Goal: Task Accomplishment & Management: Complete application form

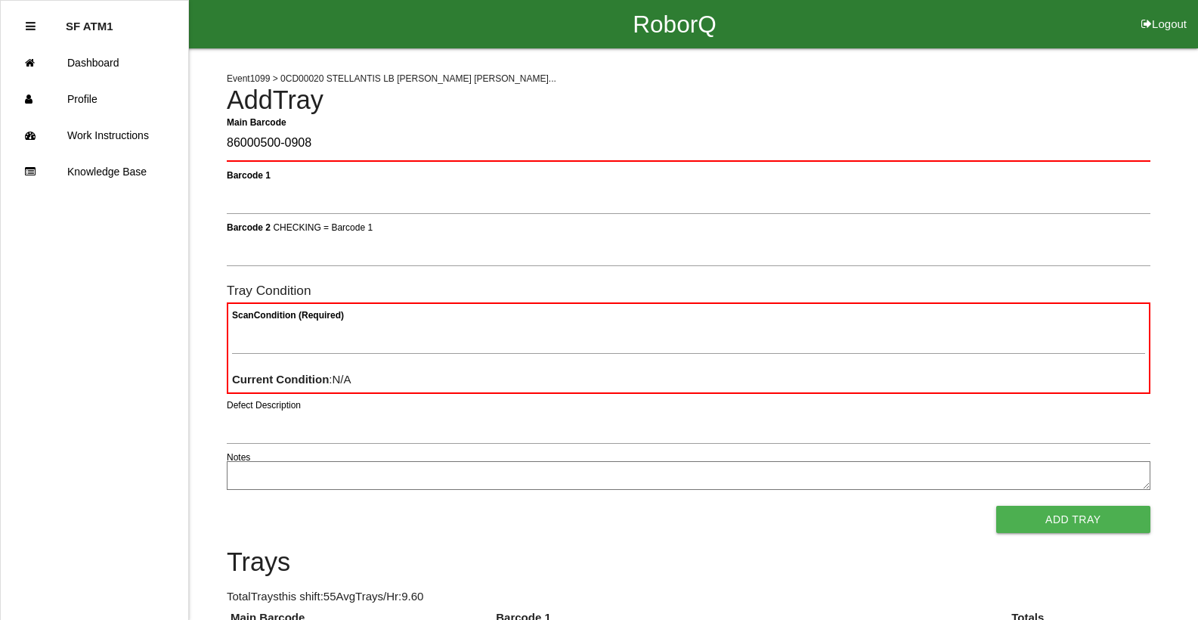
type Barcode "86000500-0908"
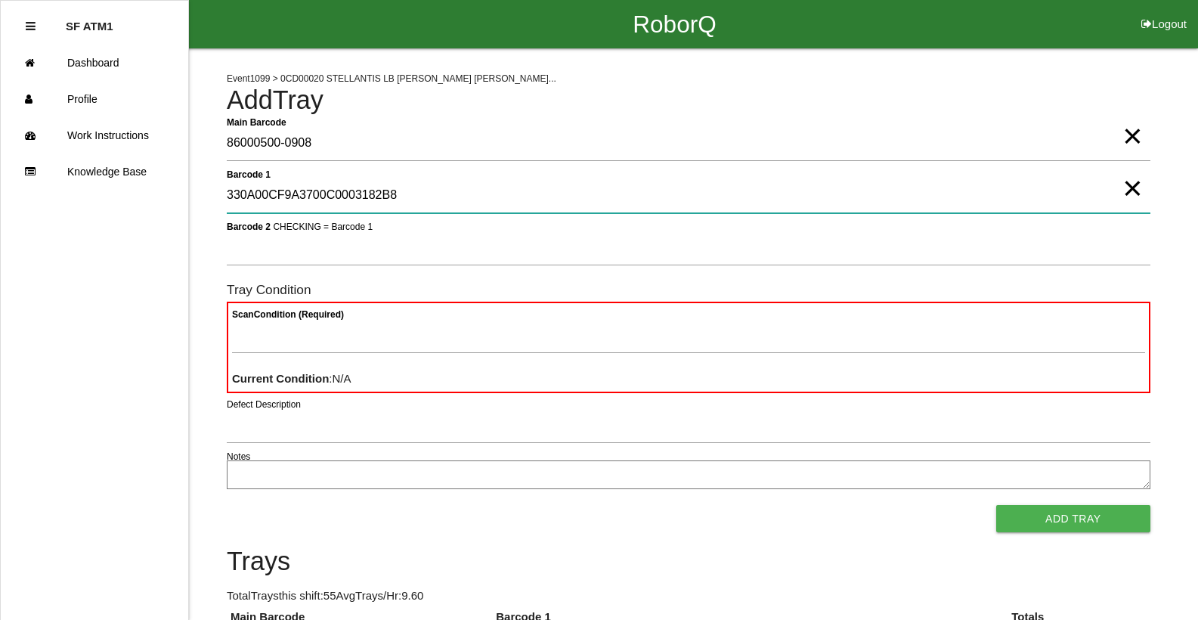
type 1 "330A00CF9A3700C0003182B8"
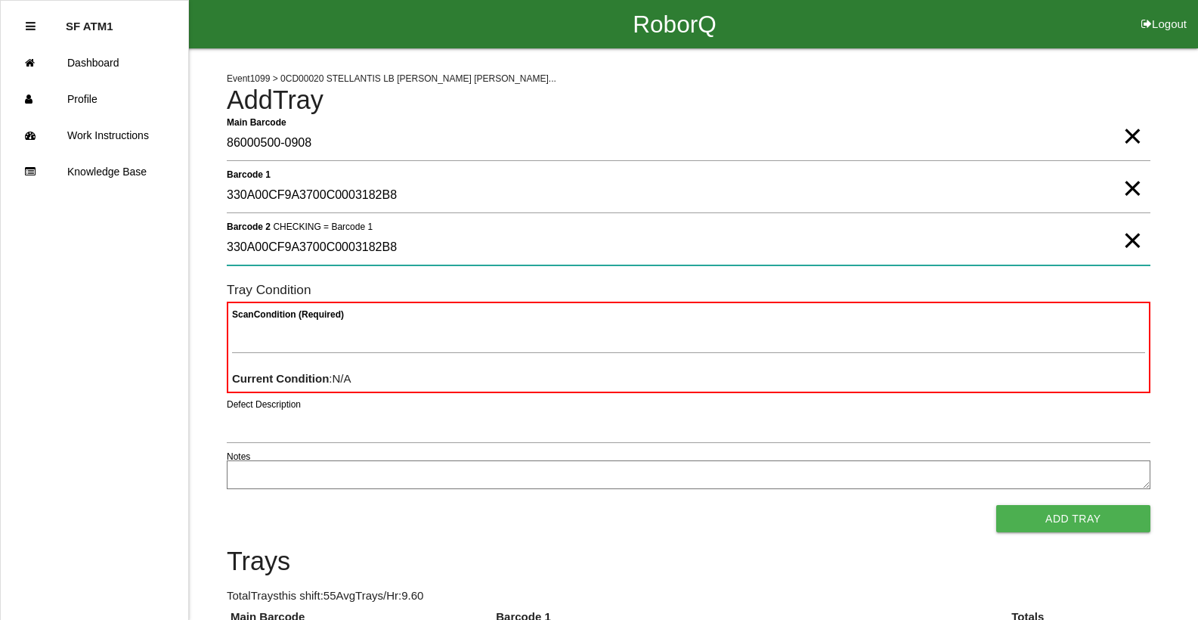
type 2 "330A00CF9A3700C0003182B8"
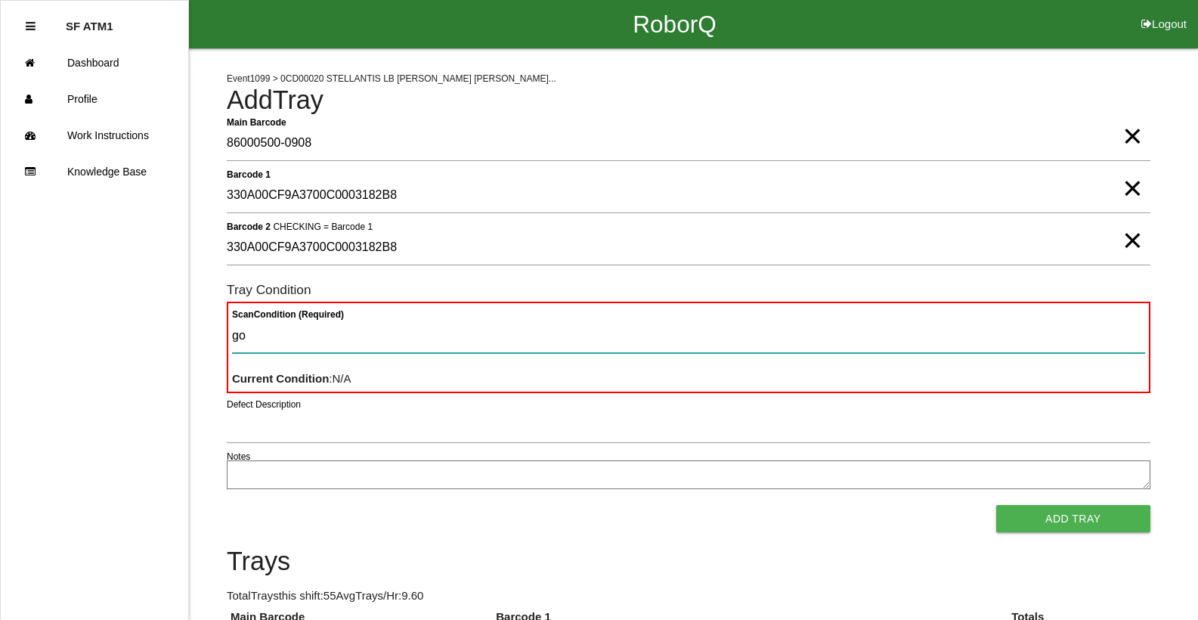
type Condition "goo"
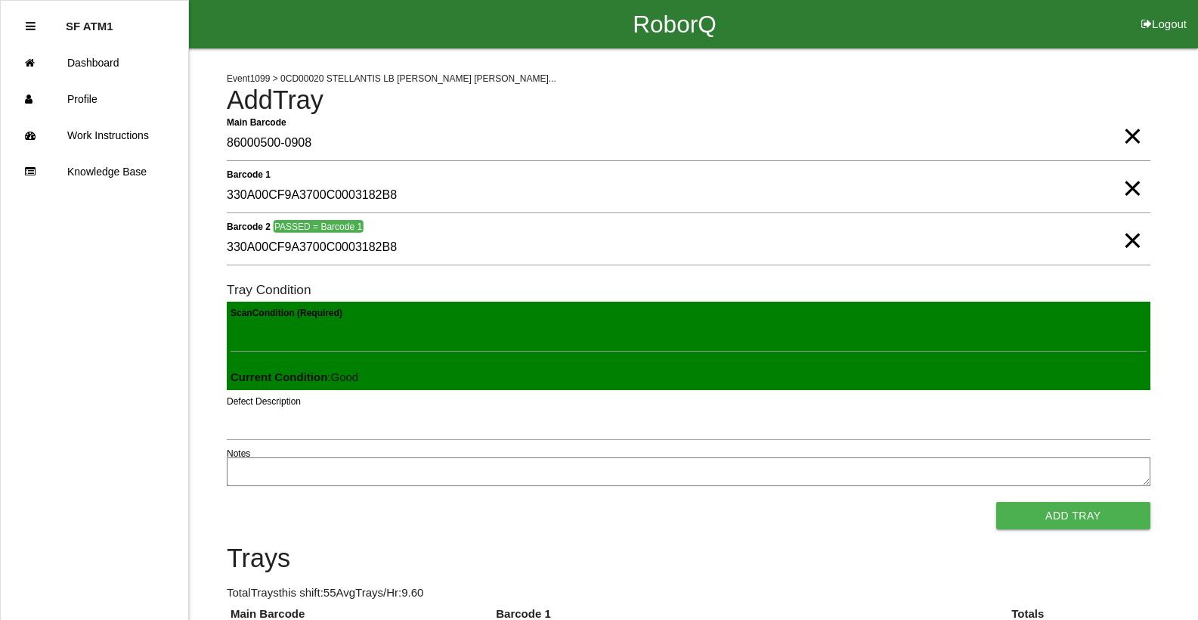
click at [996, 502] on button "Add Tray" at bounding box center [1073, 515] width 154 height 27
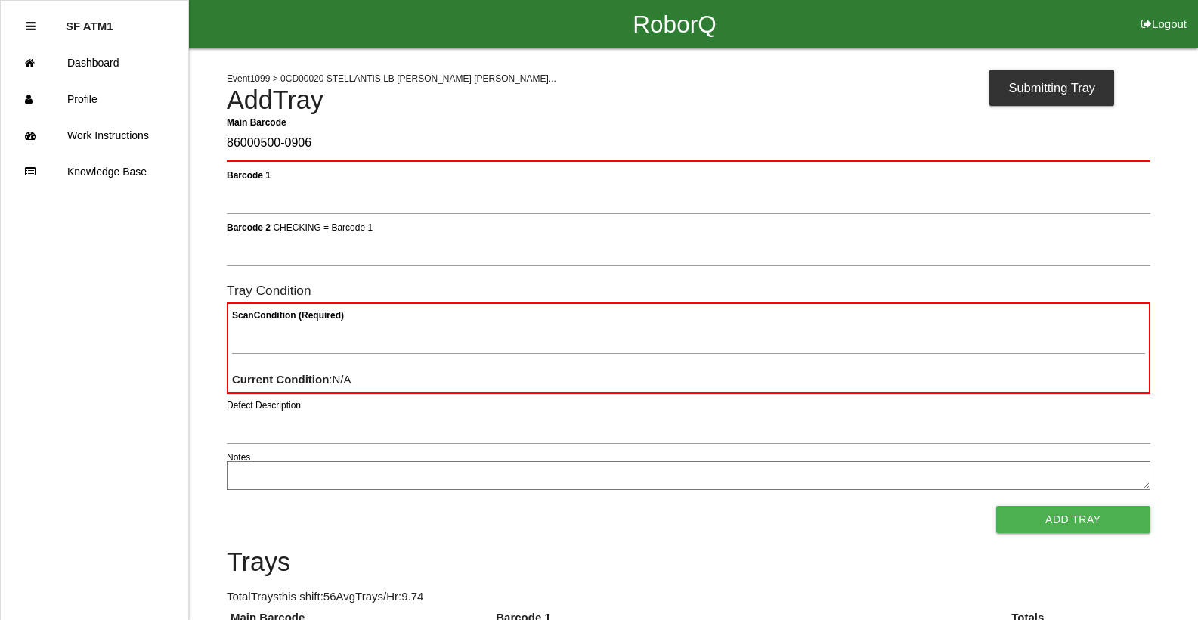
type Barcode "86000500-0906"
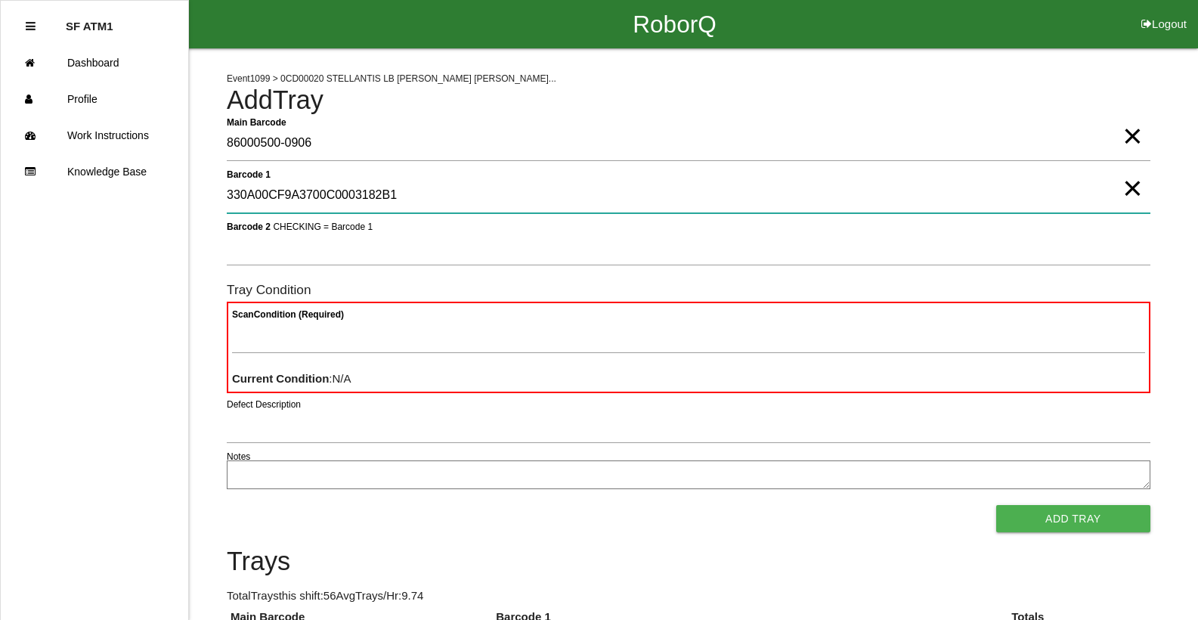
type 1 "330A00CF9A3700C0003182B1"
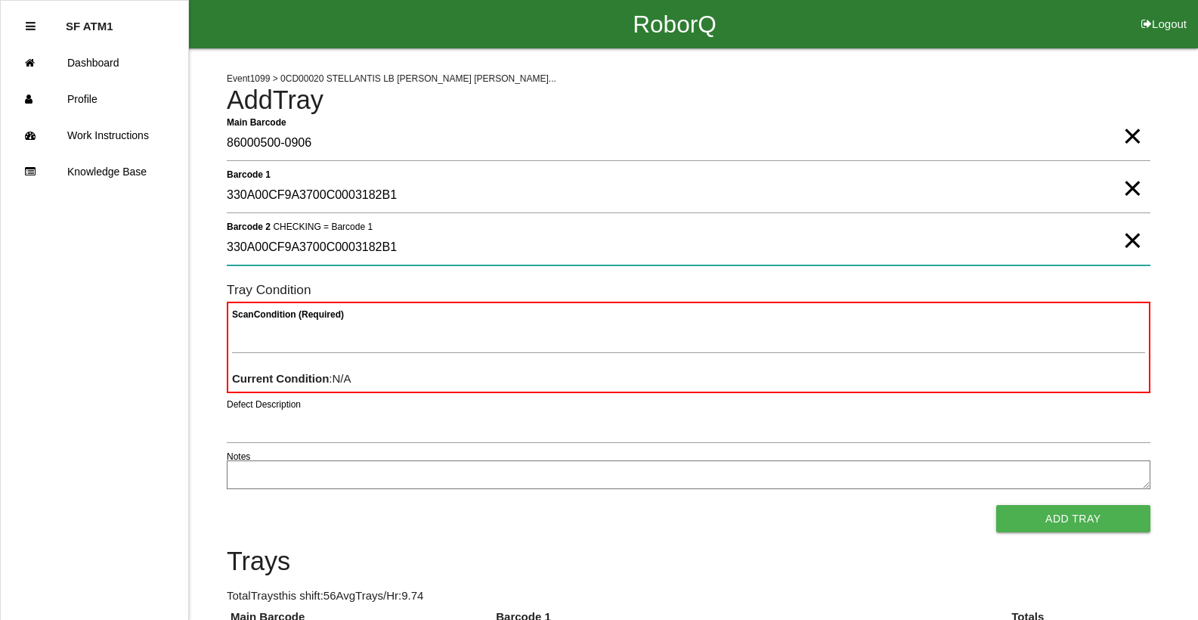
type 2 "330A00CF9A3700C0003182B1"
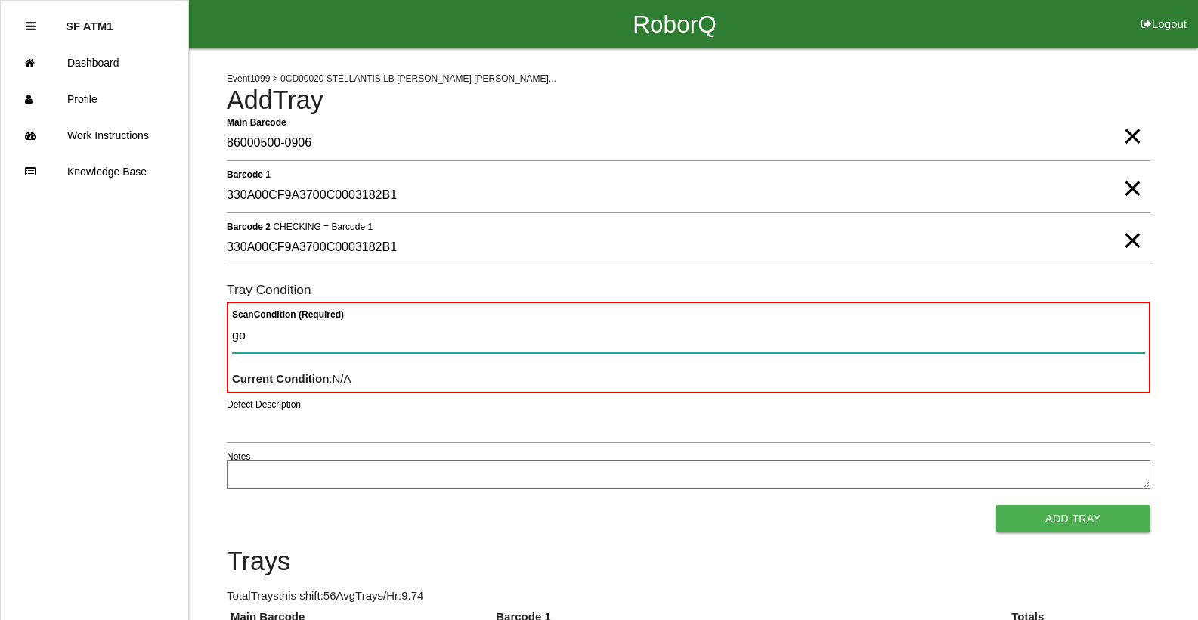
type Condition "goo"
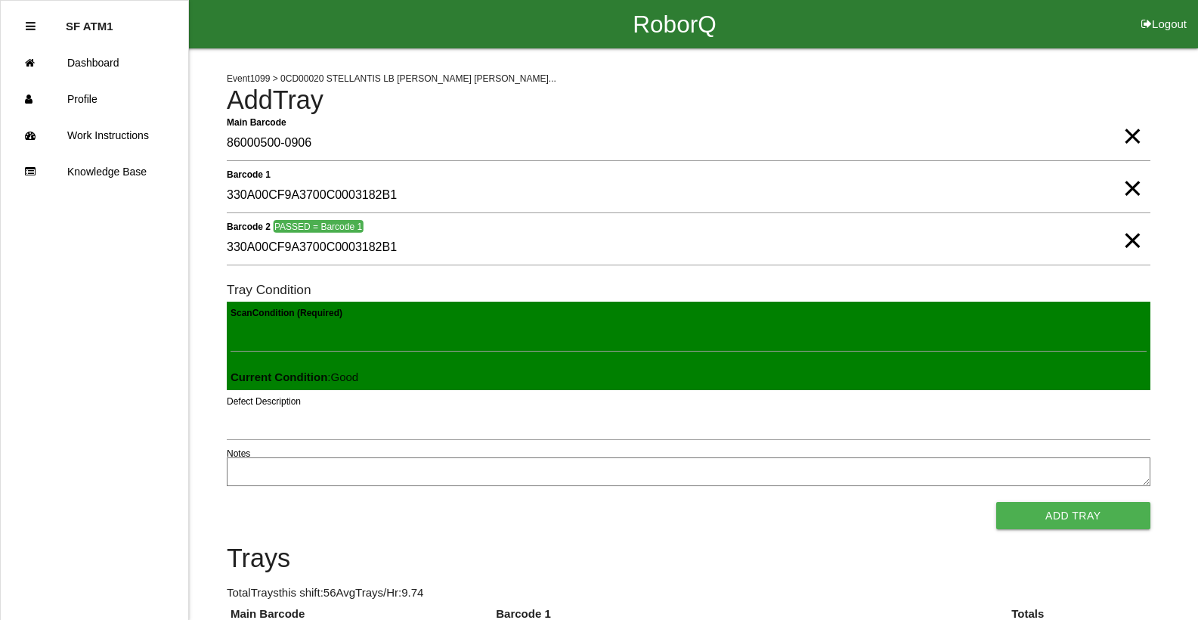
click at [996, 502] on button "Add Tray" at bounding box center [1073, 515] width 154 height 27
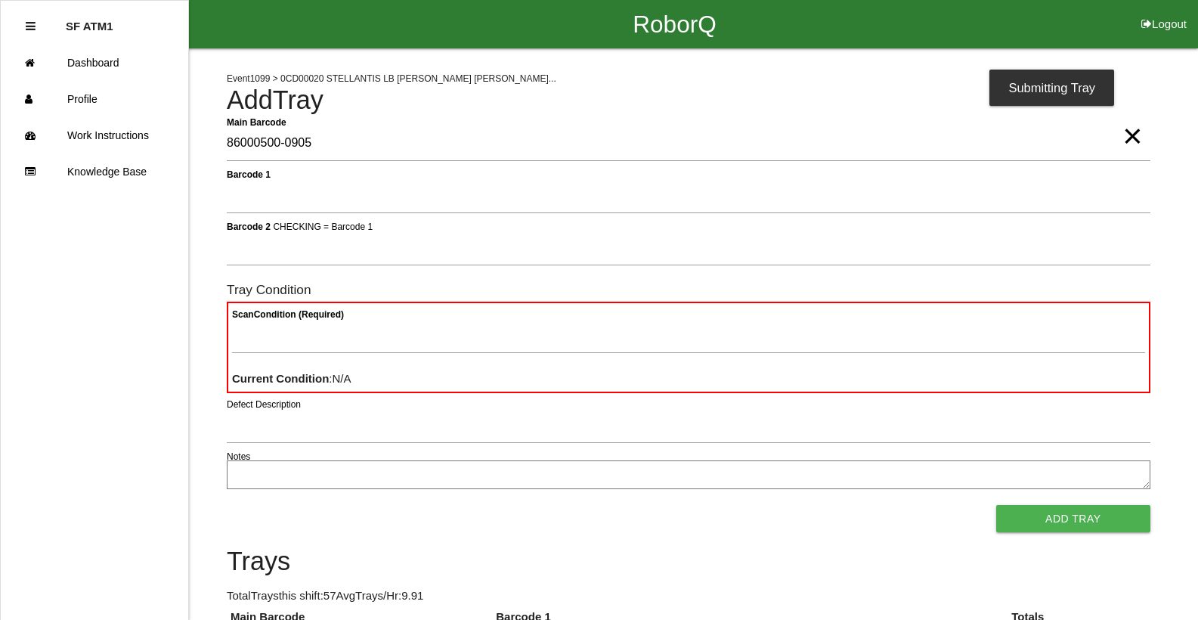
type Barcode "86000500-0905"
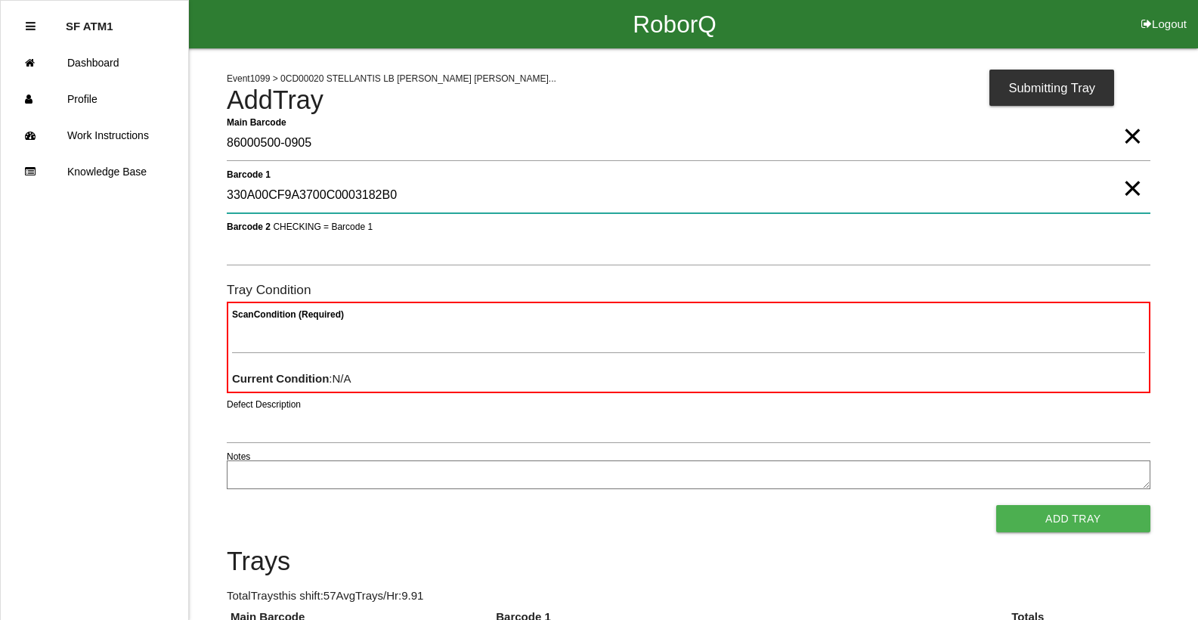
type 1 "330A00CF9A3700C0003182B0"
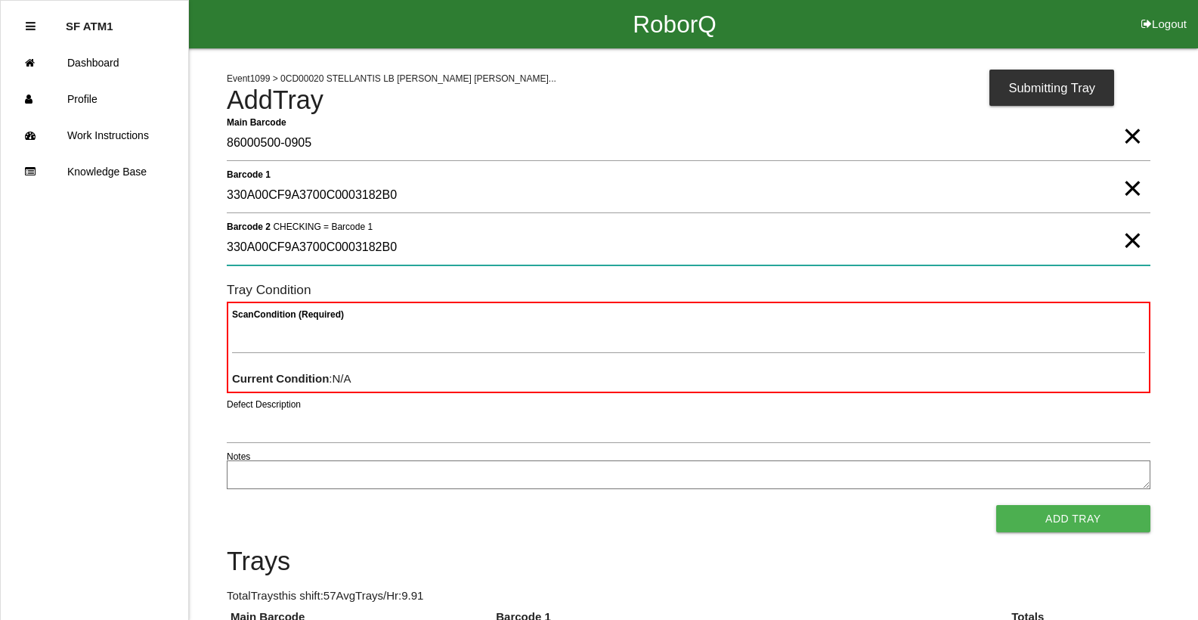
type 2 "330A00CF9A3700C0003182B0"
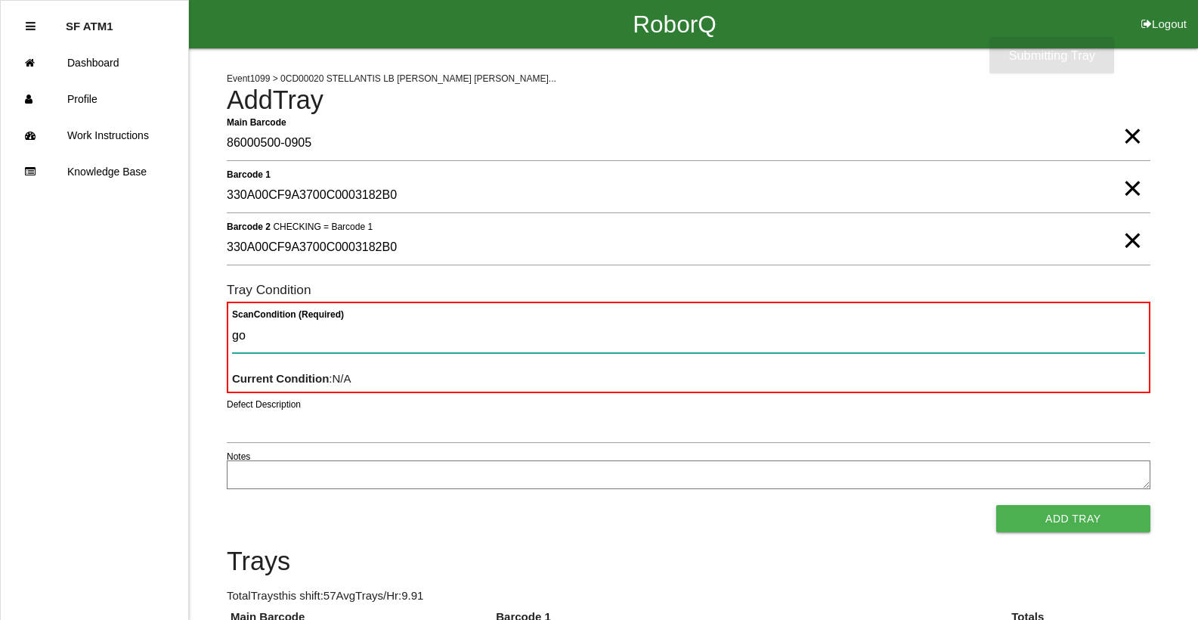
type Condition "goo"
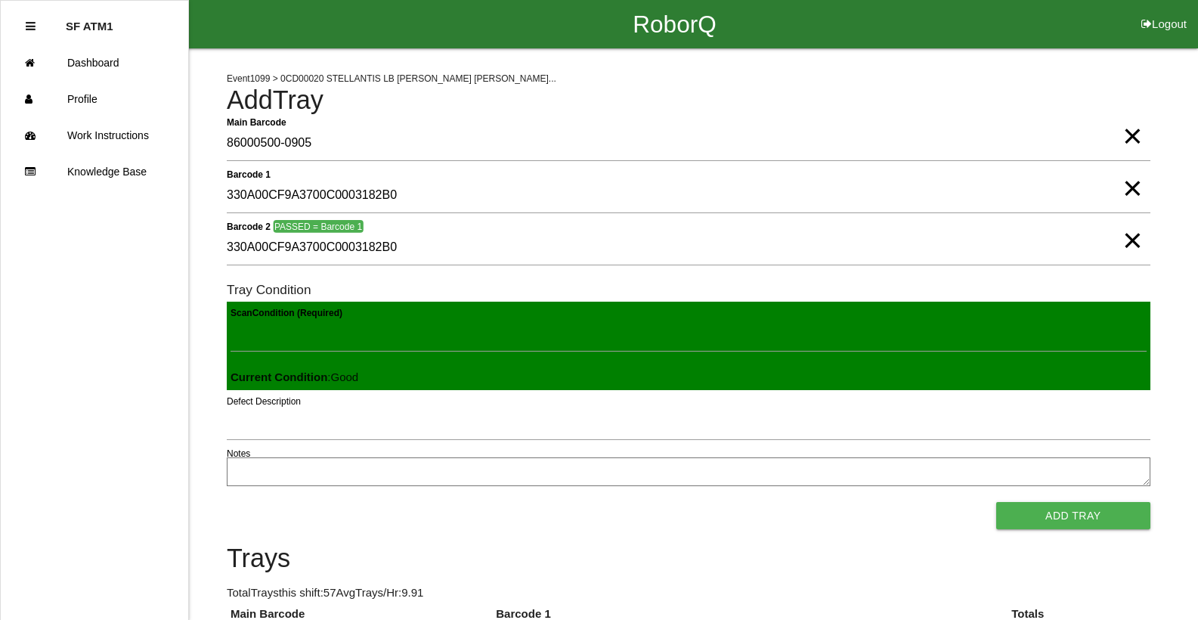
click at [996, 502] on button "Add Tray" at bounding box center [1073, 515] width 154 height 27
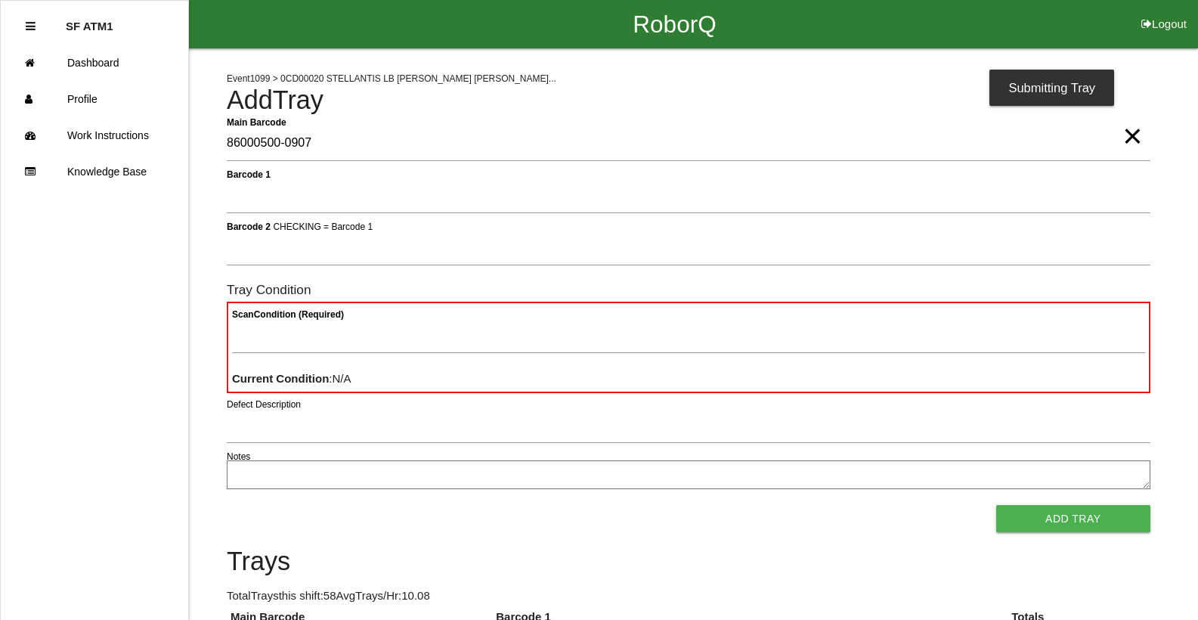
type Barcode "86000500-0907"
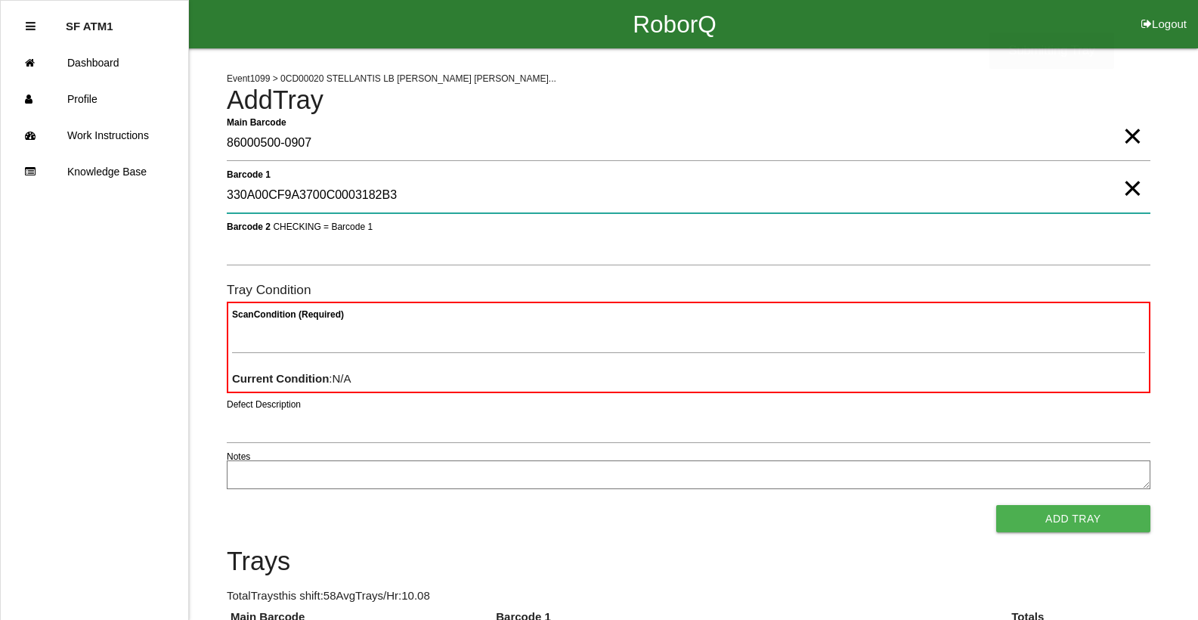
type 1 "330A00CF9A3700C0003182B3"
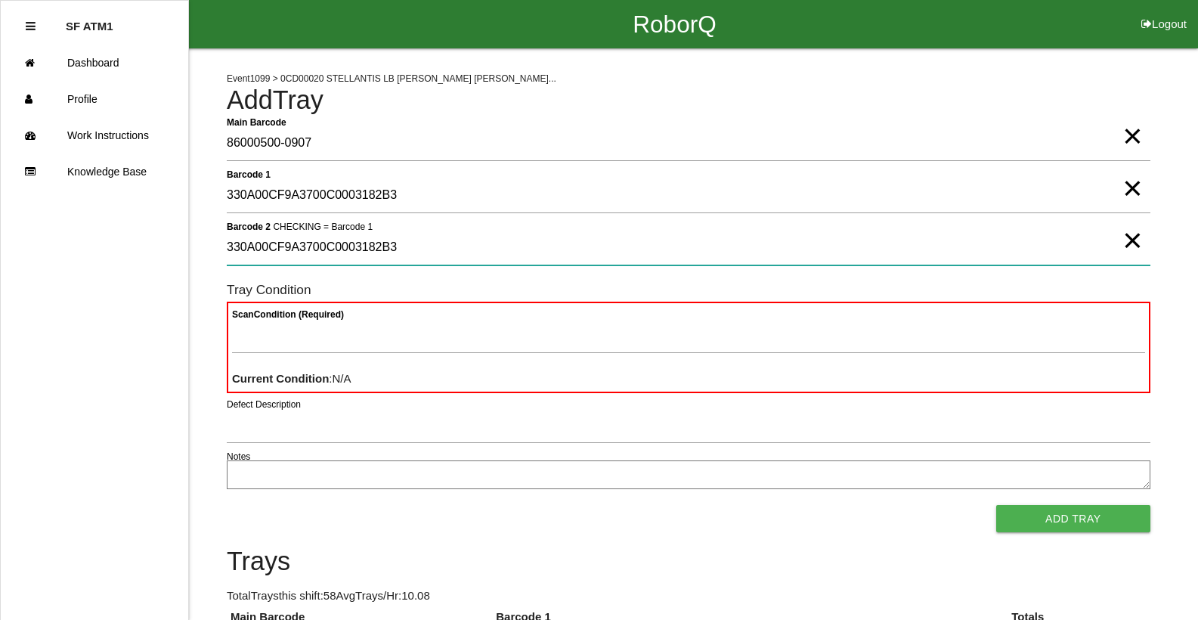
type 2 "330A00CF9A3700C0003182B3"
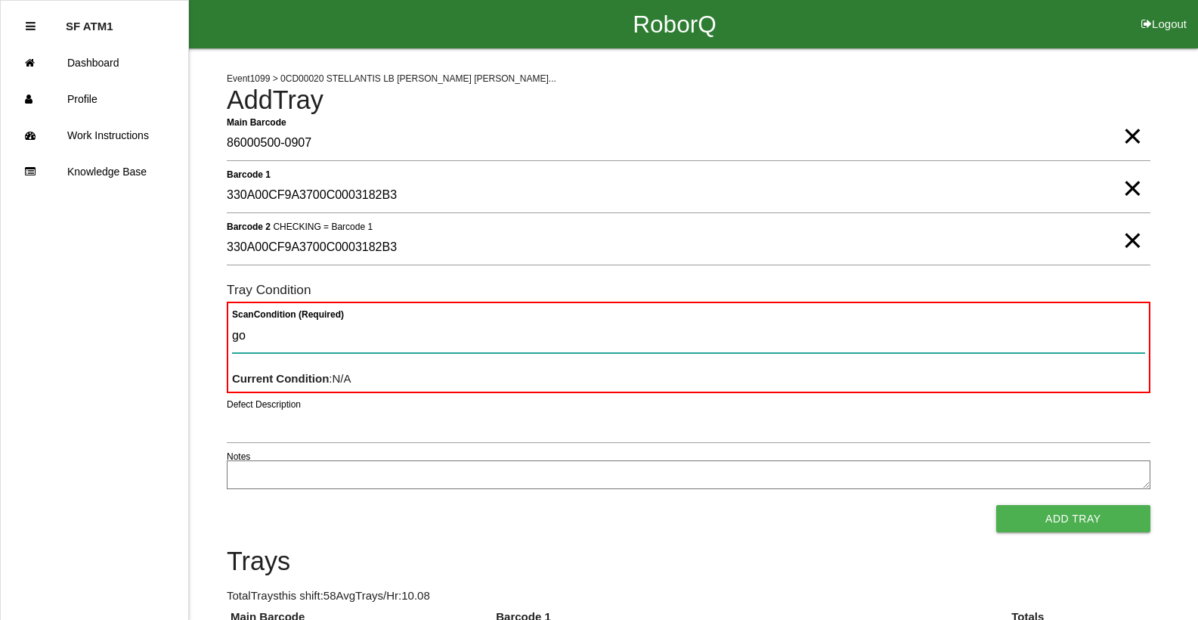
type Condition "goo"
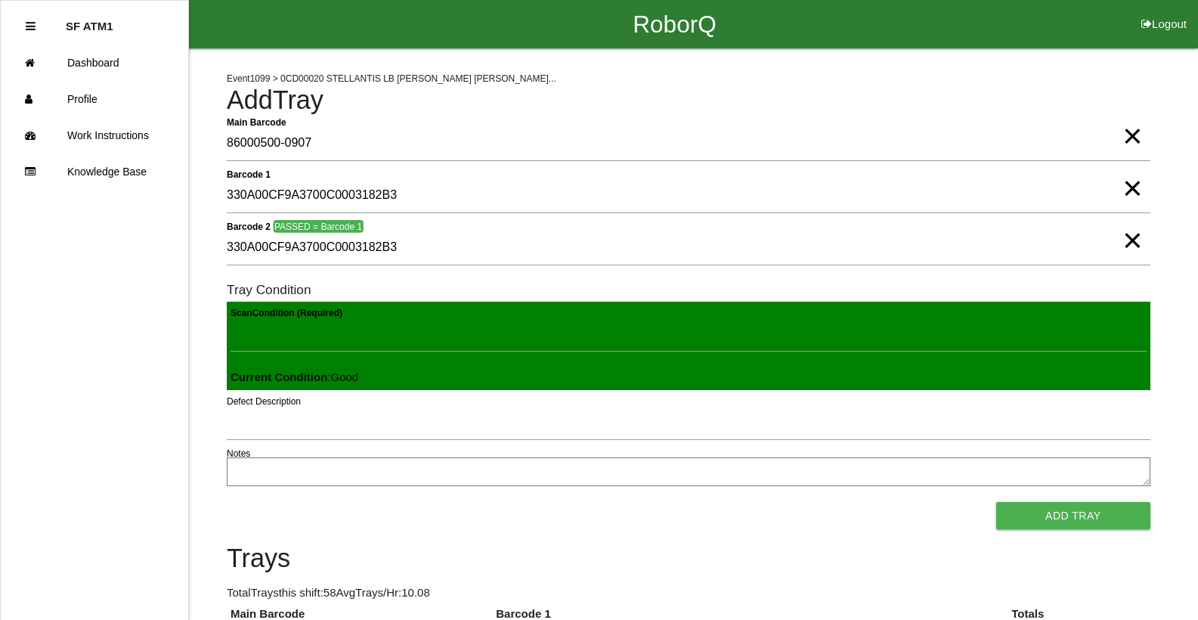
click at [996, 502] on button "Add Tray" at bounding box center [1073, 515] width 154 height 27
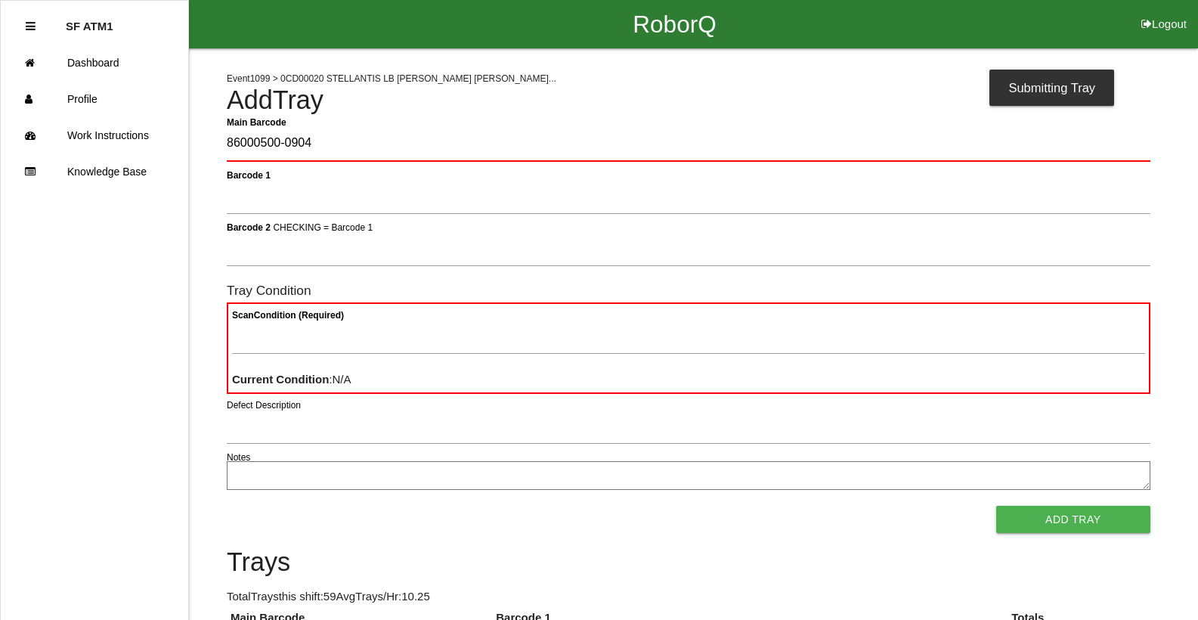
type Barcode "86000500-0904"
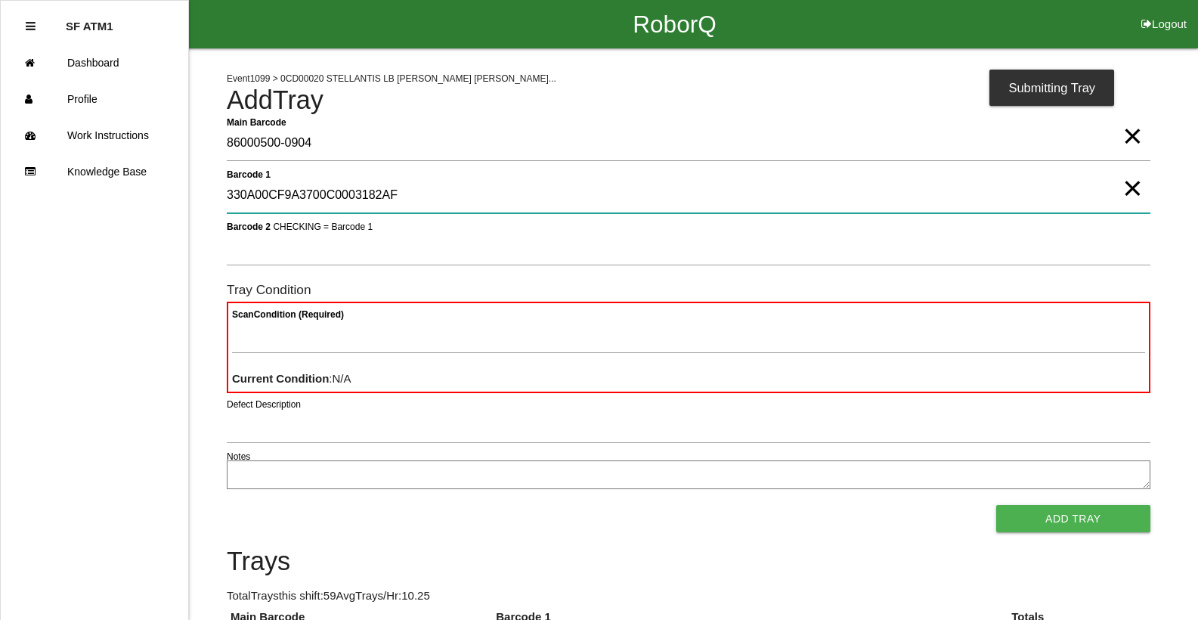
type 1 "330A00CF9A3700C0003182AF"
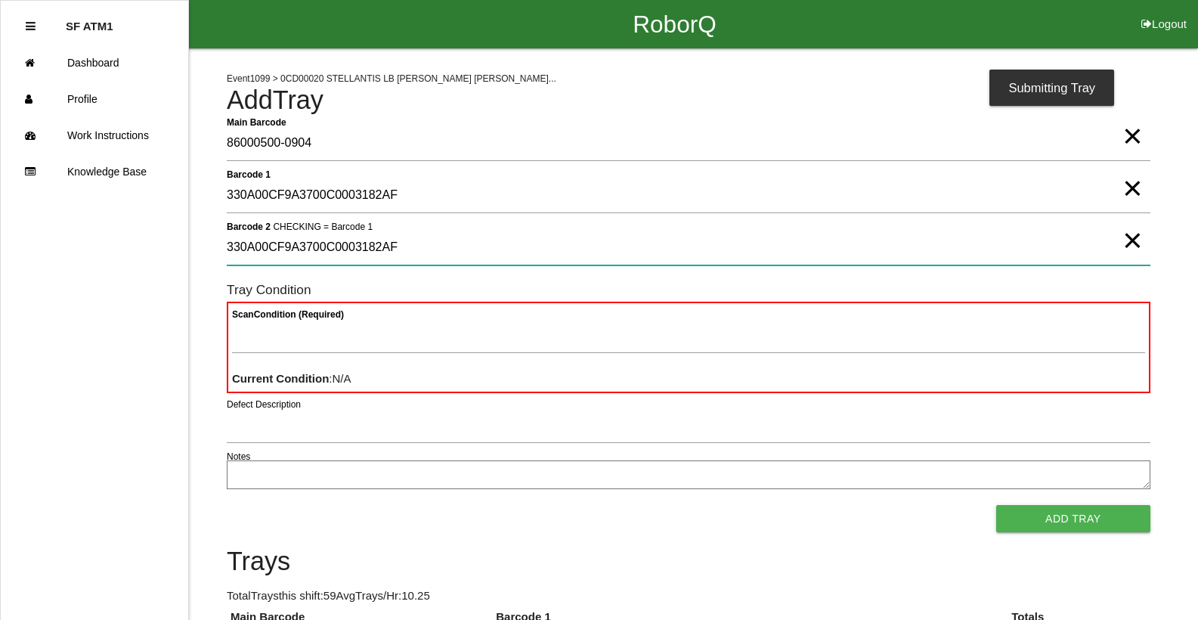
type 2 "330A00CF9A3700C0003182AF"
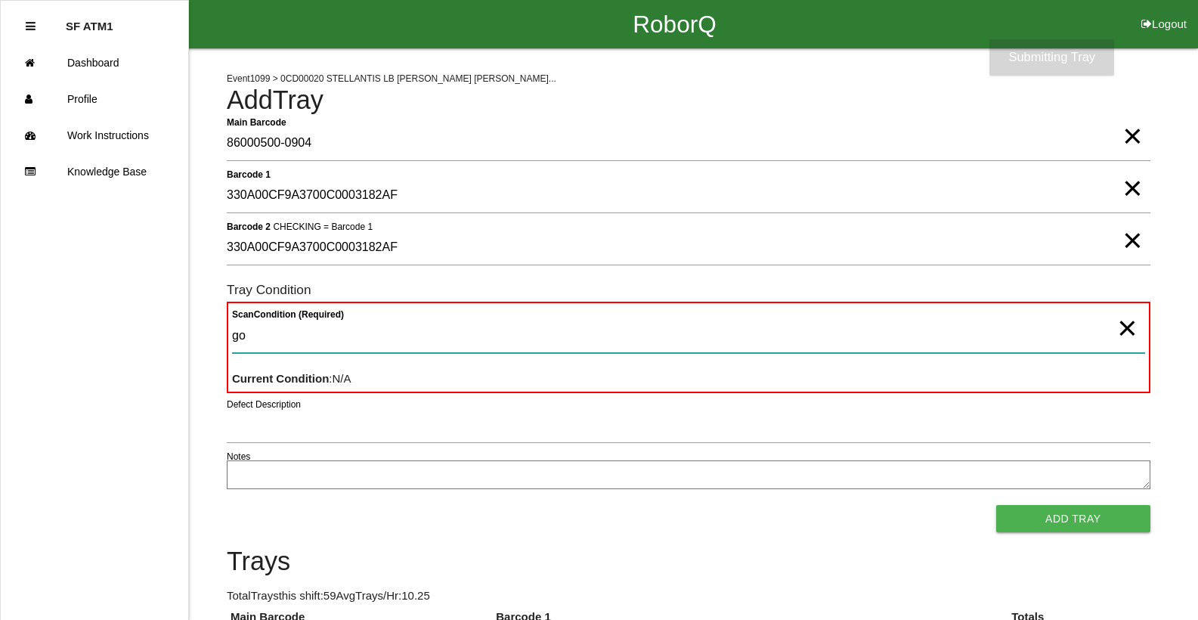
type Condition "goo"
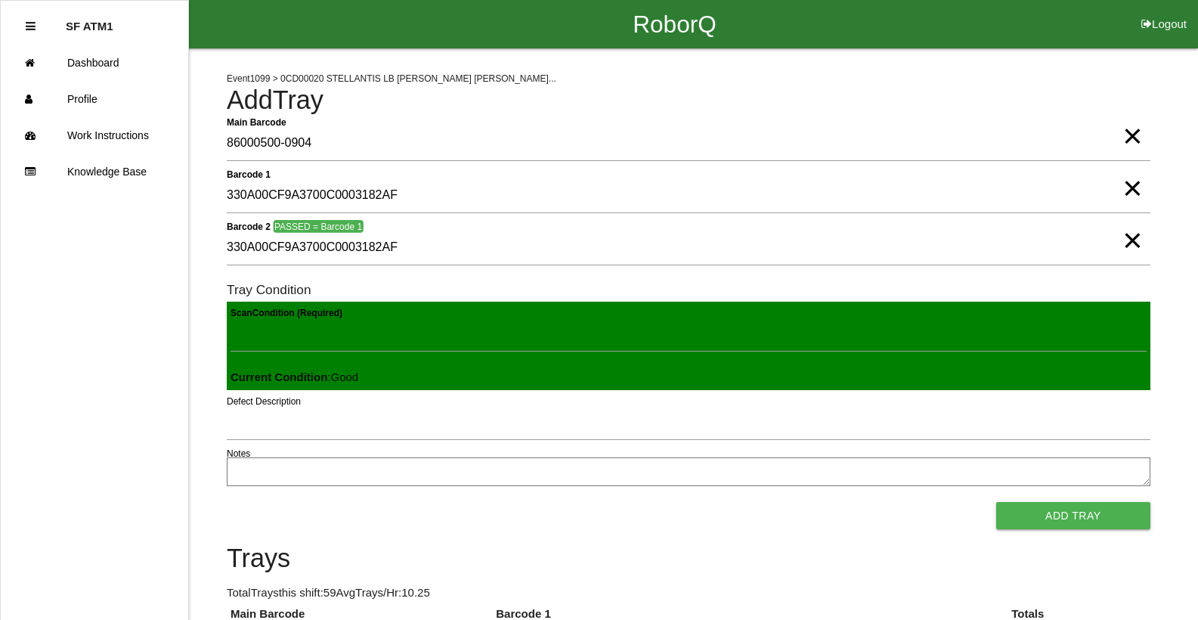
click at [996, 502] on button "Add Tray" at bounding box center [1073, 515] width 154 height 27
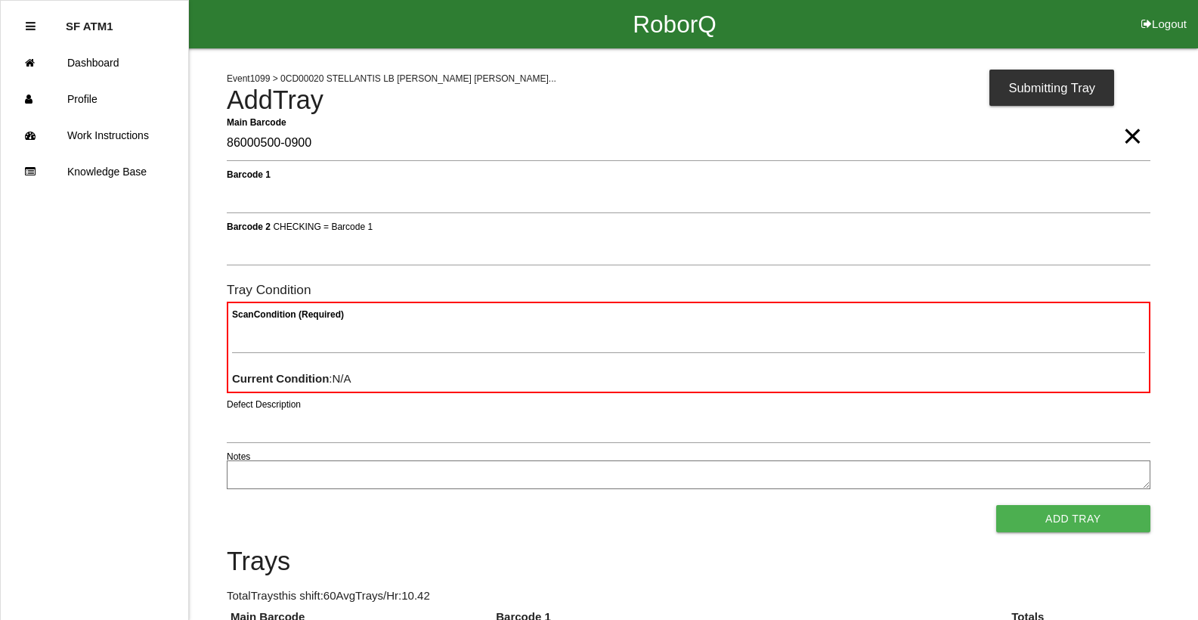
type Barcode "86000500-0900"
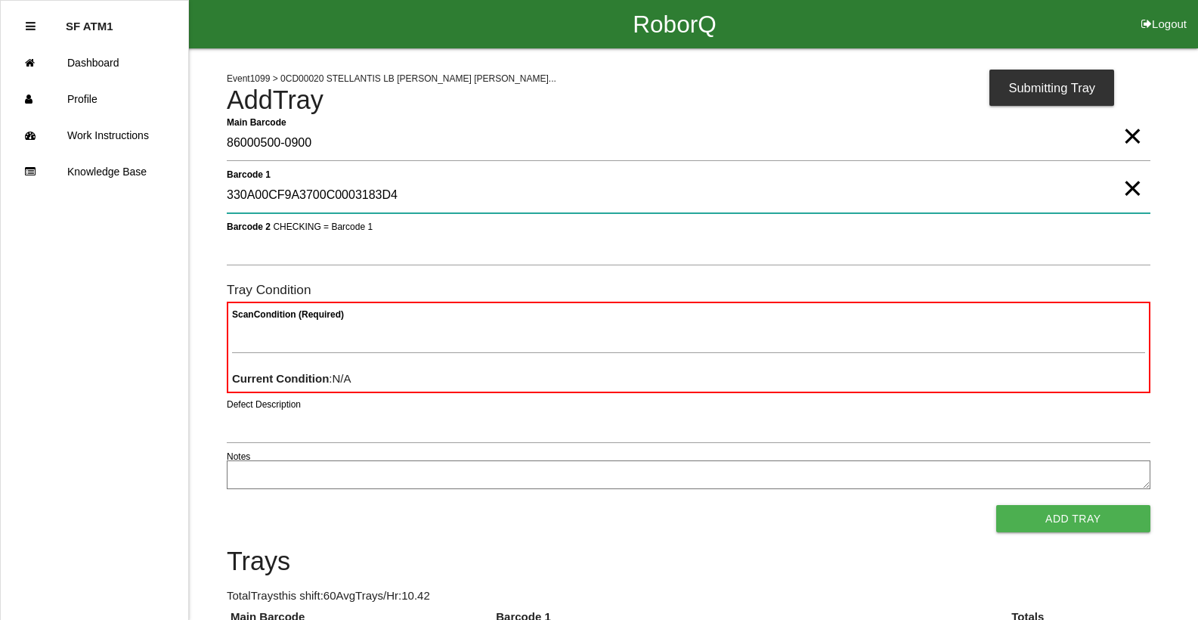
type 1 "330A00CF9A3700C0003183D4"
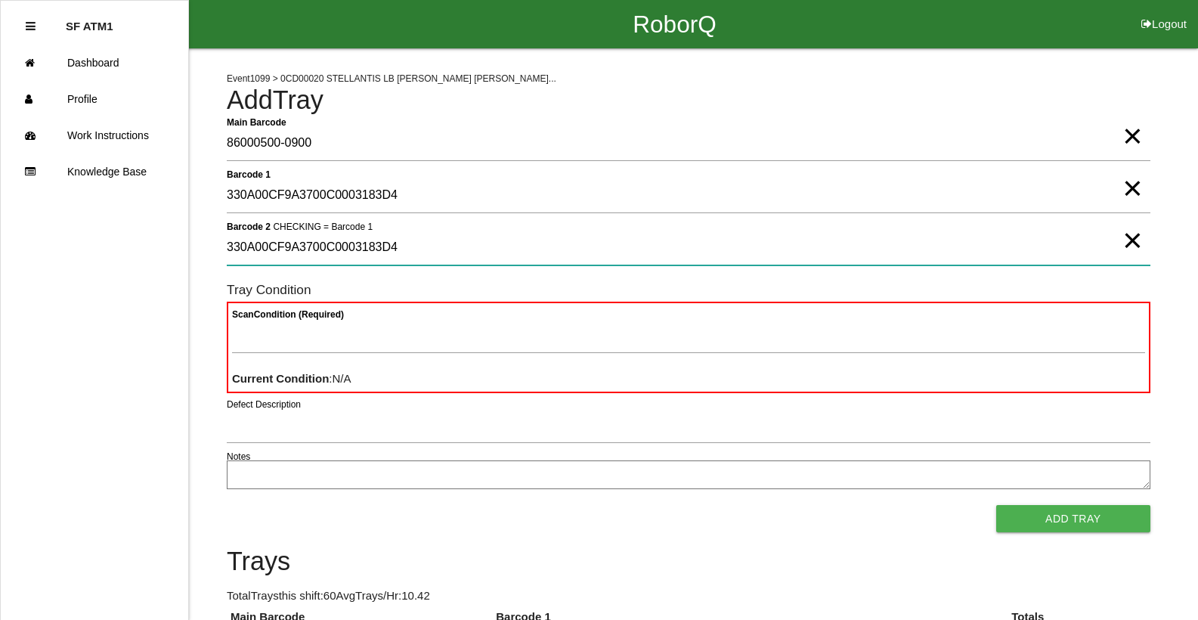
type 2 "330A00CF9A3700C0003183D4"
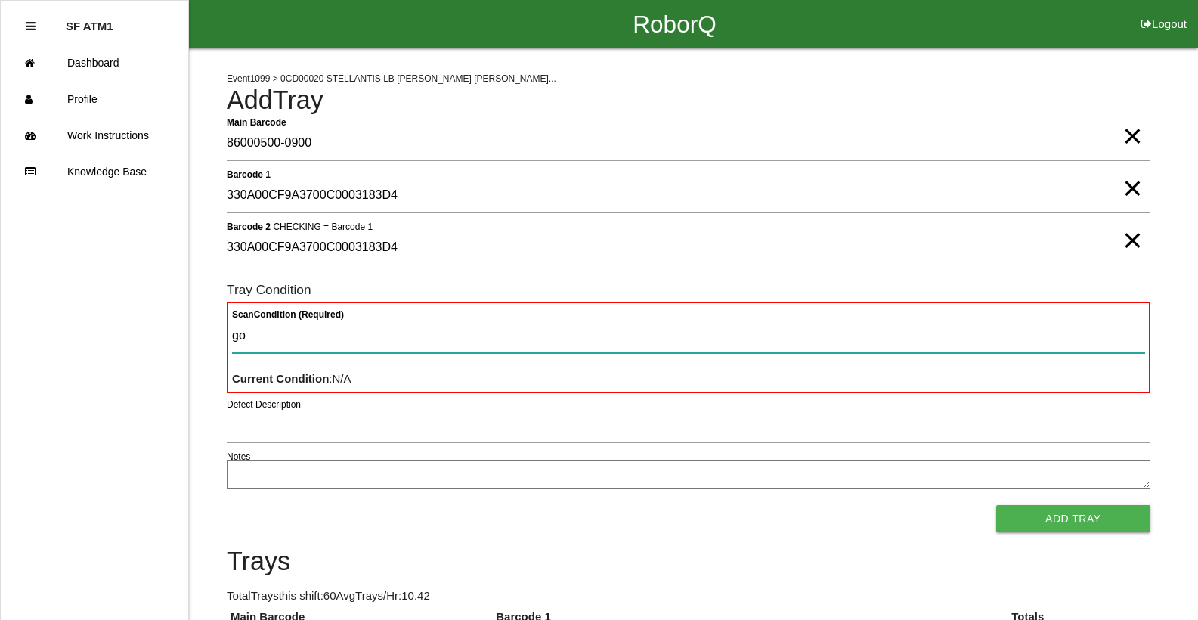
type Condition "goo"
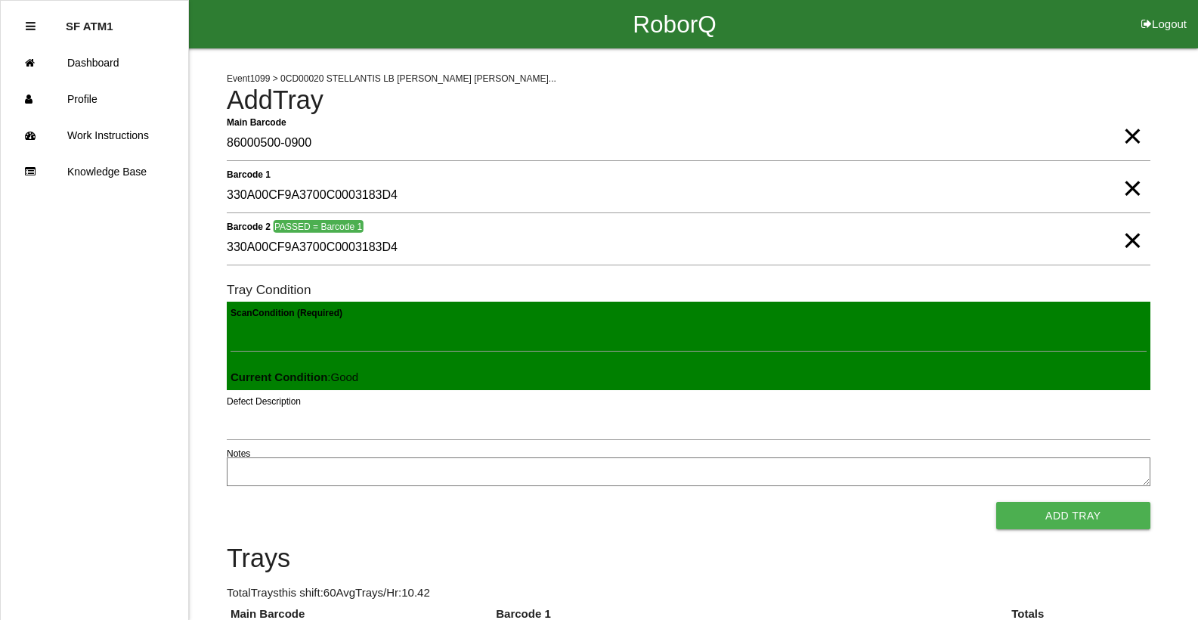
click at [996, 502] on button "Add Tray" at bounding box center [1073, 515] width 154 height 27
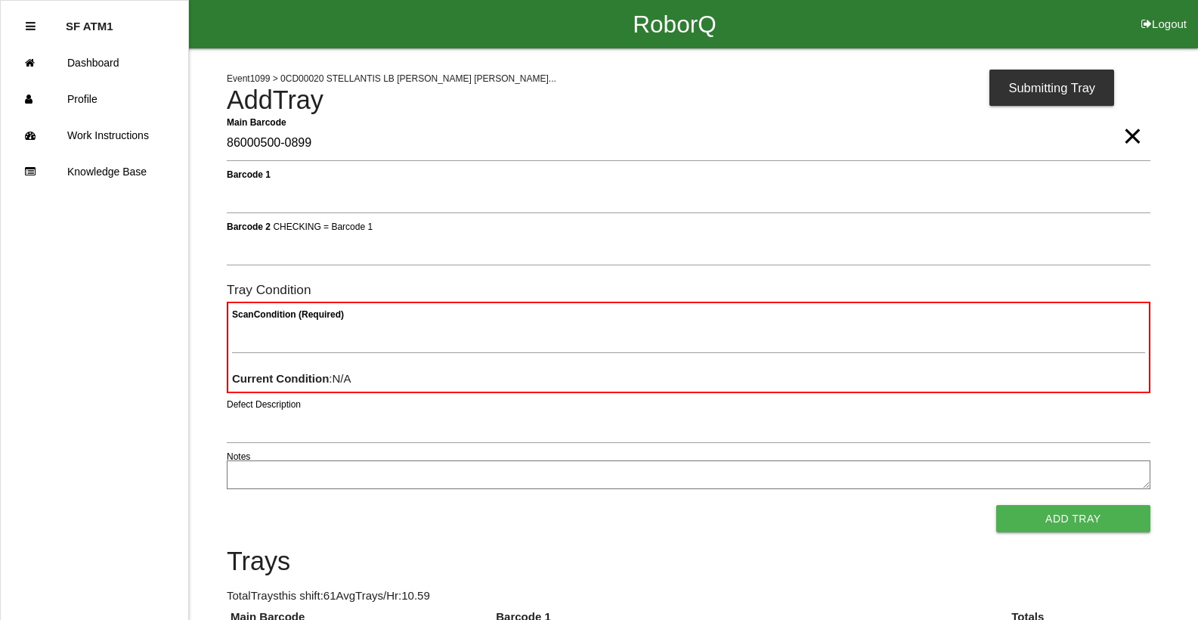
type Barcode "86000500-0899"
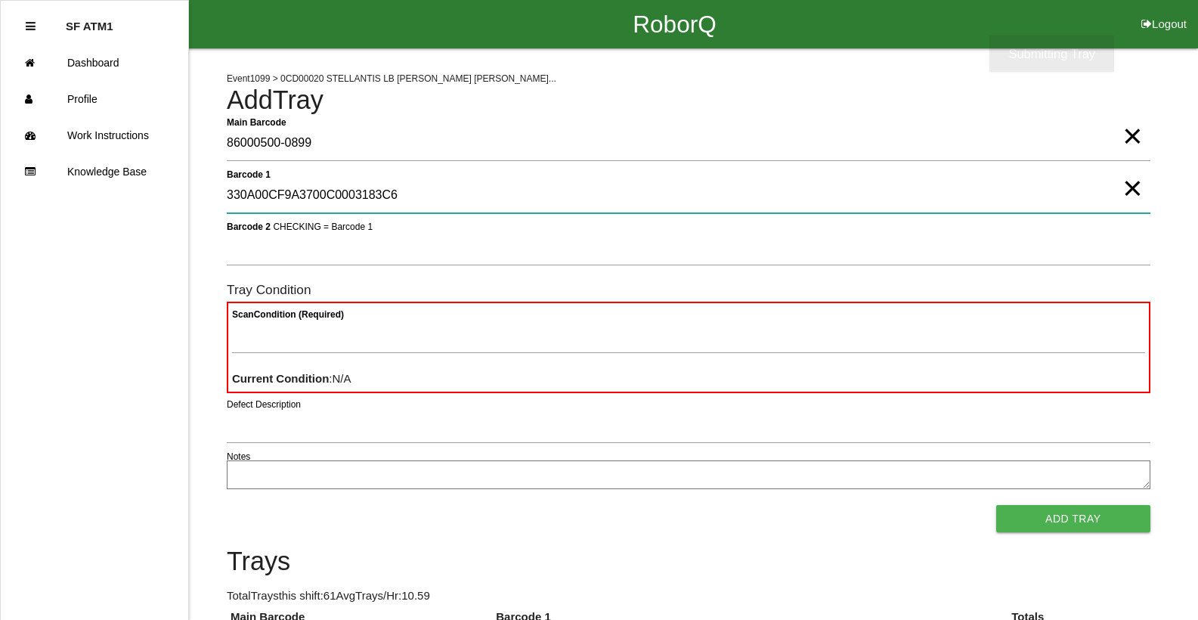
type 1 "330A00CF9A3700C0003183C6"
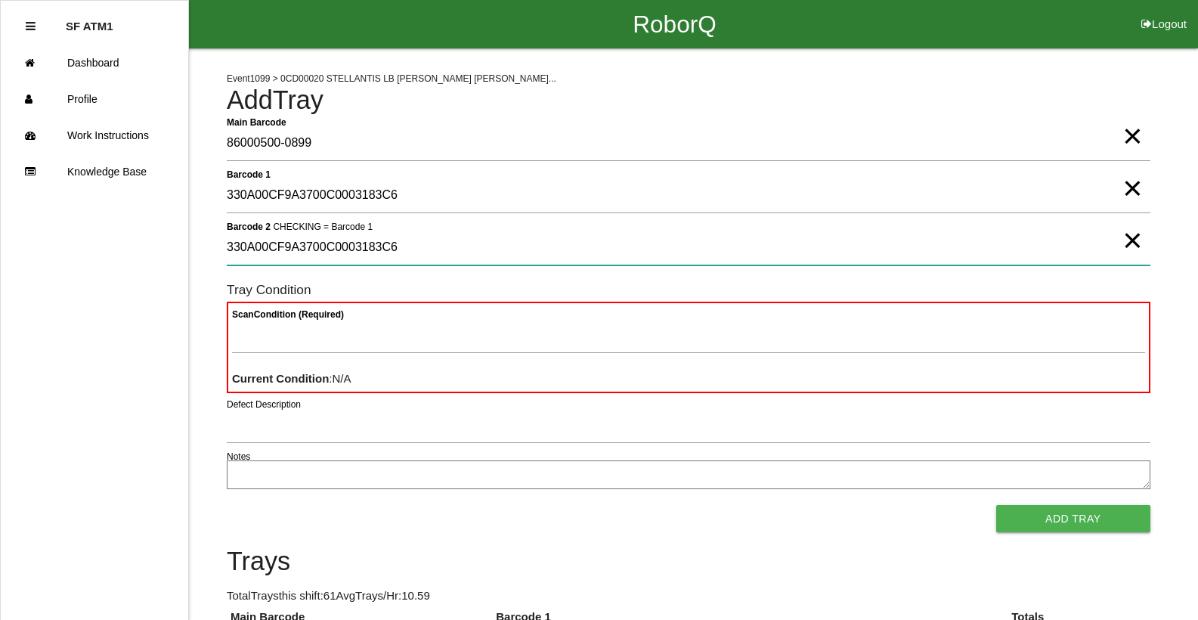
type 2 "330A00CF9A3700C0003183C6"
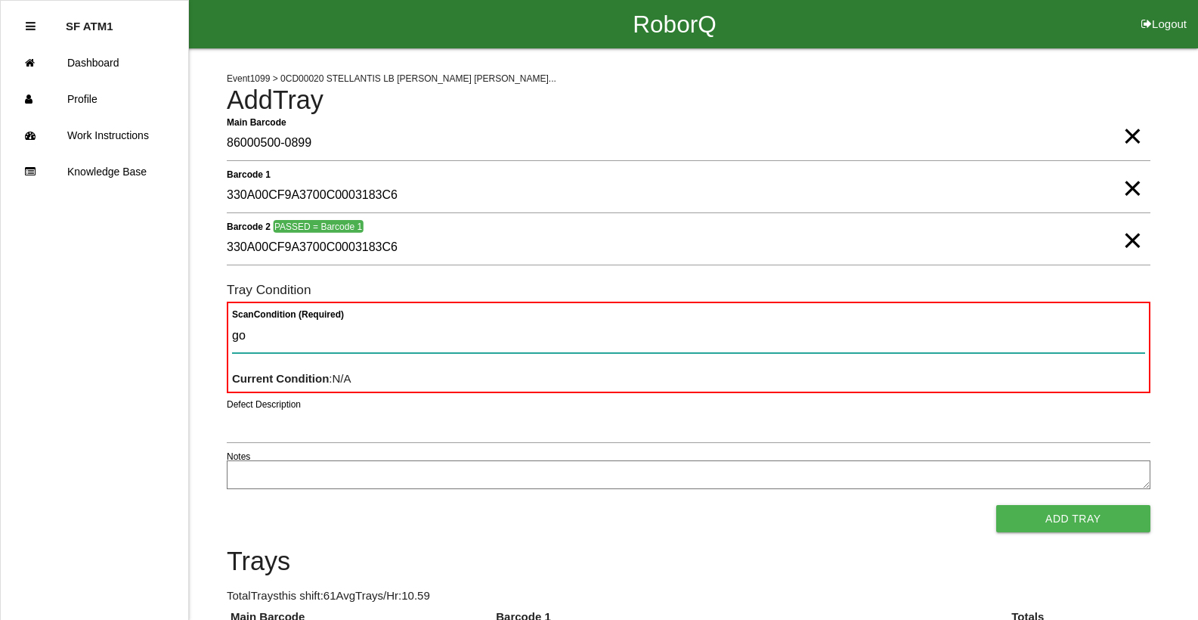
type Condition "goo"
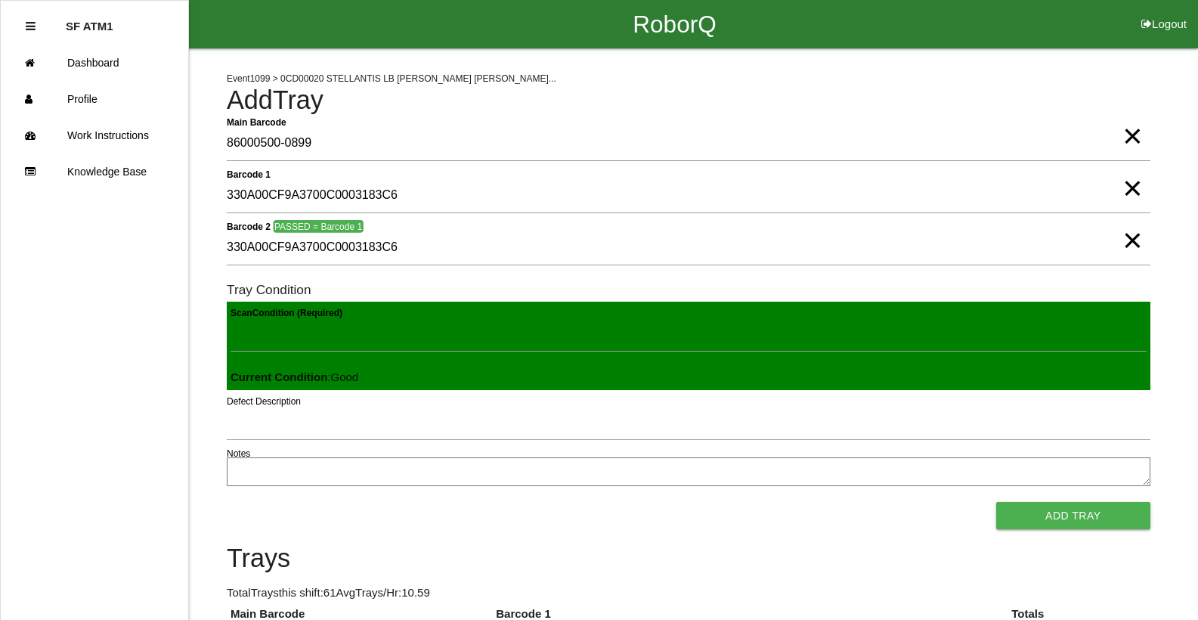
click at [996, 502] on button "Add Tray" at bounding box center [1073, 515] width 154 height 27
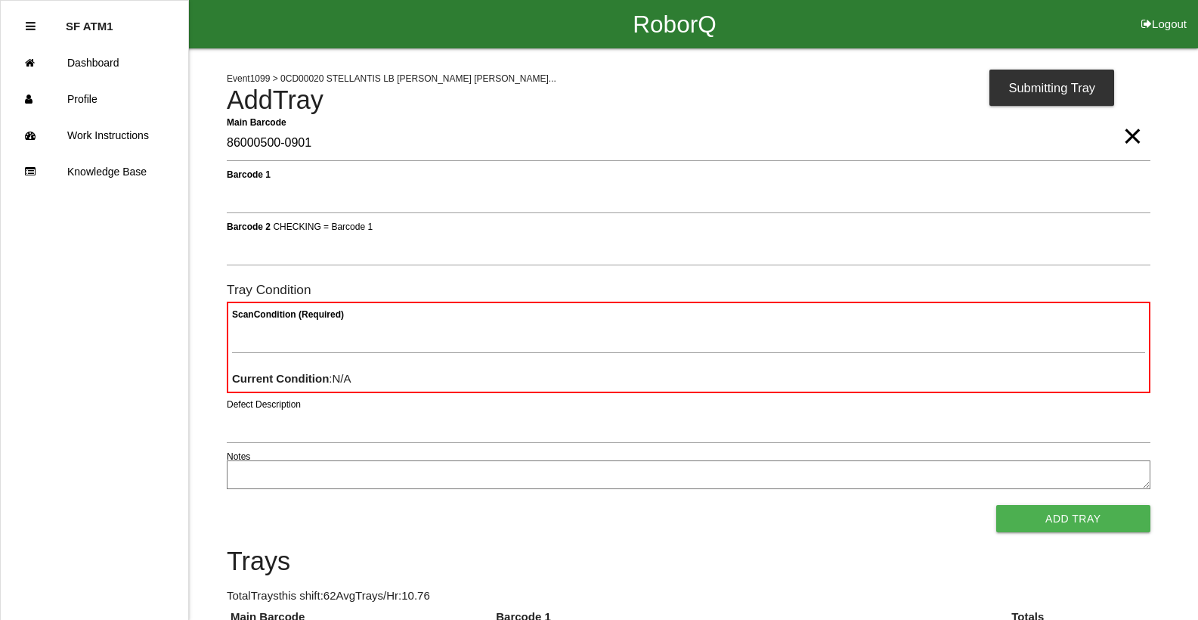
type Barcode "86000500-0901"
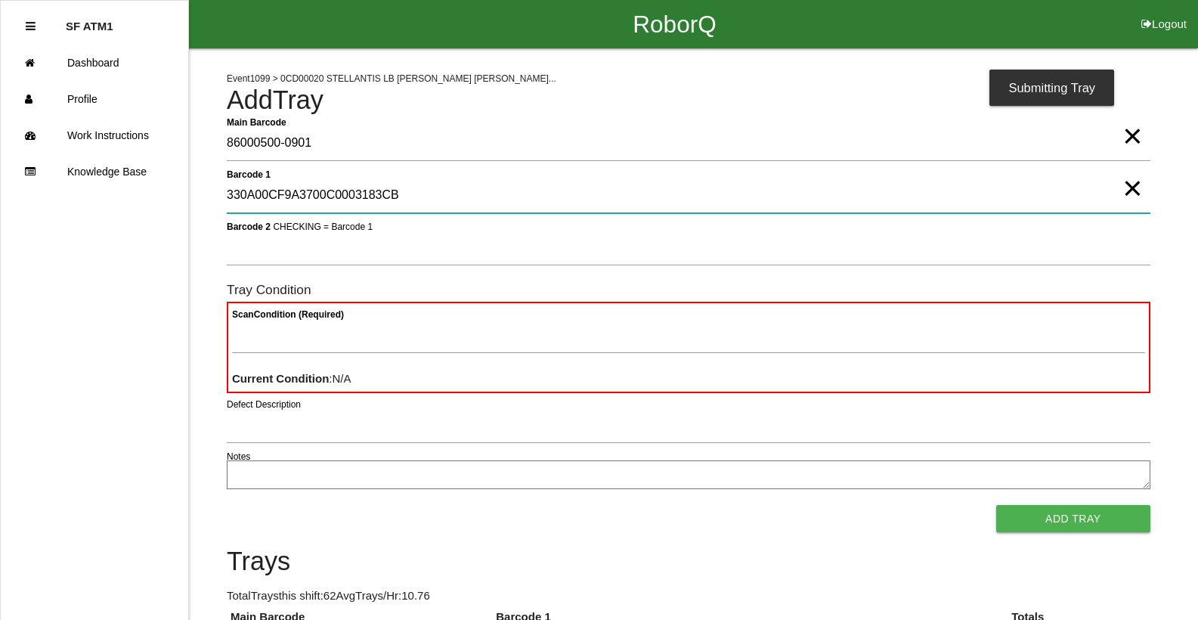
type 1 "330A00CF9A3700C0003183CB"
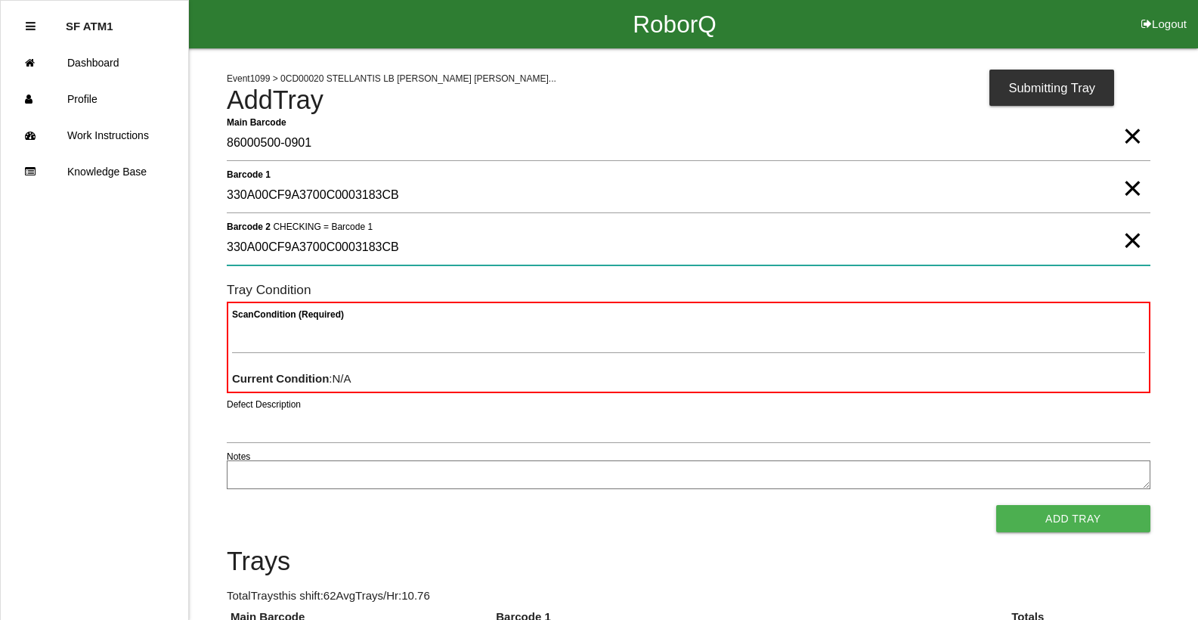
type 2 "330A00CF9A3700C0003183CB"
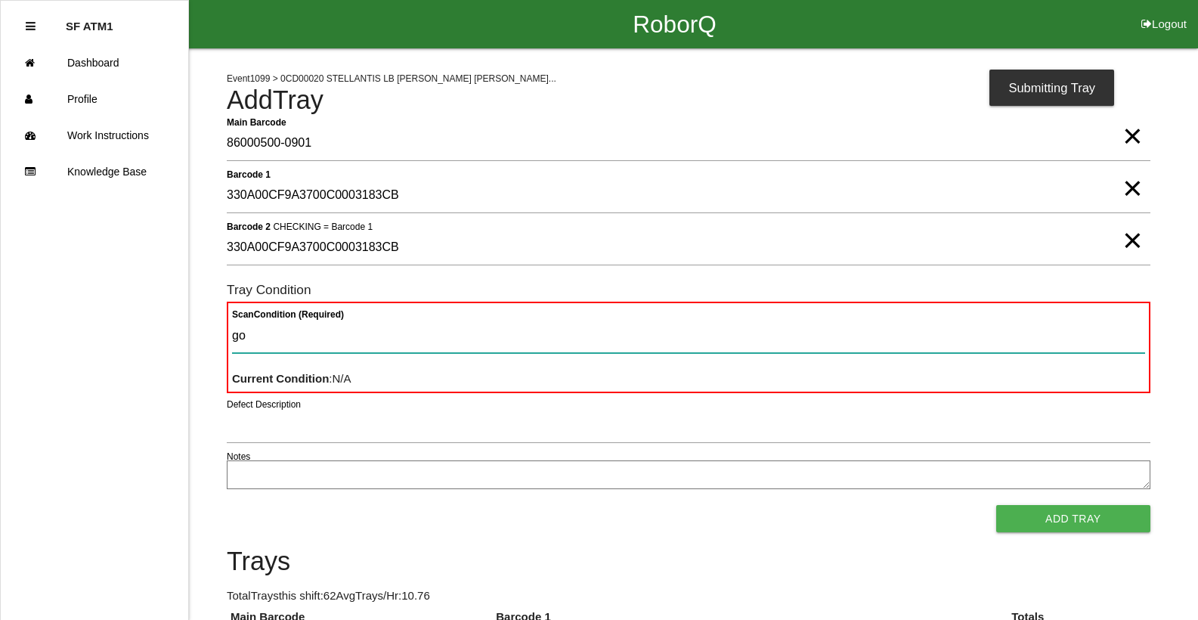
type Condition "goo"
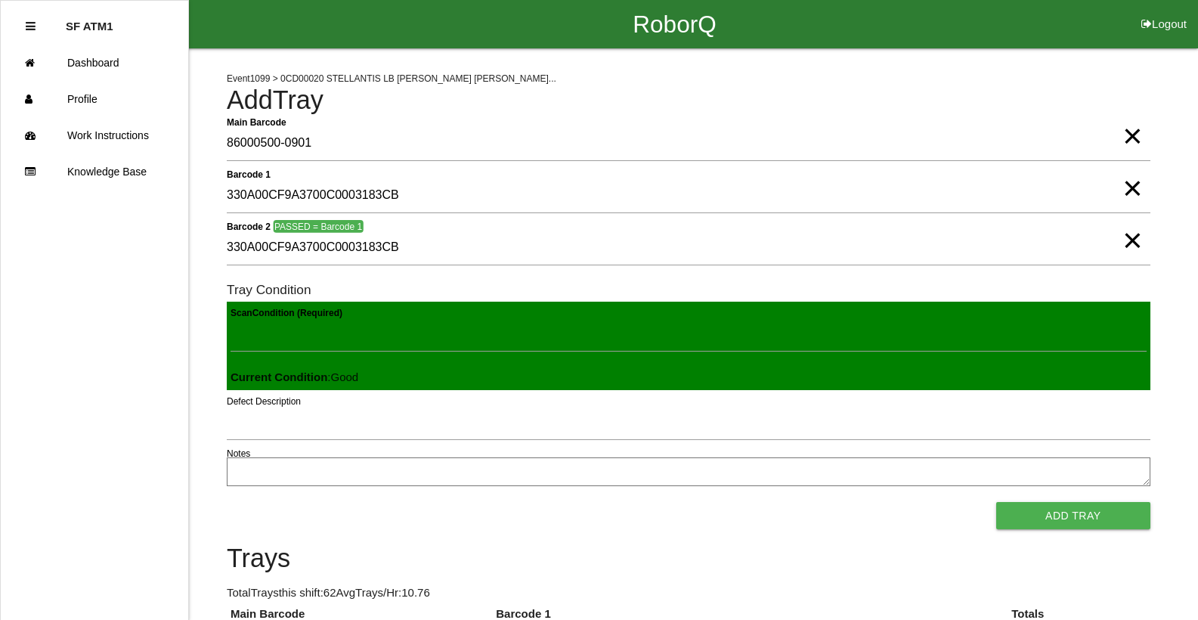
click at [996, 502] on button "Add Tray" at bounding box center [1073, 515] width 154 height 27
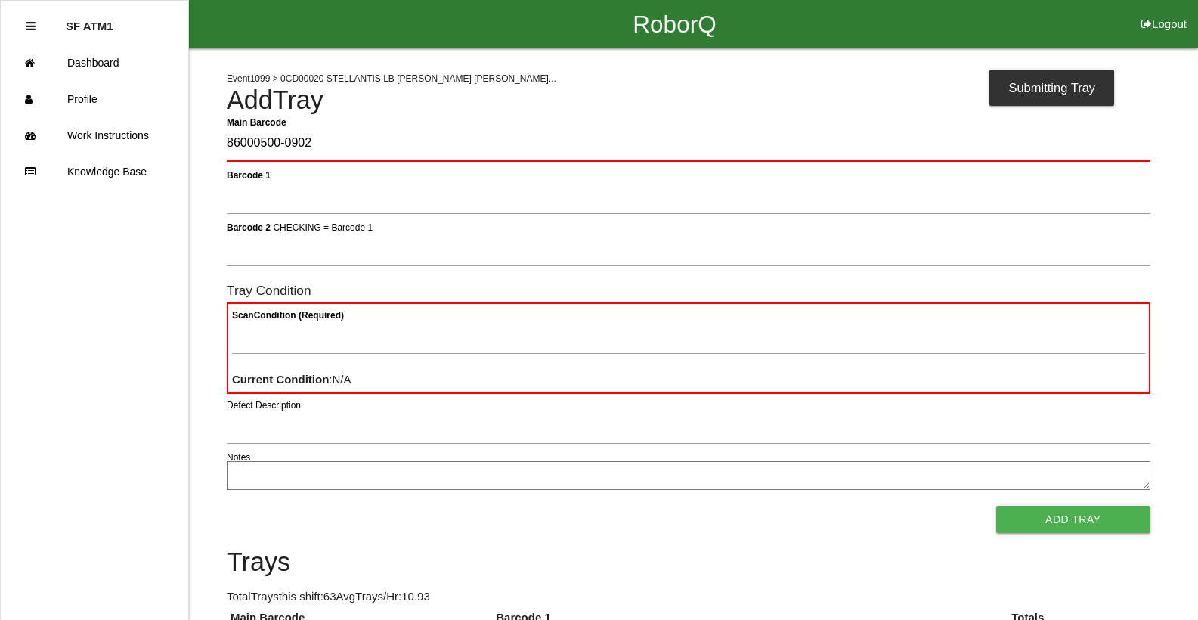
type Barcode "86000500-0902"
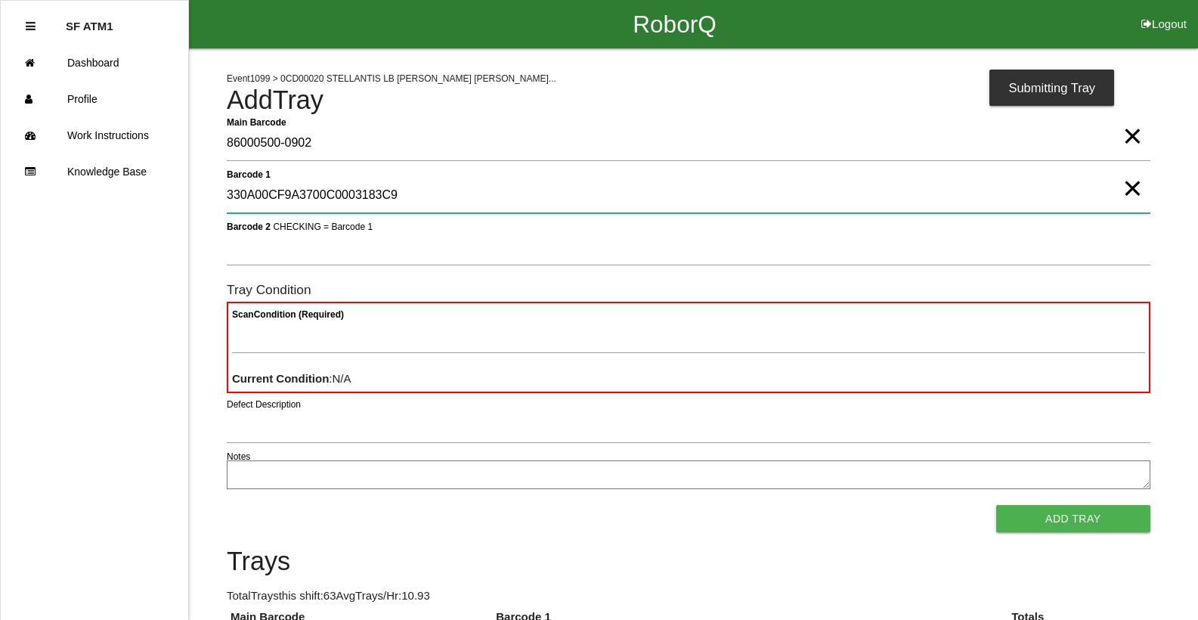
type 1 "330A00CF9A3700C0003183C9"
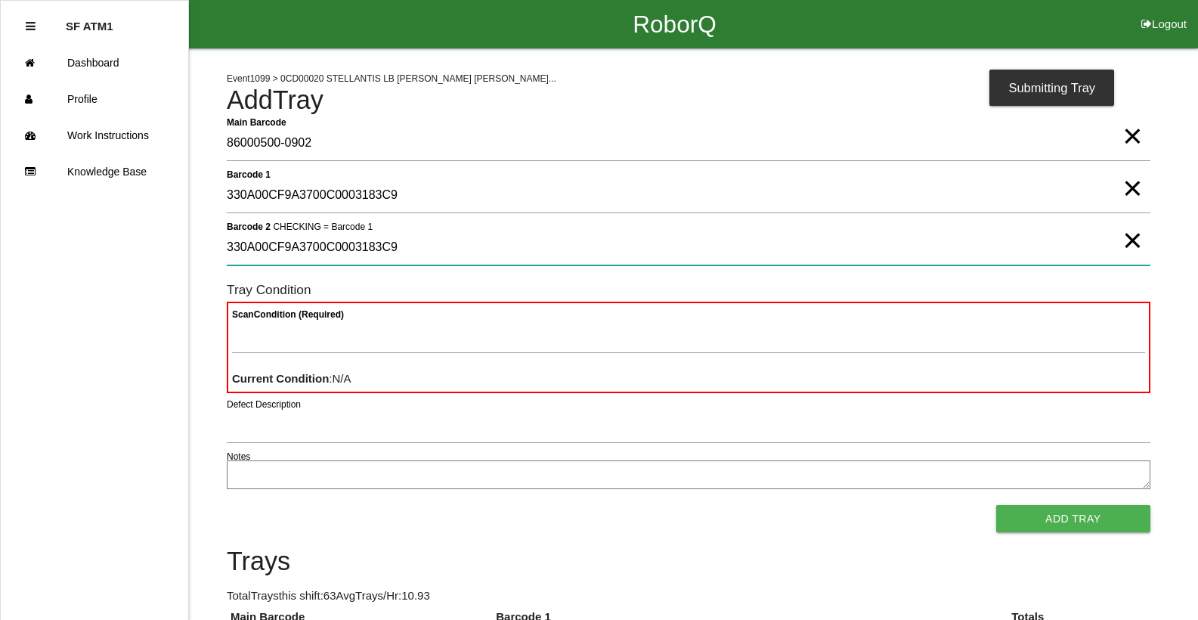
type 2 "330A00CF9A3700C0003183C9"
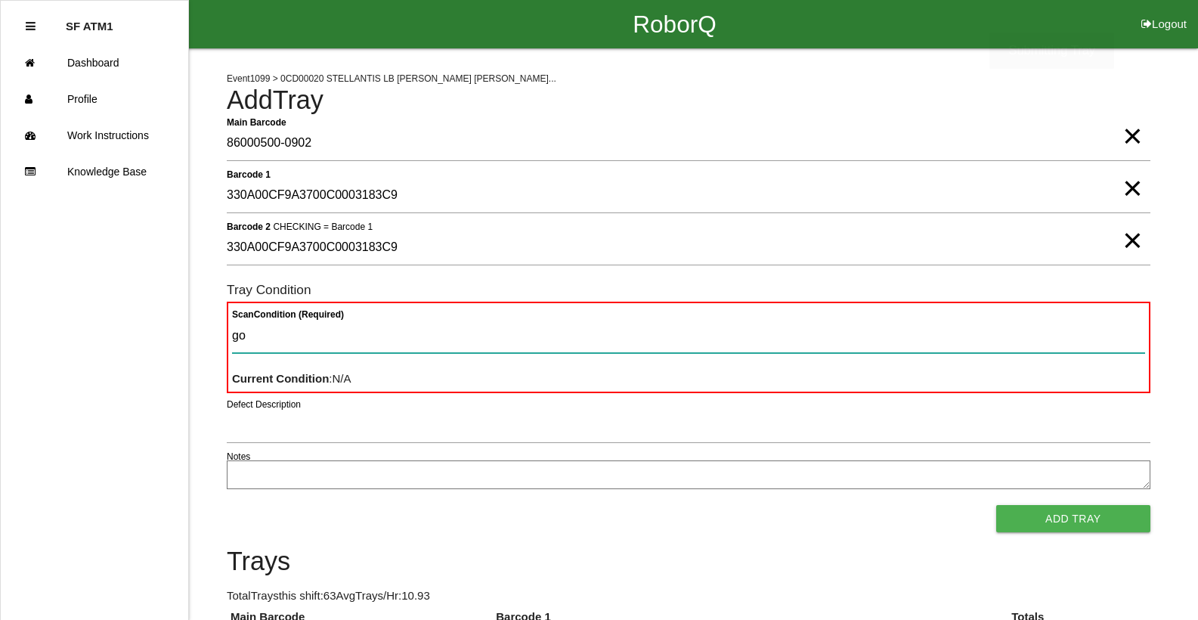
type Condition "goo"
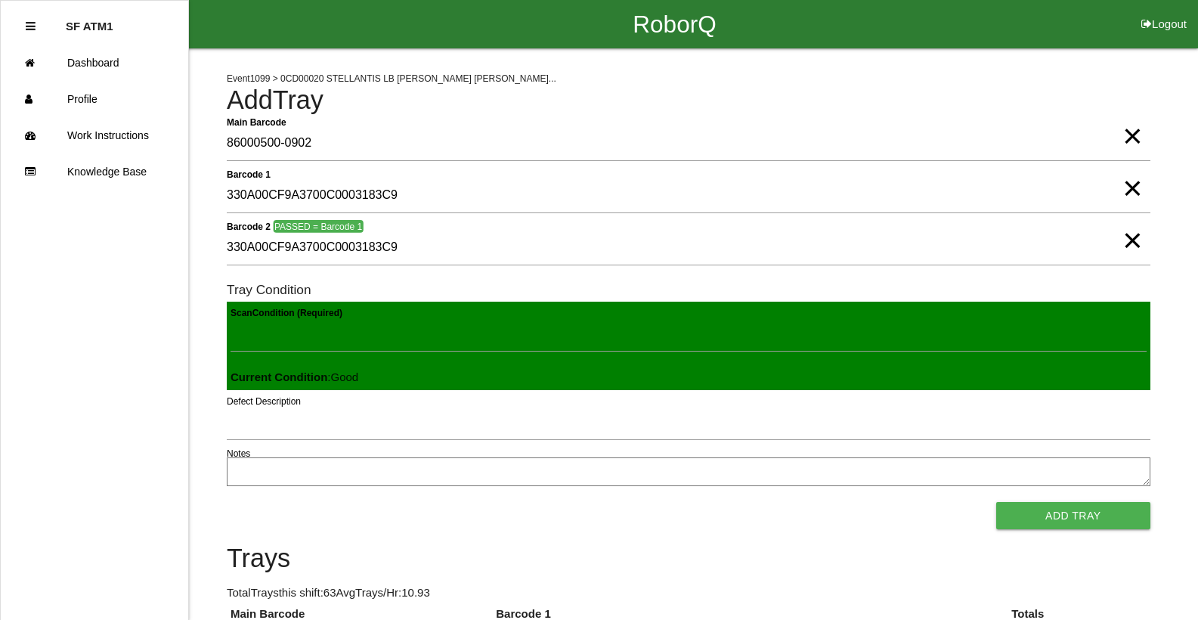
click at [996, 502] on button "Add Tray" at bounding box center [1073, 515] width 154 height 27
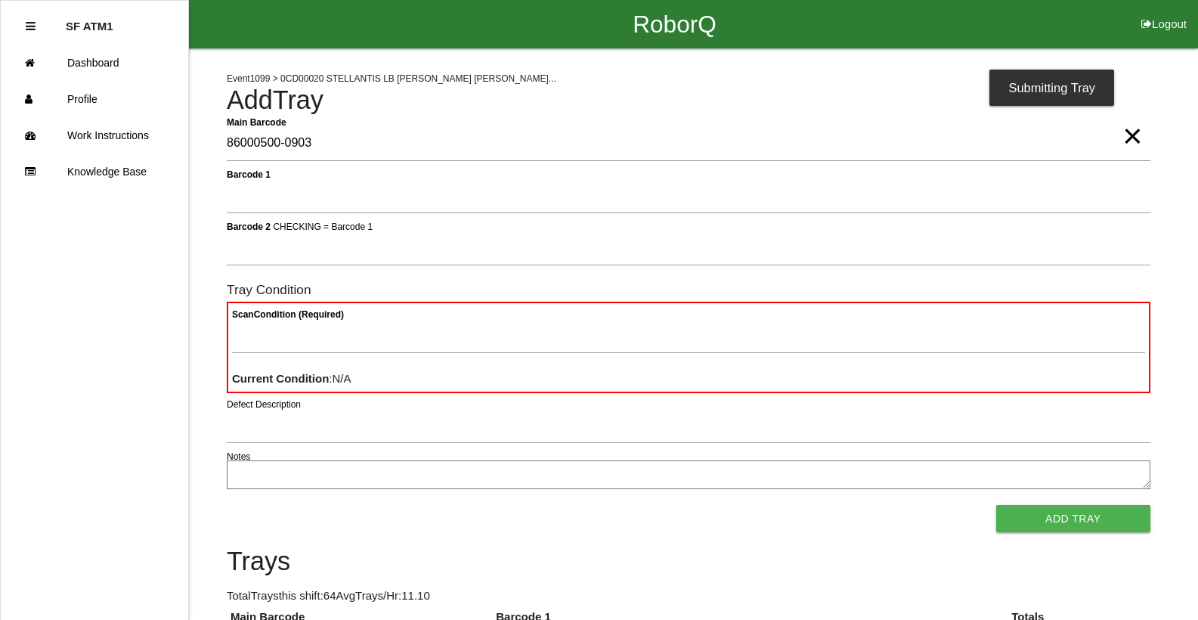
type Barcode "86000500-0903"
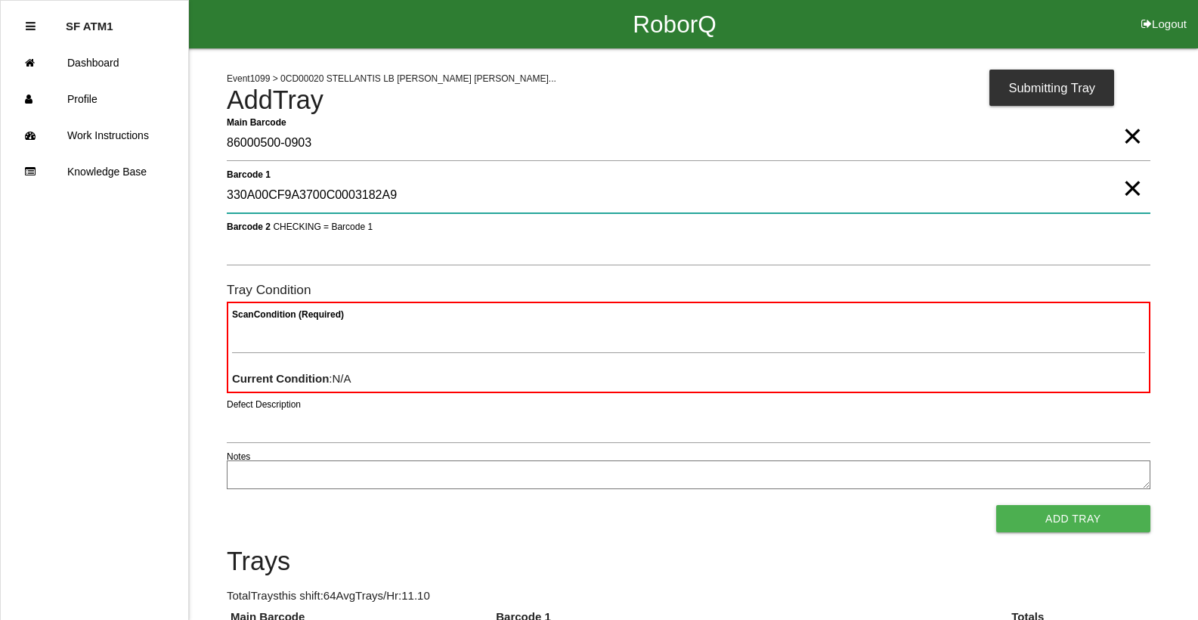
type 1 "330A00CF9A3700C0003182A9"
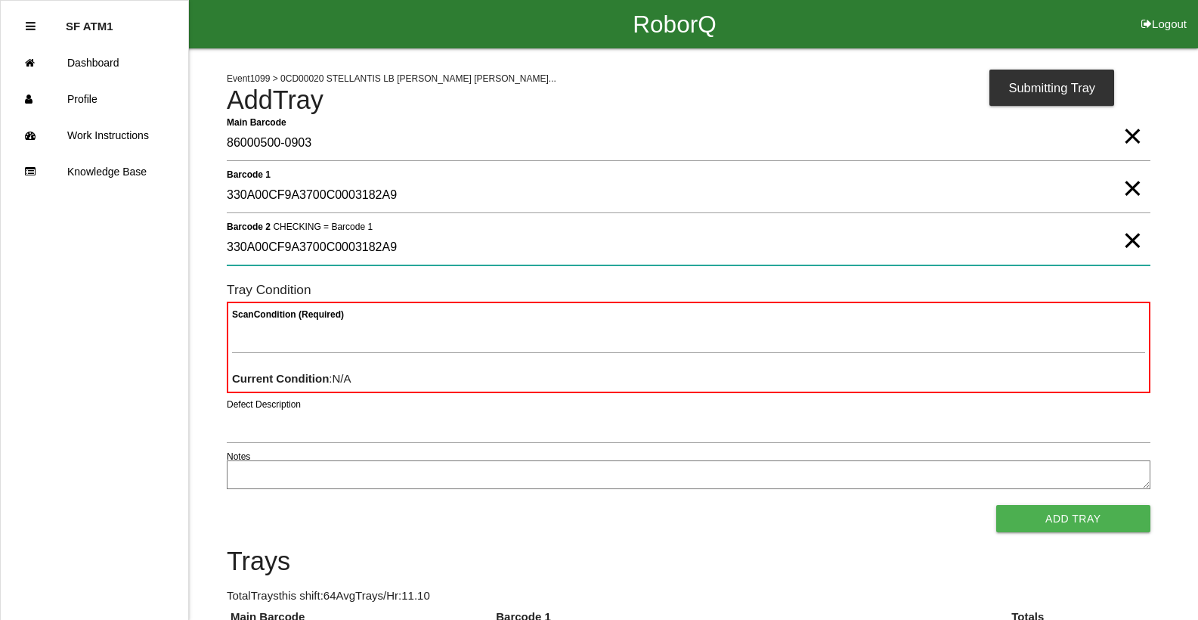
type 2 "330A00CF9A3700C0003182A9"
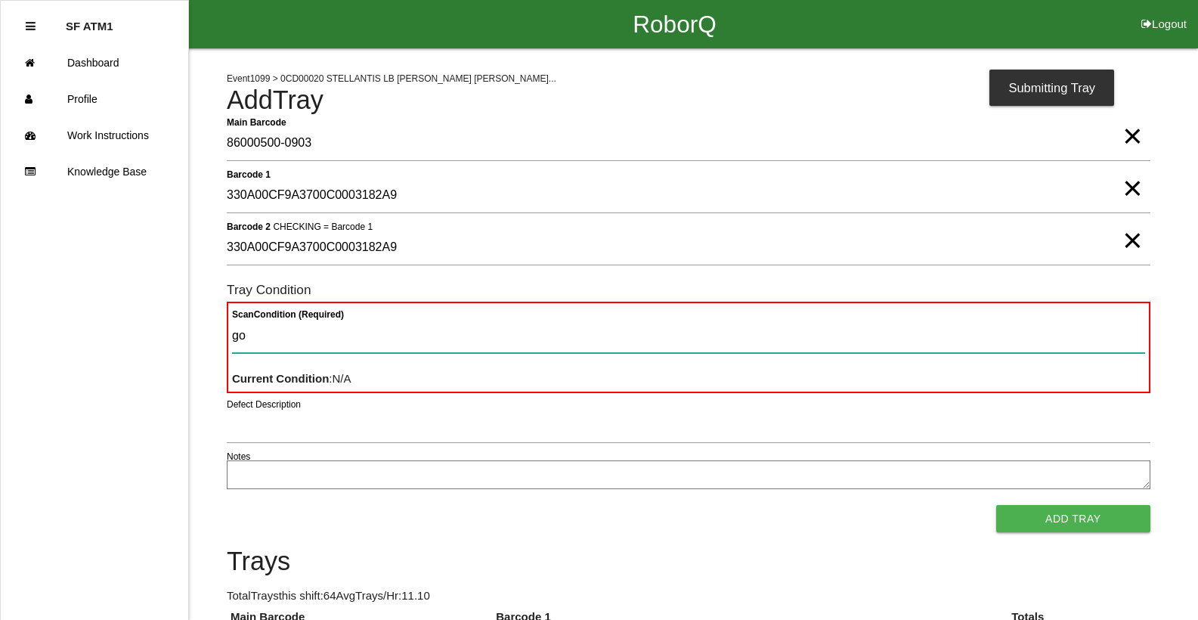
type Condition "goo"
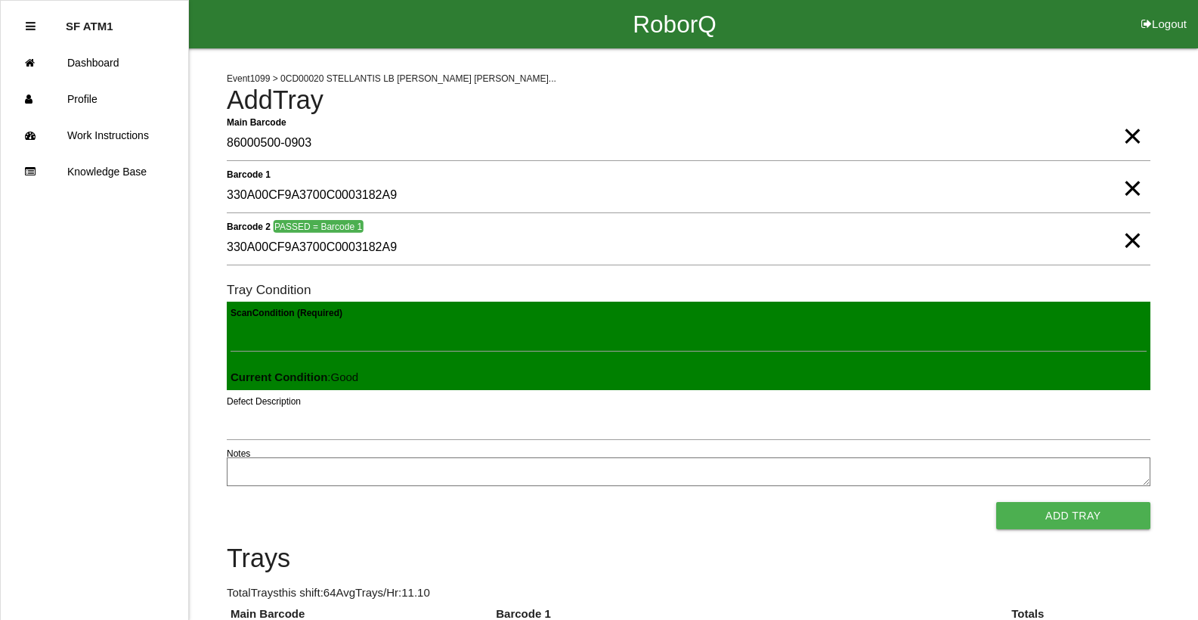
click at [996, 502] on button "Add Tray" at bounding box center [1073, 515] width 154 height 27
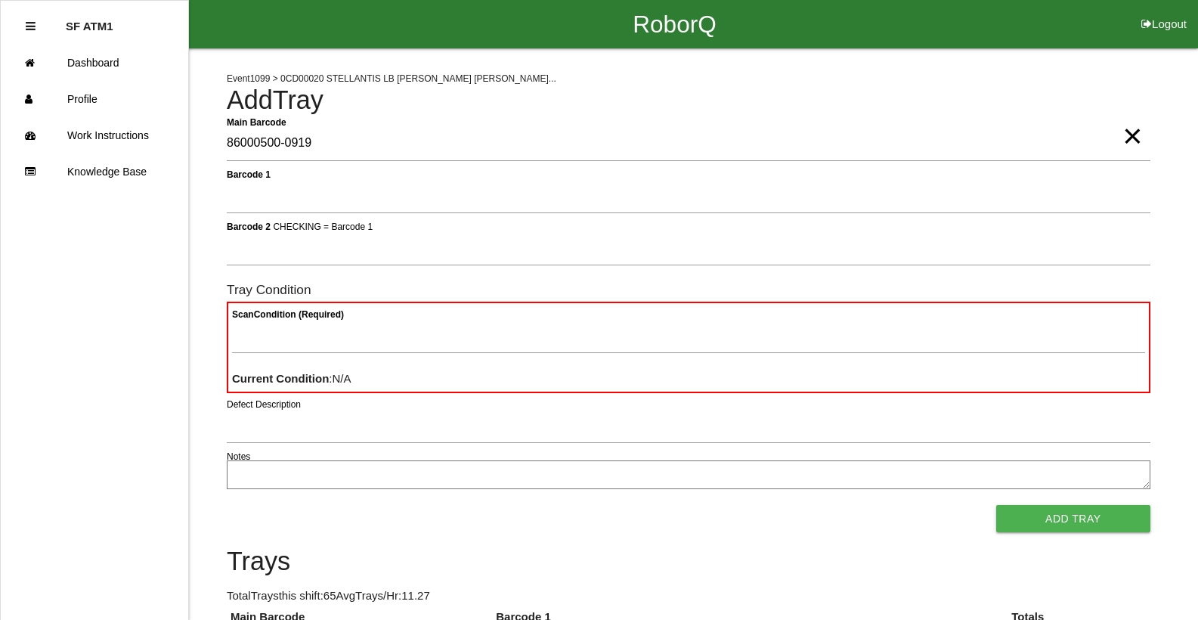
type Barcode "86000500-0919"
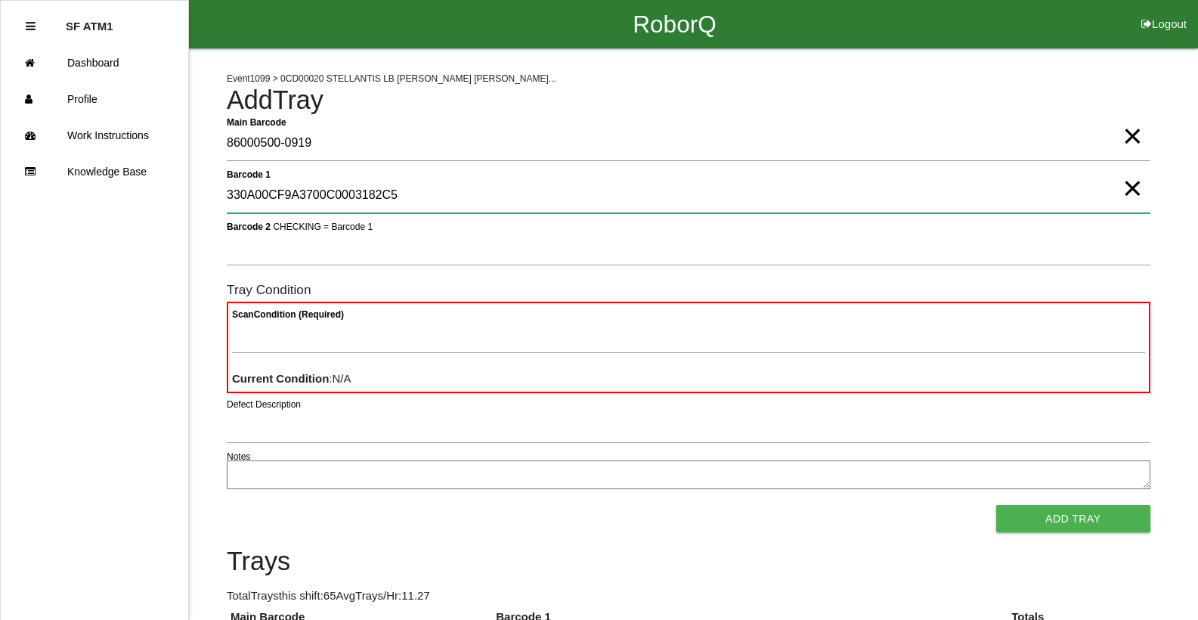
type 1 "330A00CF9A3700C0003182C5"
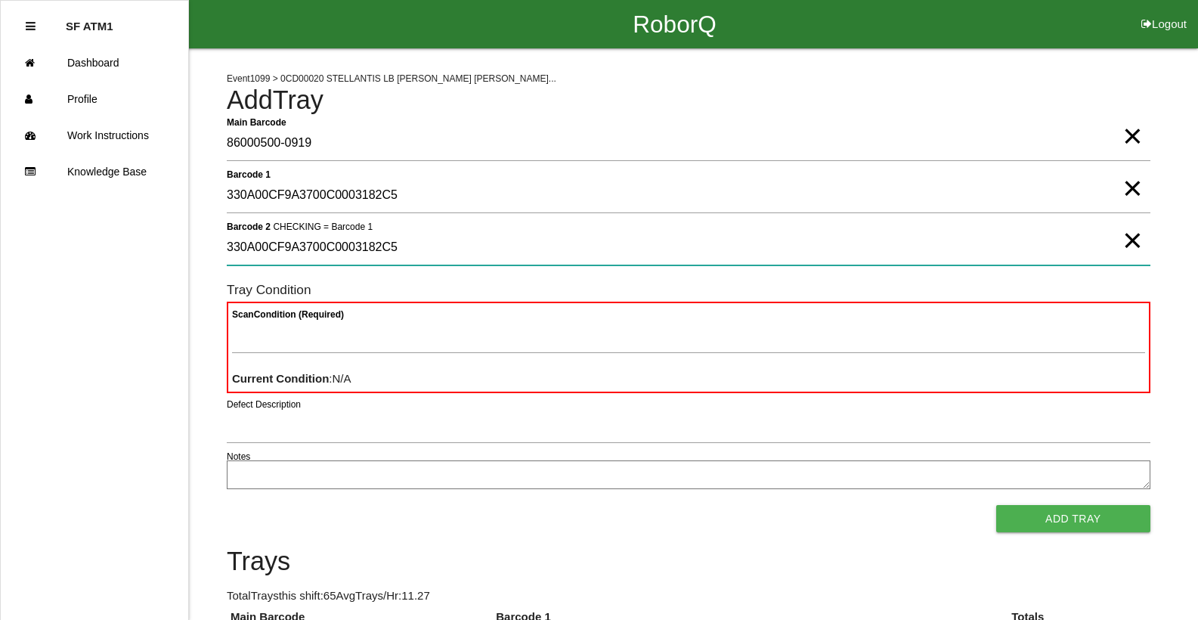
type 2 "330A00CF9A3700C0003182C5"
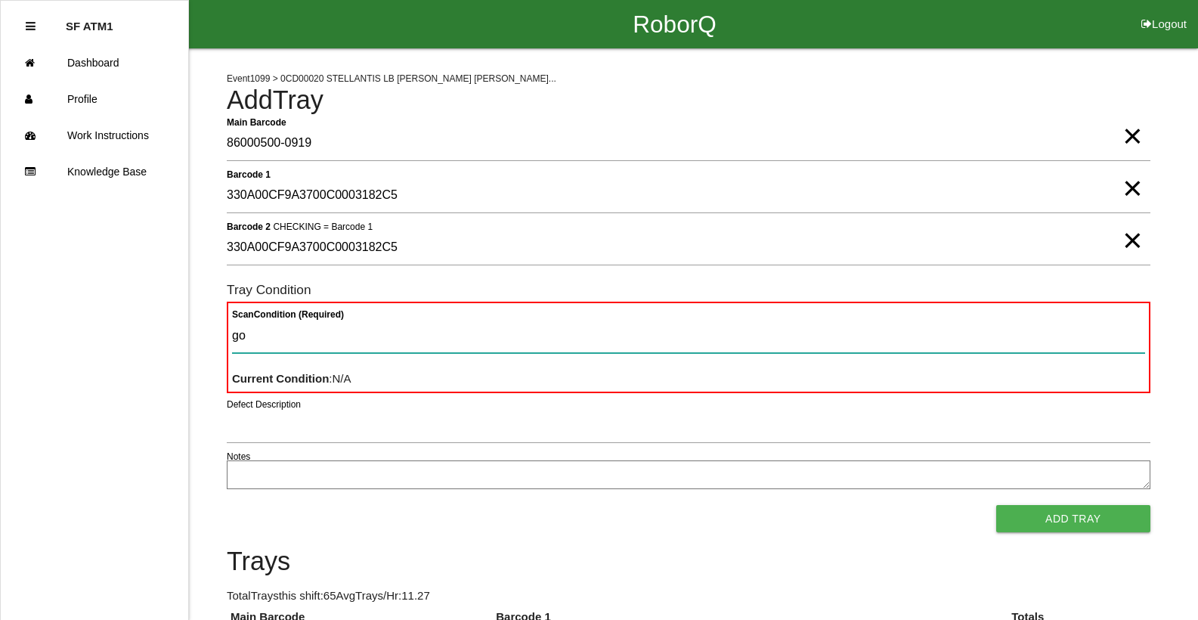
type Condition "goo"
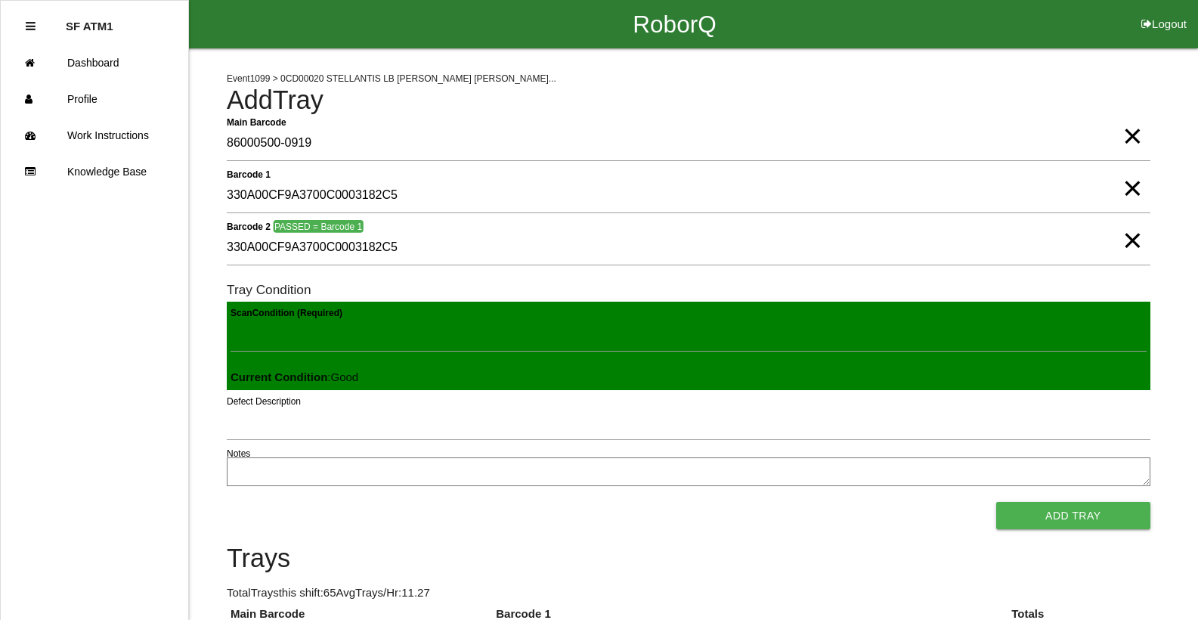
click at [996, 502] on button "Add Tray" at bounding box center [1073, 515] width 154 height 27
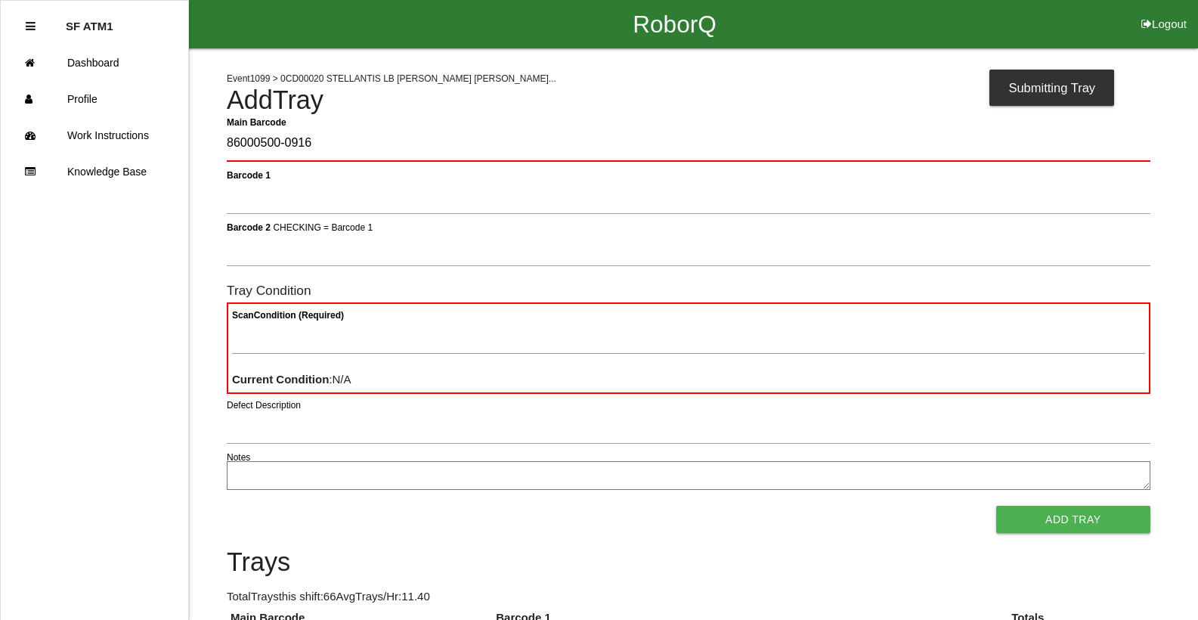
type Barcode "86000500-0916"
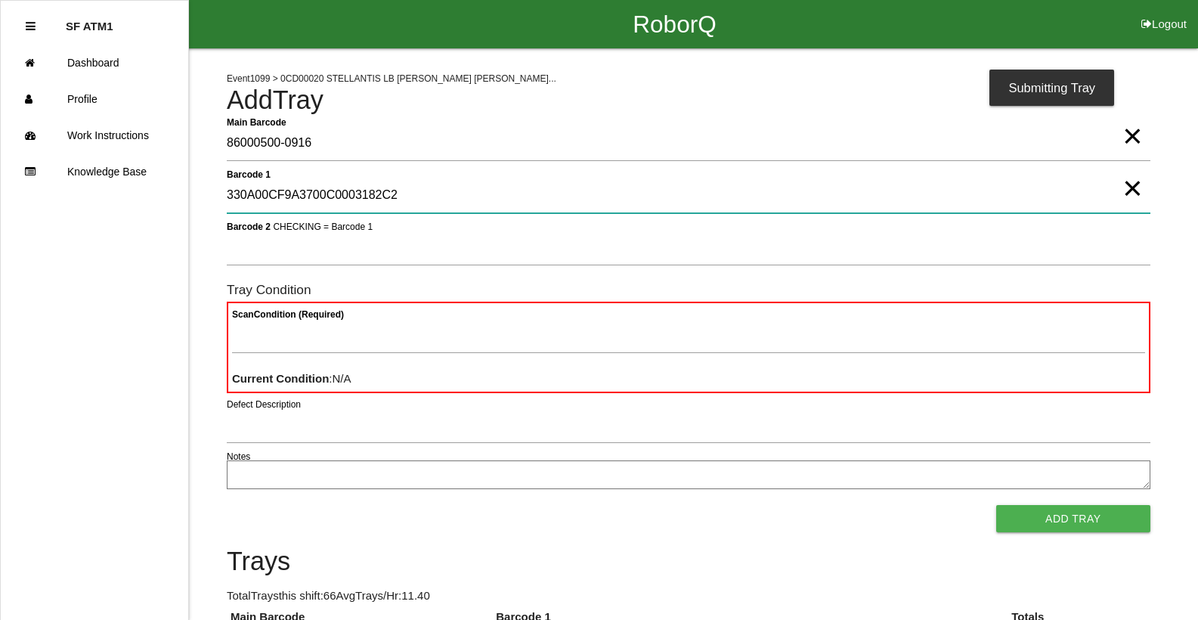
type 1 "330A00CF9A3700C0003182C2"
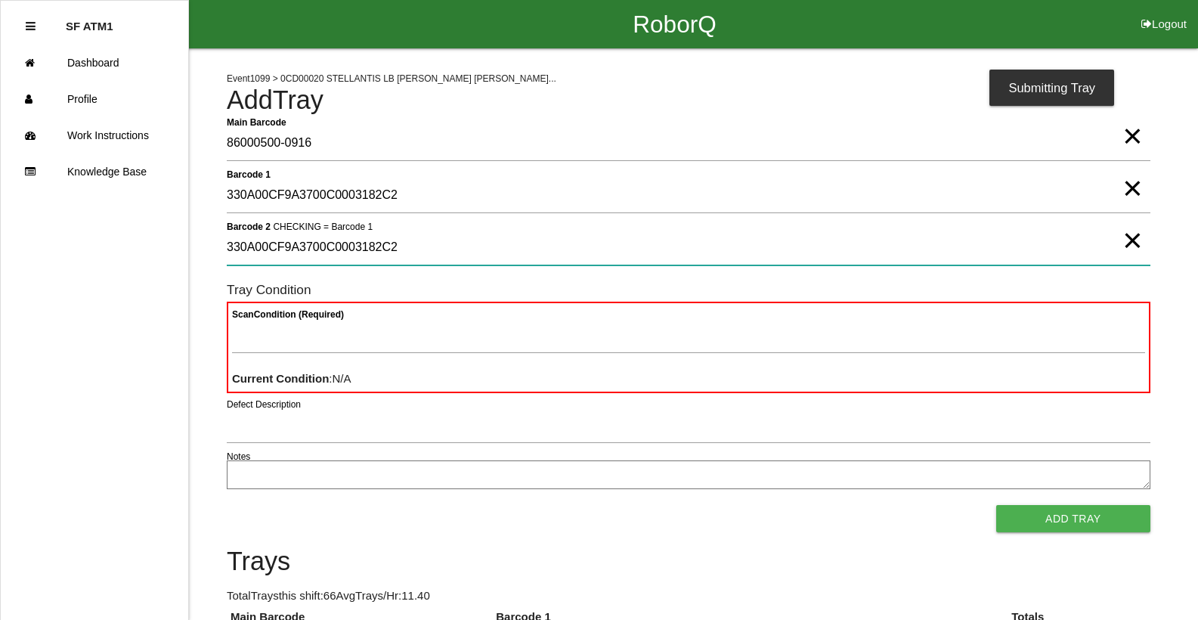
type 2 "330A00CF9A3700C0003182C2"
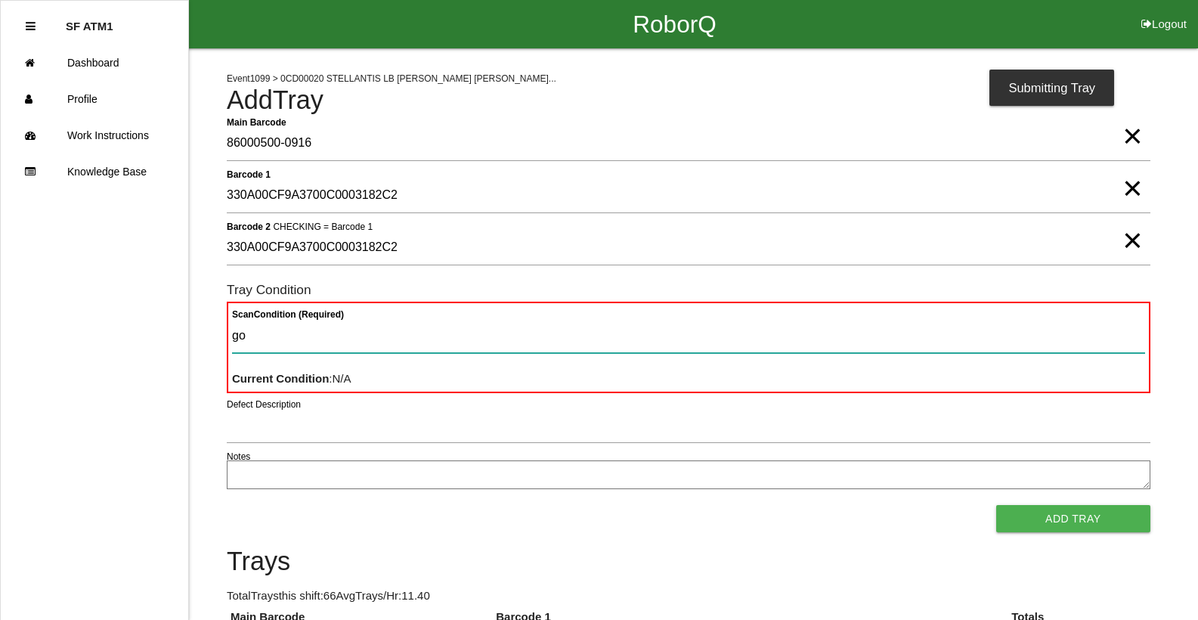
type Condition "goo"
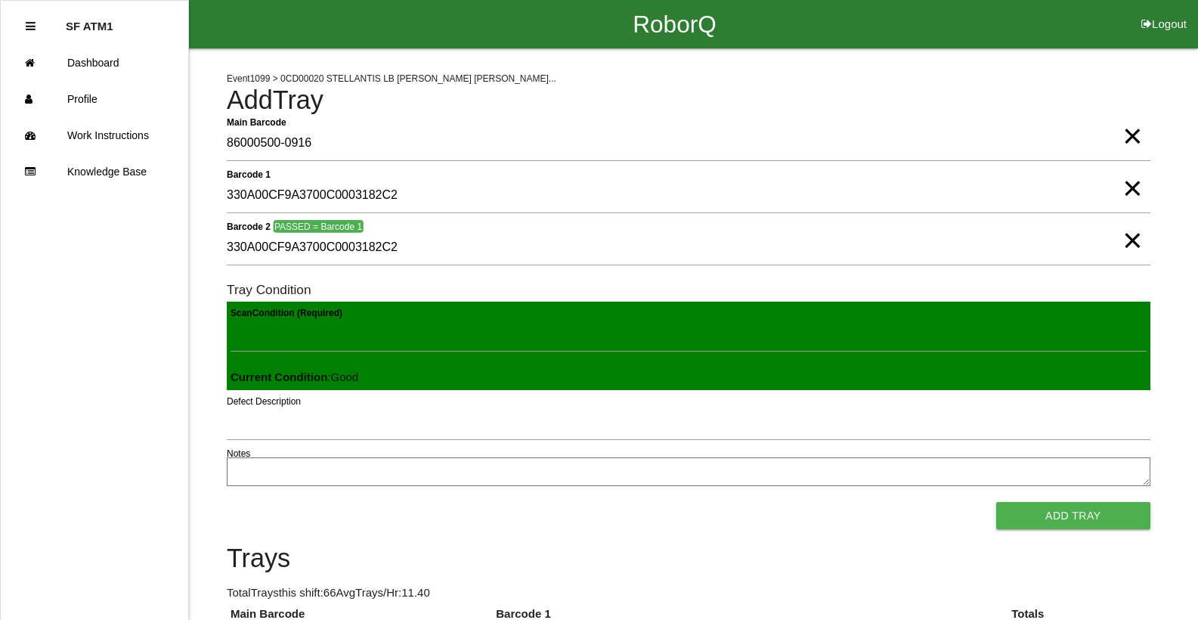
click at [996, 502] on button "Add Tray" at bounding box center [1073, 515] width 154 height 27
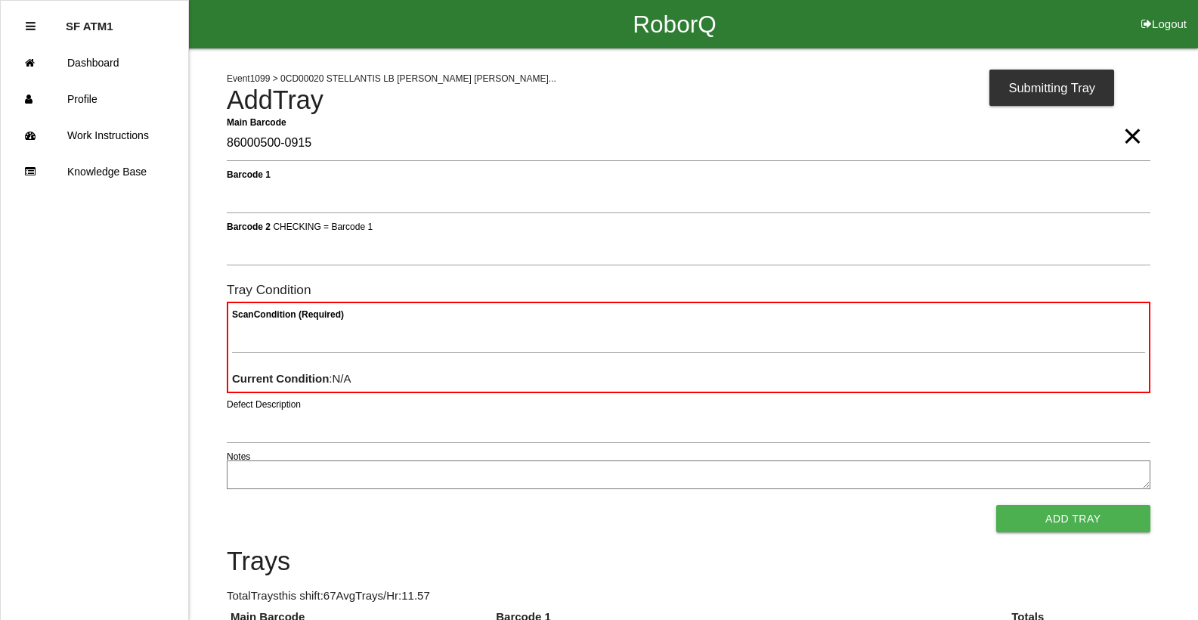
type Barcode "86000500-0915"
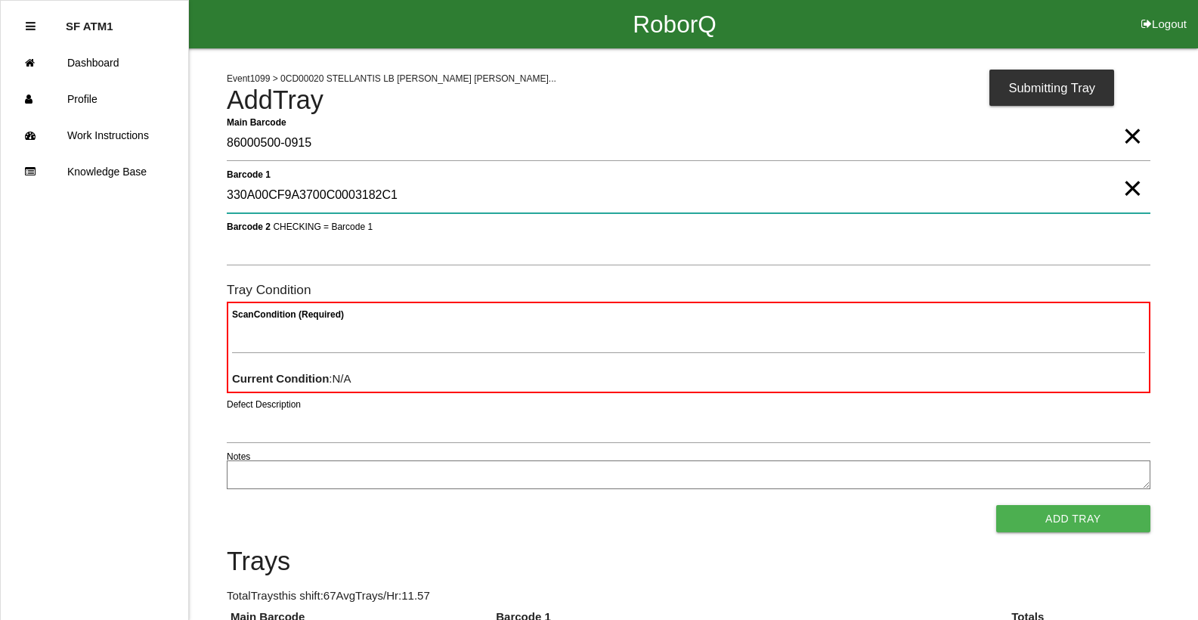
type 1 "330A00CF9A3700C0003182C1"
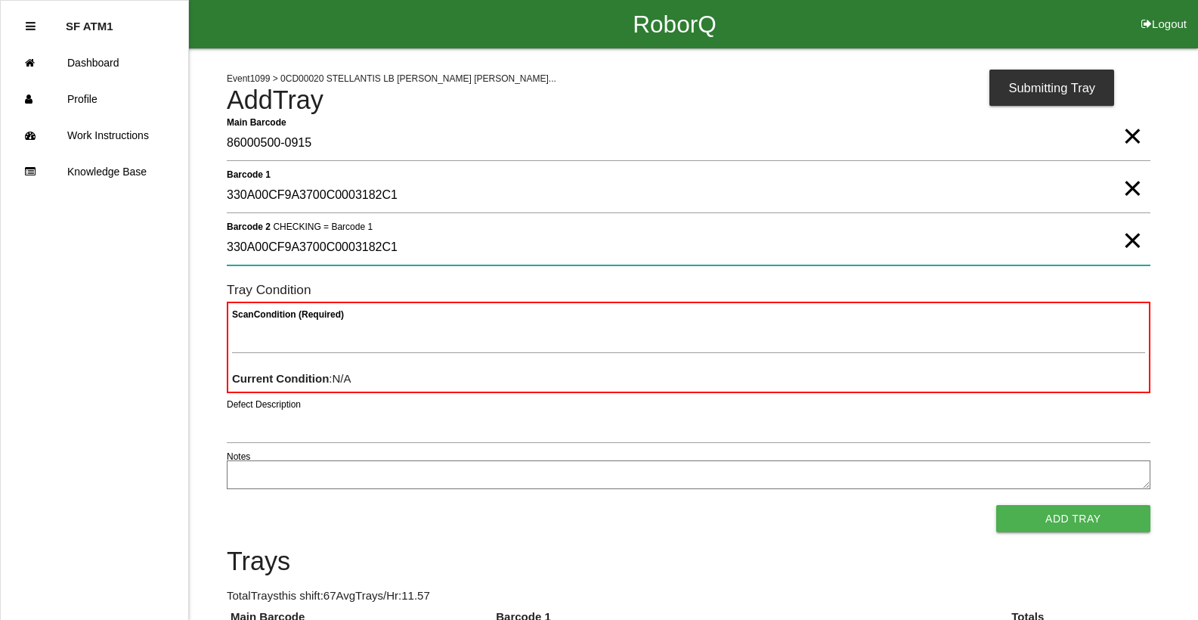
type 2 "330A00CF9A3700C0003182C1"
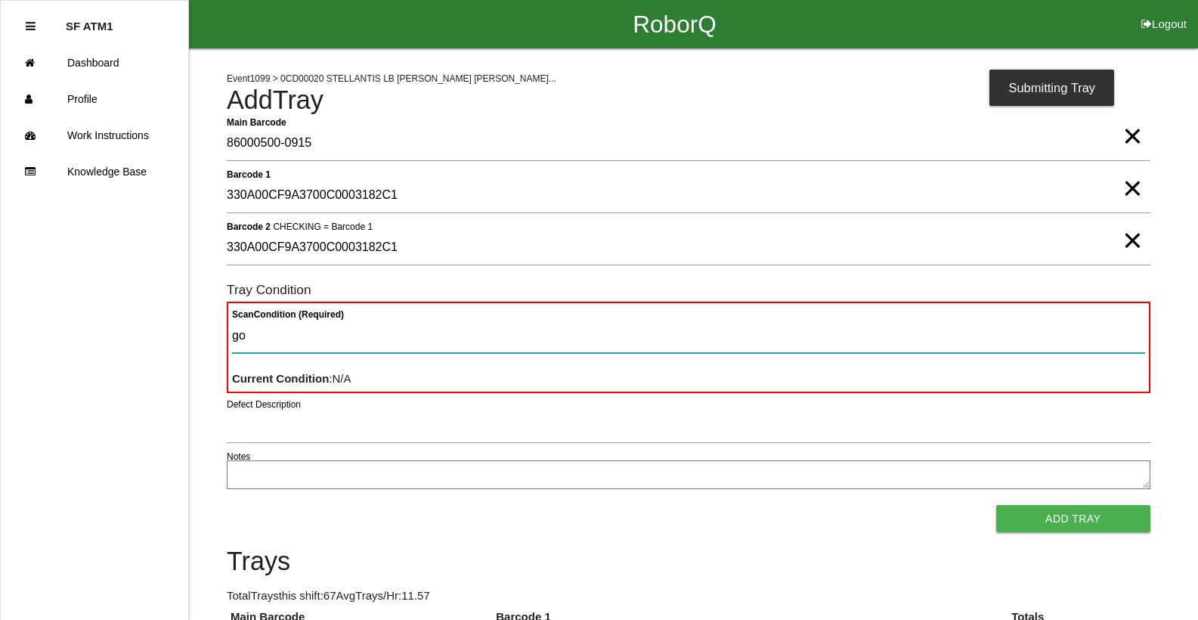
type Condition "goo"
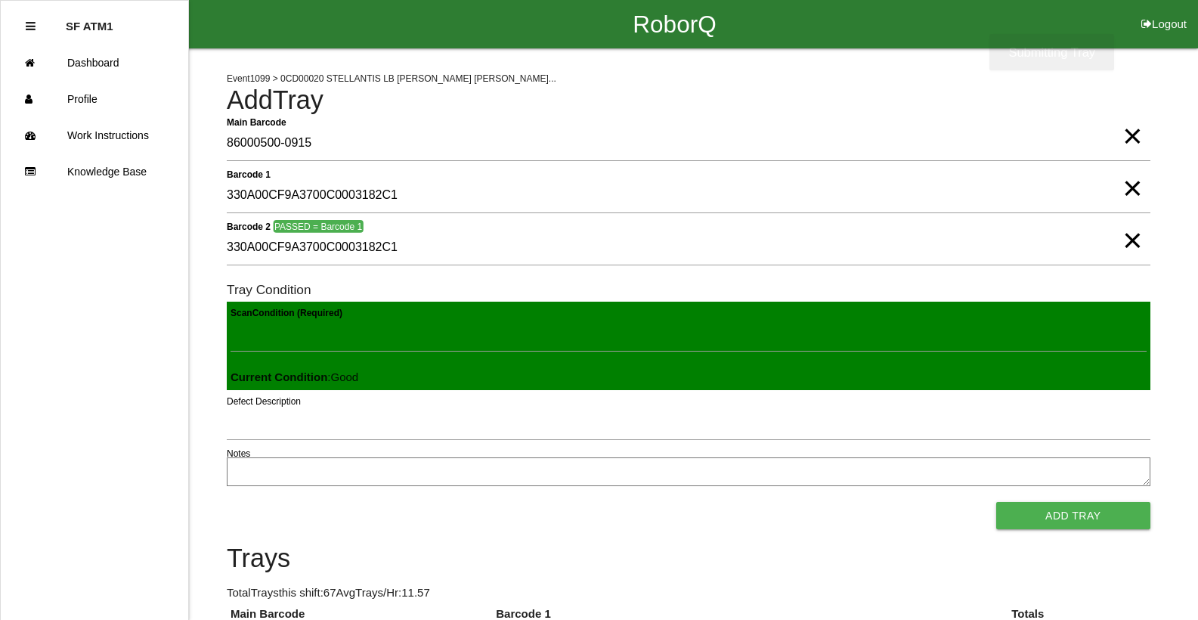
click at [996, 502] on button "Add Tray" at bounding box center [1073, 515] width 154 height 27
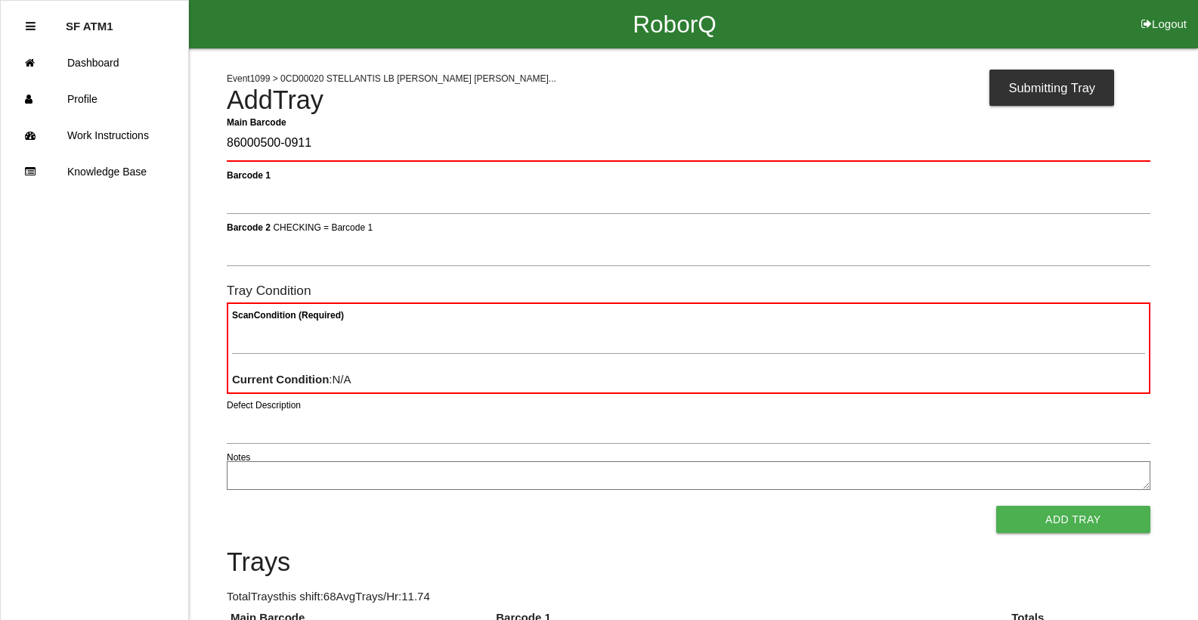
type Barcode "86000500-0911"
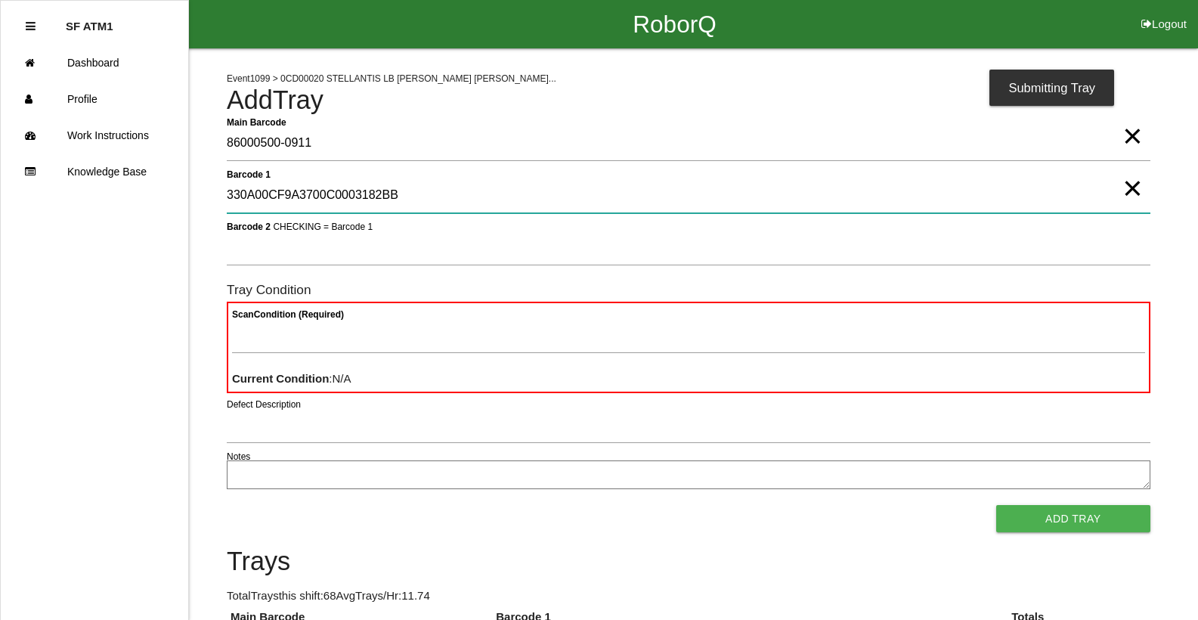
type 1 "330A00CF9A3700C0003182BB"
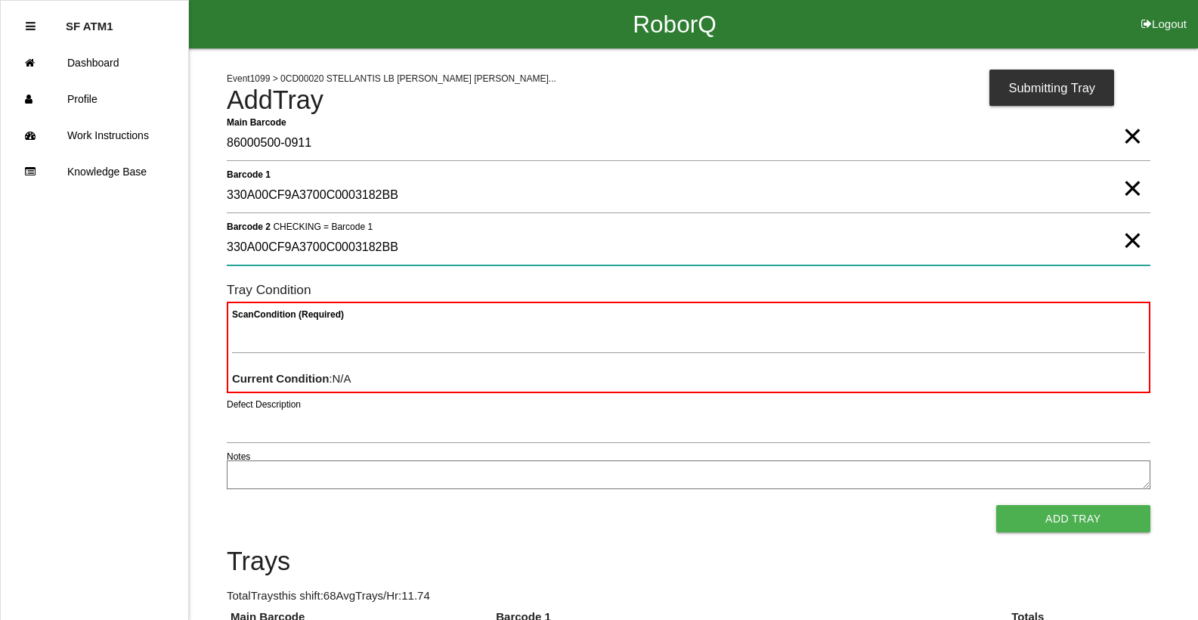
type 2 "330A00CF9A3700C0003182BB"
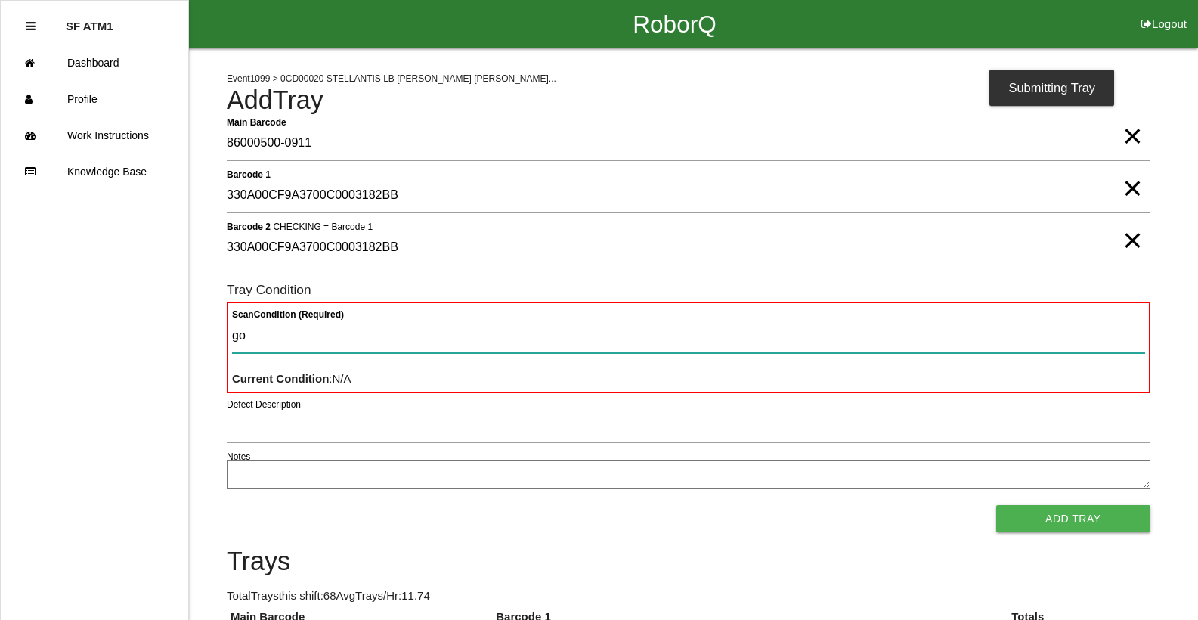
type Condition "goo"
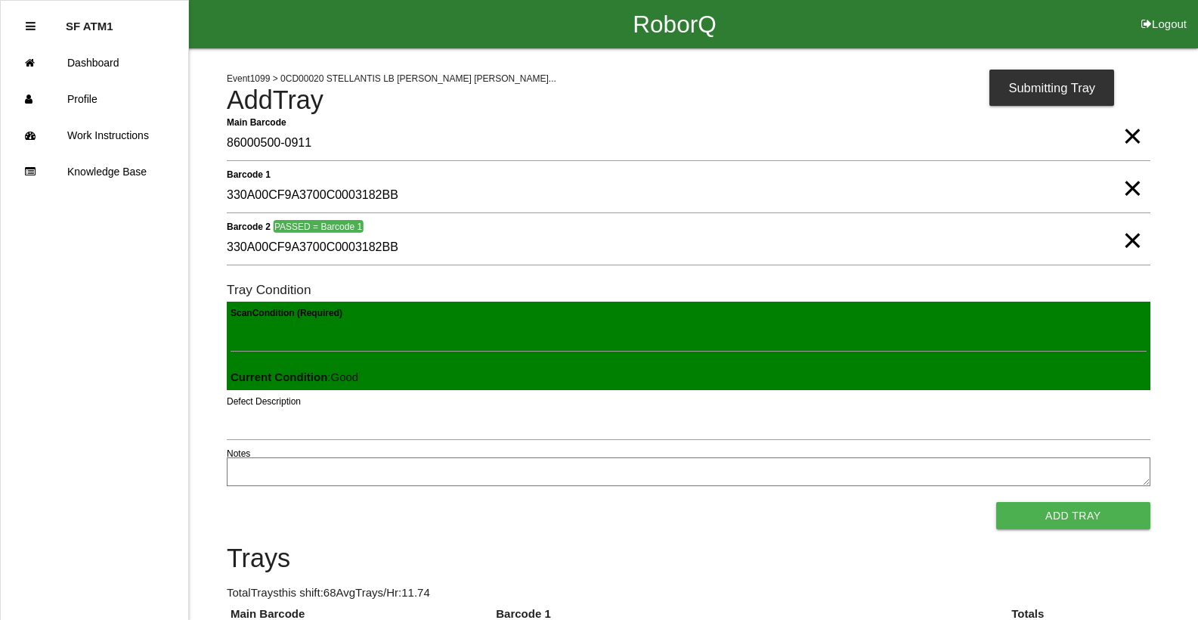
click at [996, 502] on button "Add Tray" at bounding box center [1073, 515] width 154 height 27
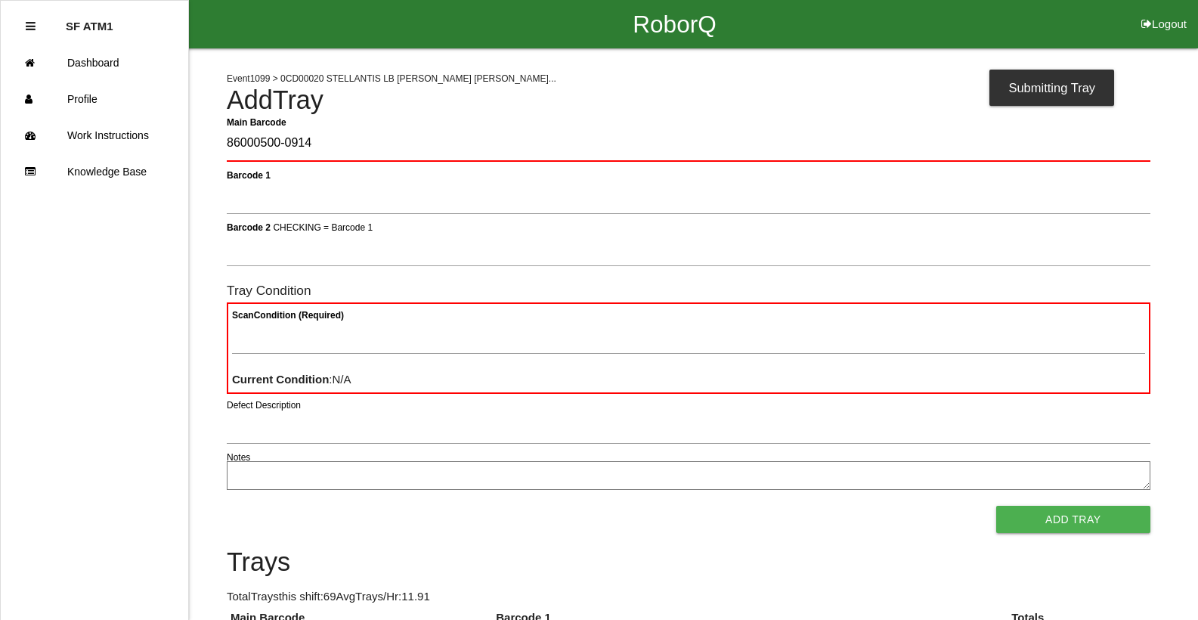
type Barcode "86000500-0914"
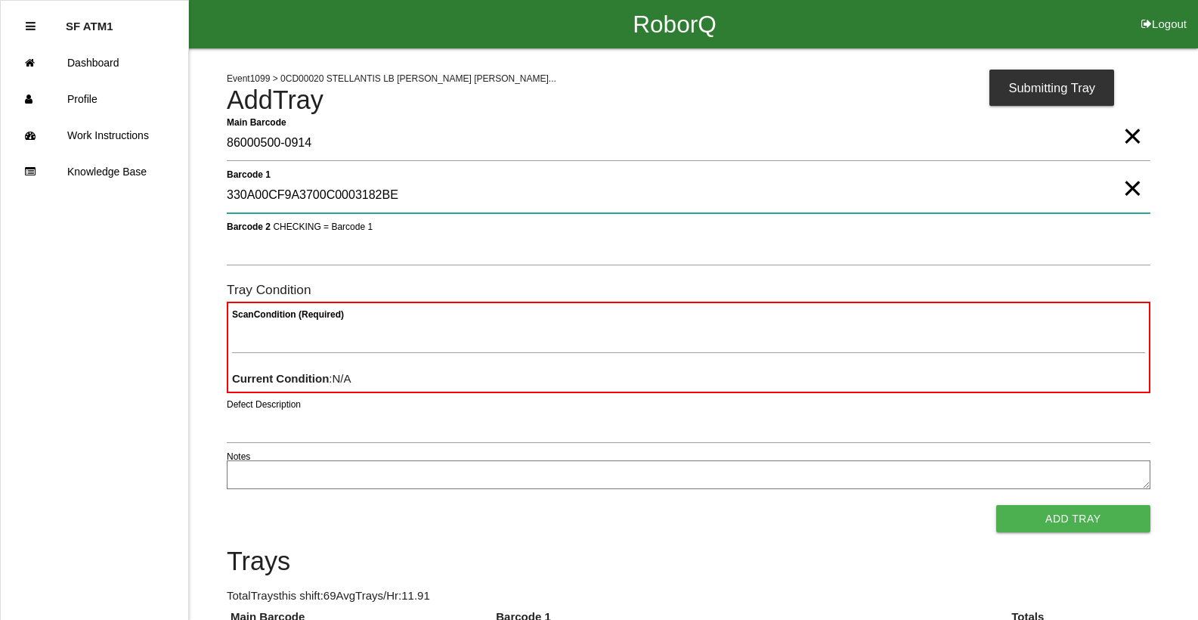
type 1 "330A00CF9A3700C0003182BE"
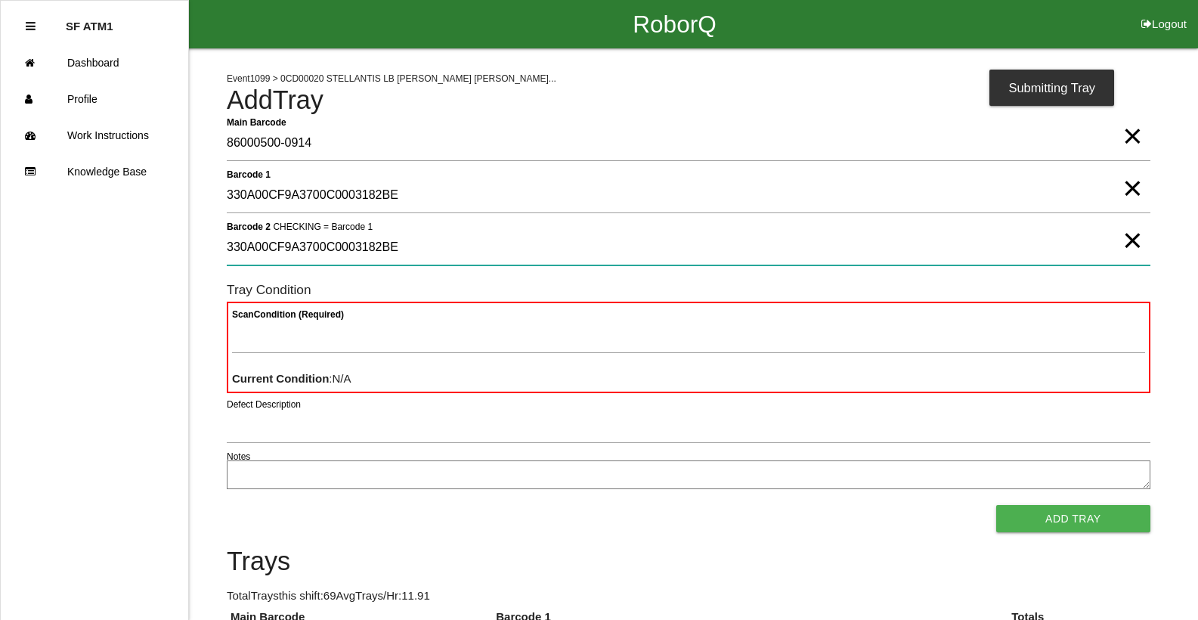
type 2 "330A00CF9A3700C0003182BE"
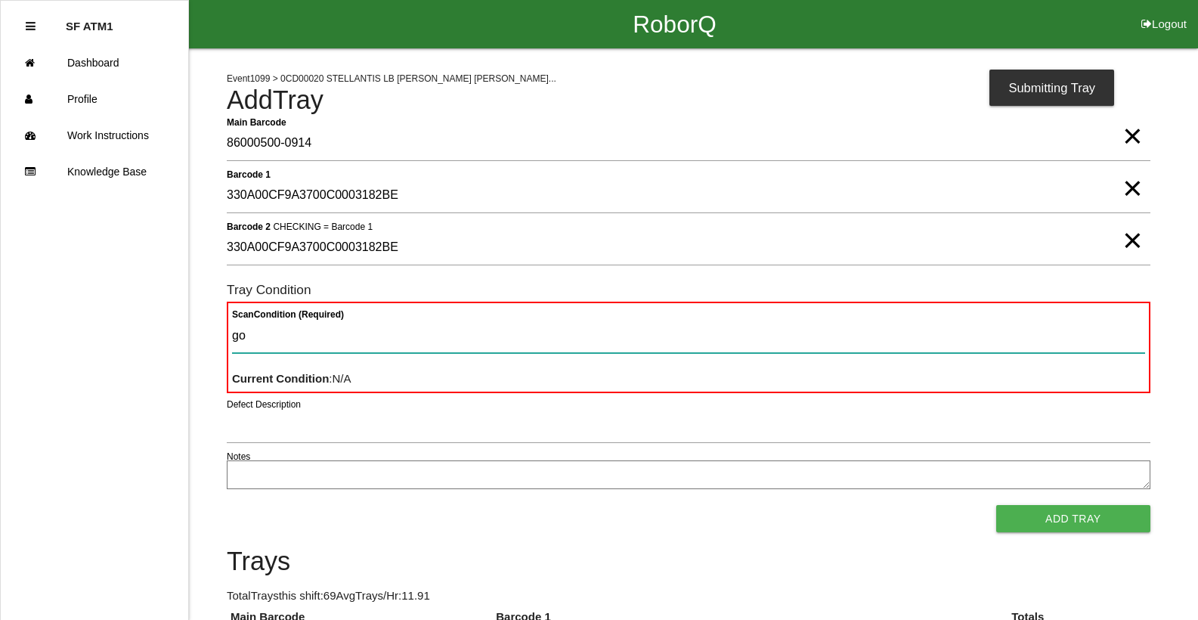
type Condition "goo"
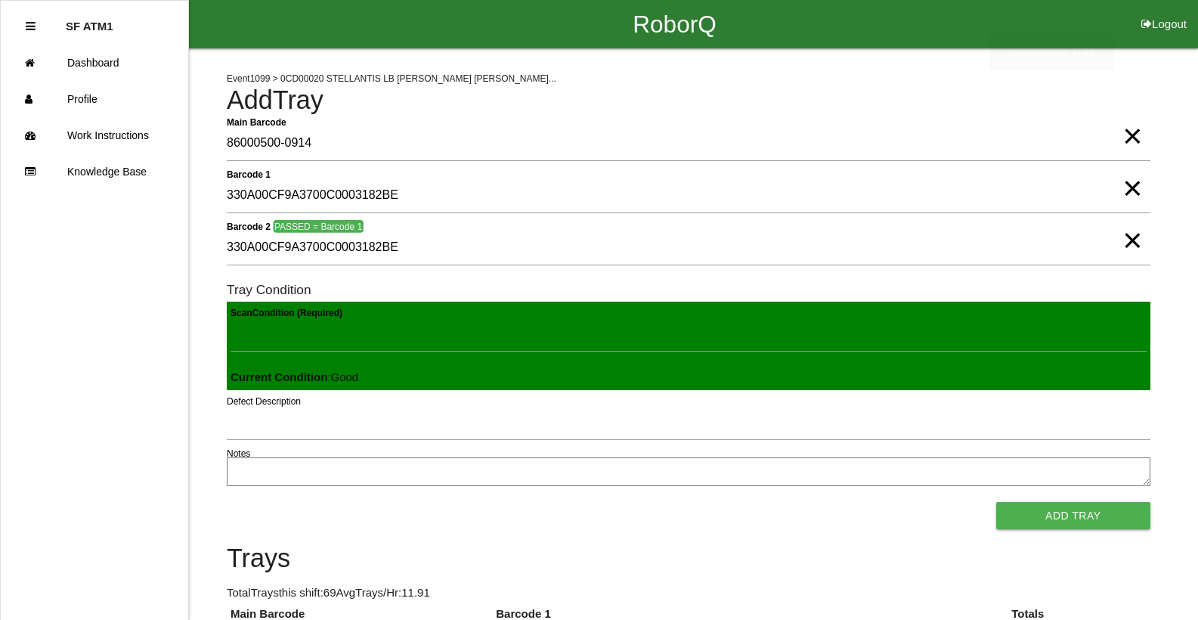
click at [996, 502] on button "Add Tray" at bounding box center [1073, 515] width 154 height 27
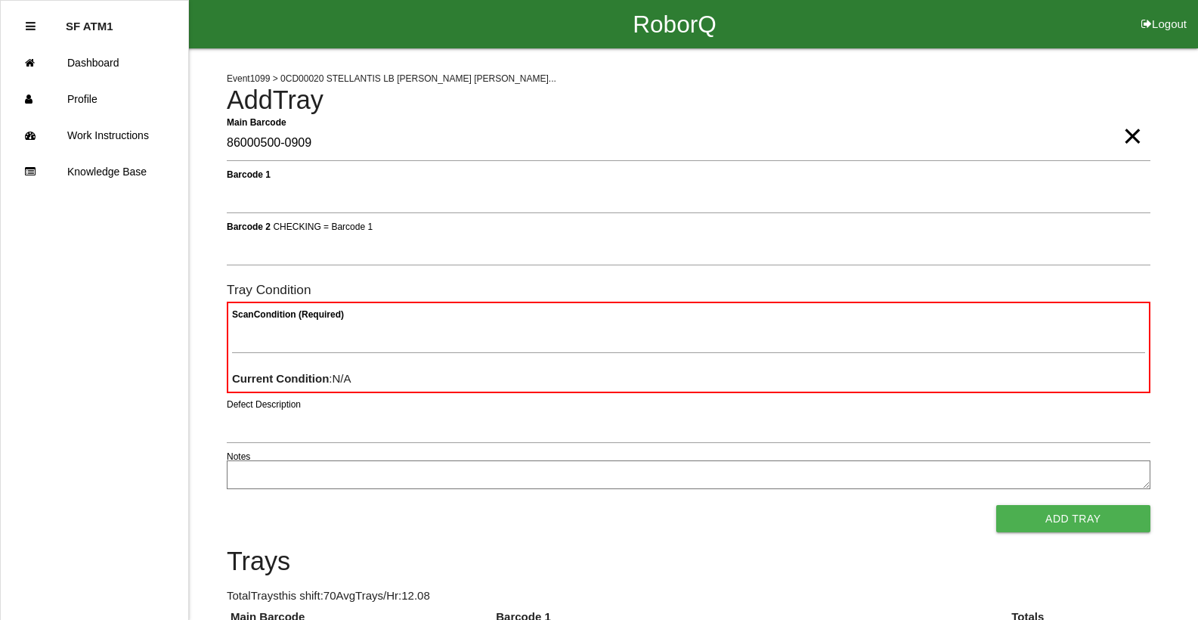
type Barcode "86000500-0909"
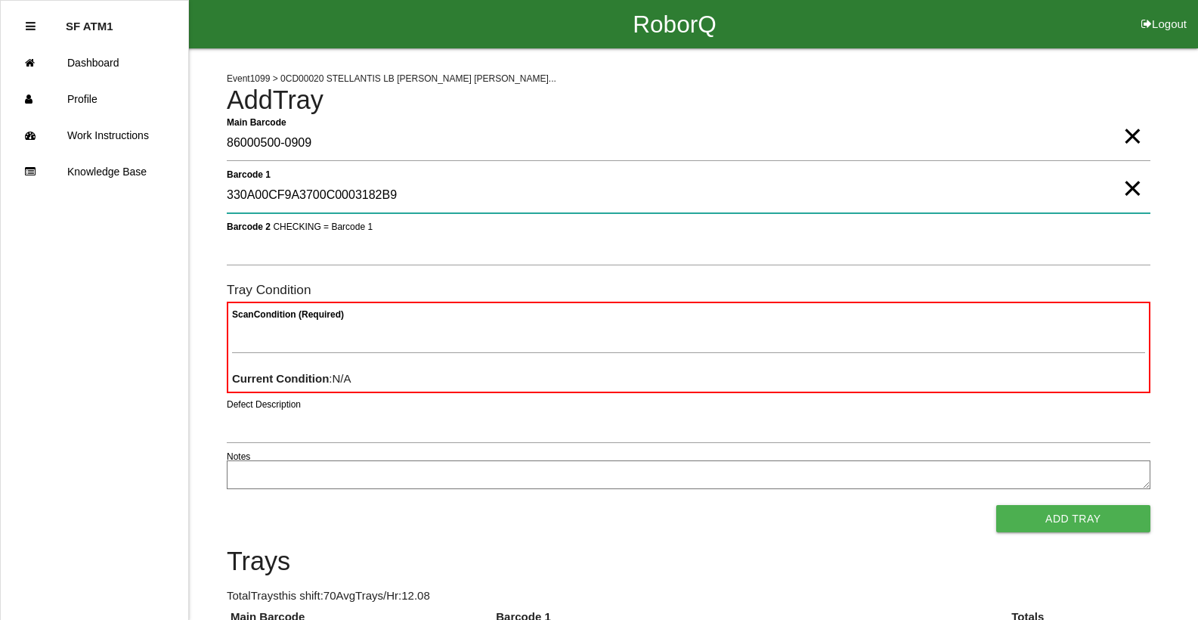
type 1 "330A00CF9A3700C0003182B9"
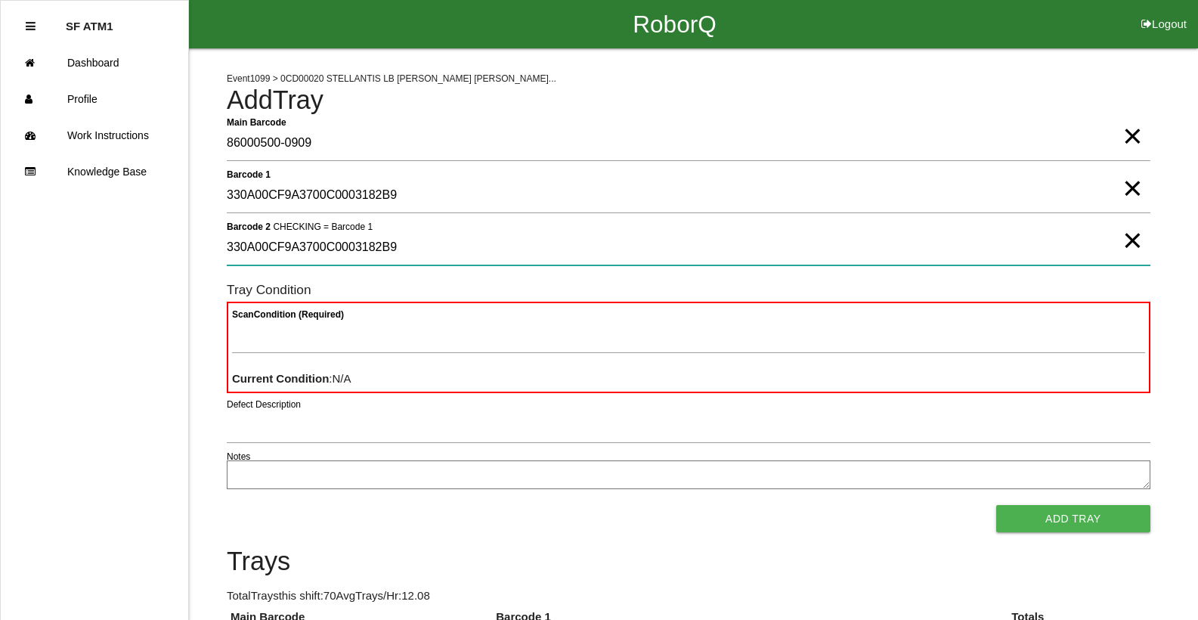
type 2 "330A00CF9A3700C0003182B9"
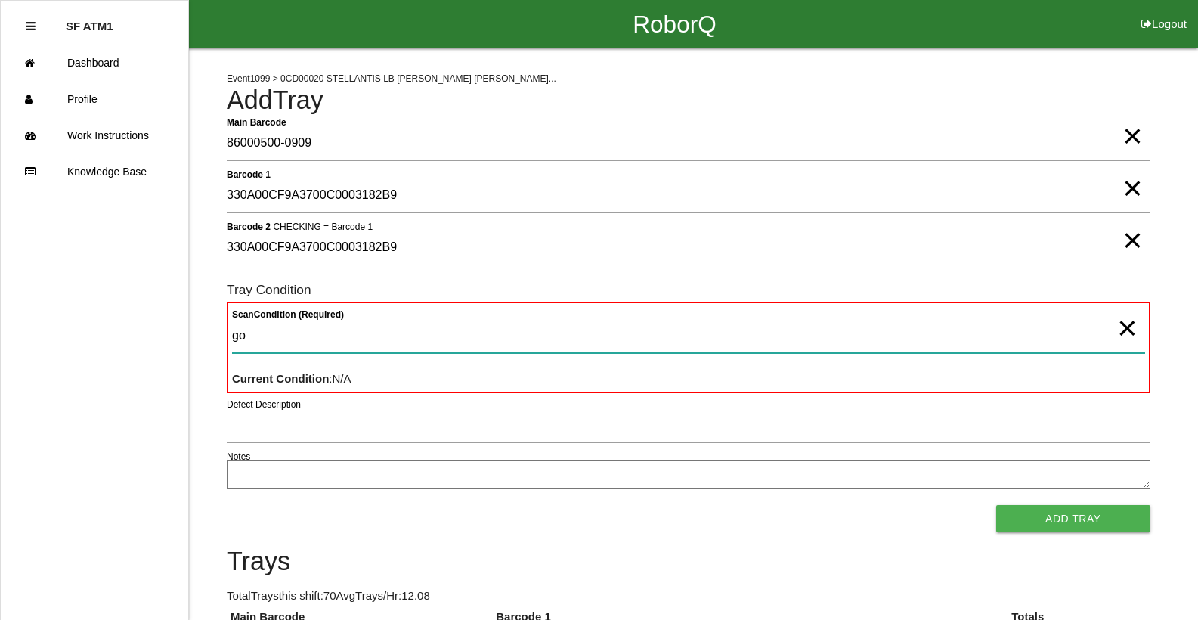
type Condition "goo"
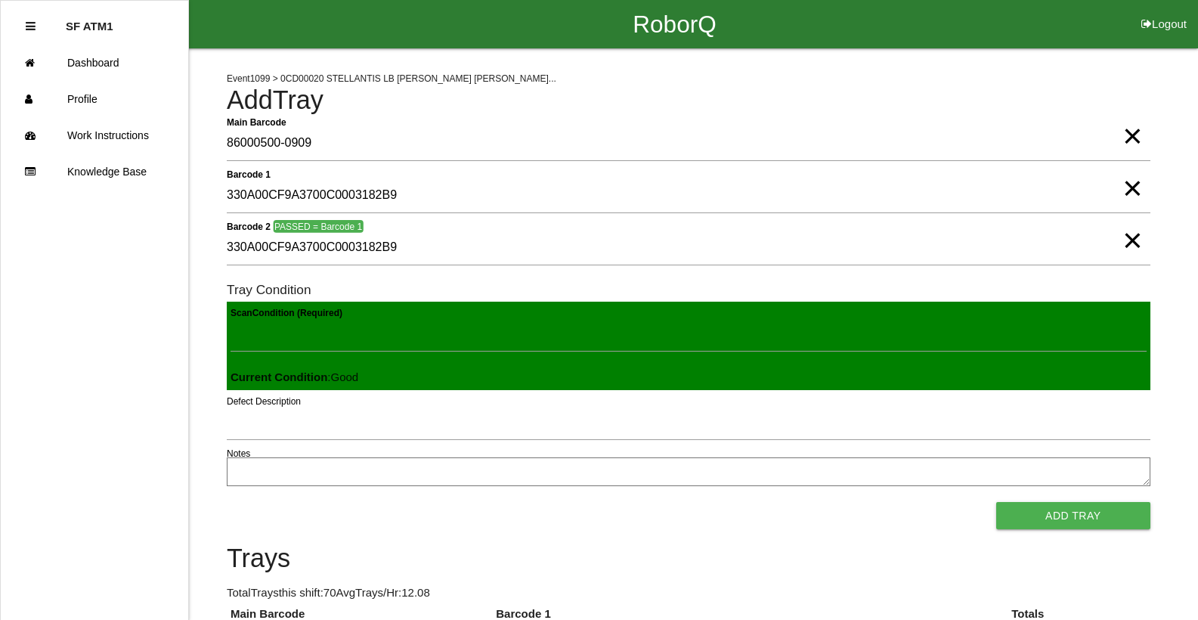
click at [996, 502] on button "Add Tray" at bounding box center [1073, 515] width 154 height 27
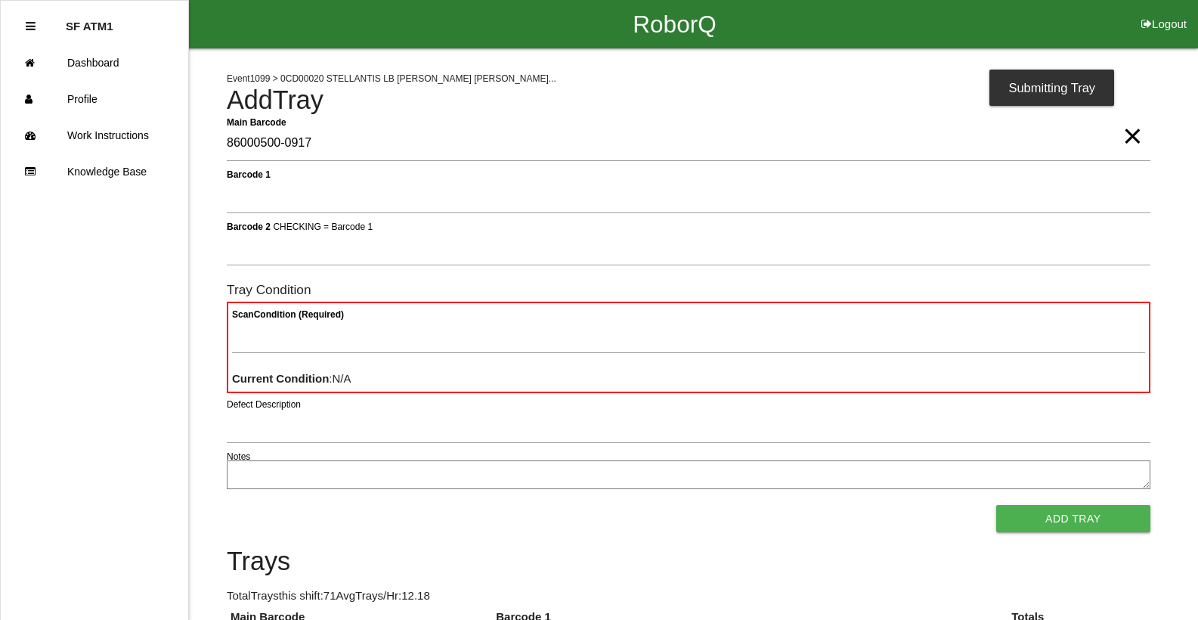
type Barcode "86000500-0917"
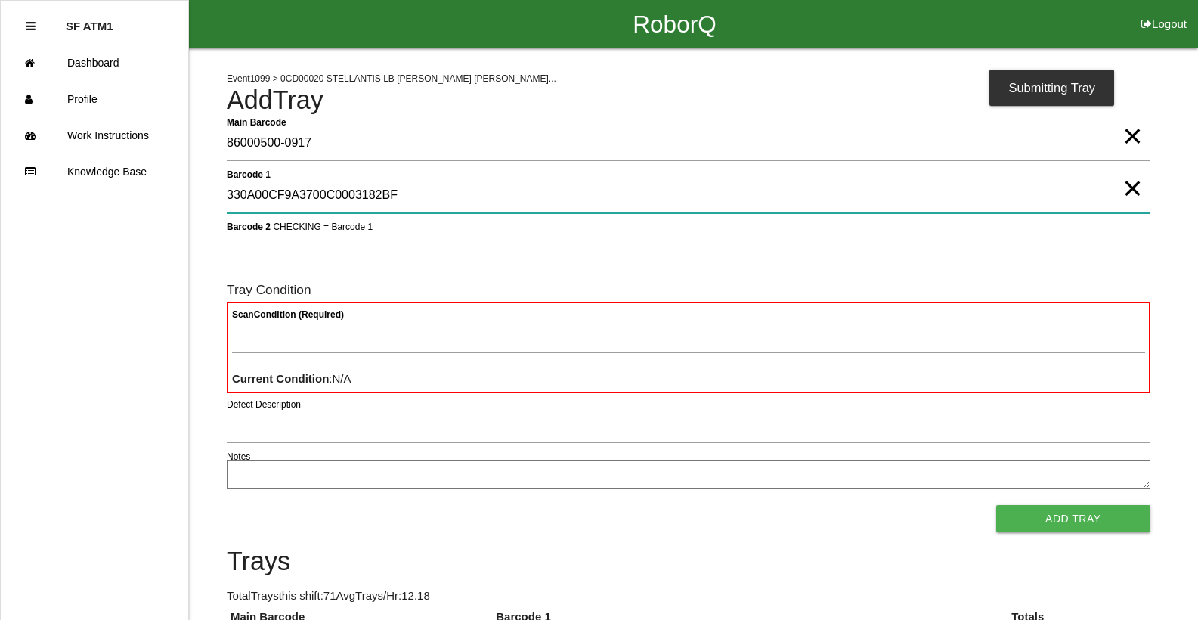
type 1 "330A00CF9A3700C0003182BF"
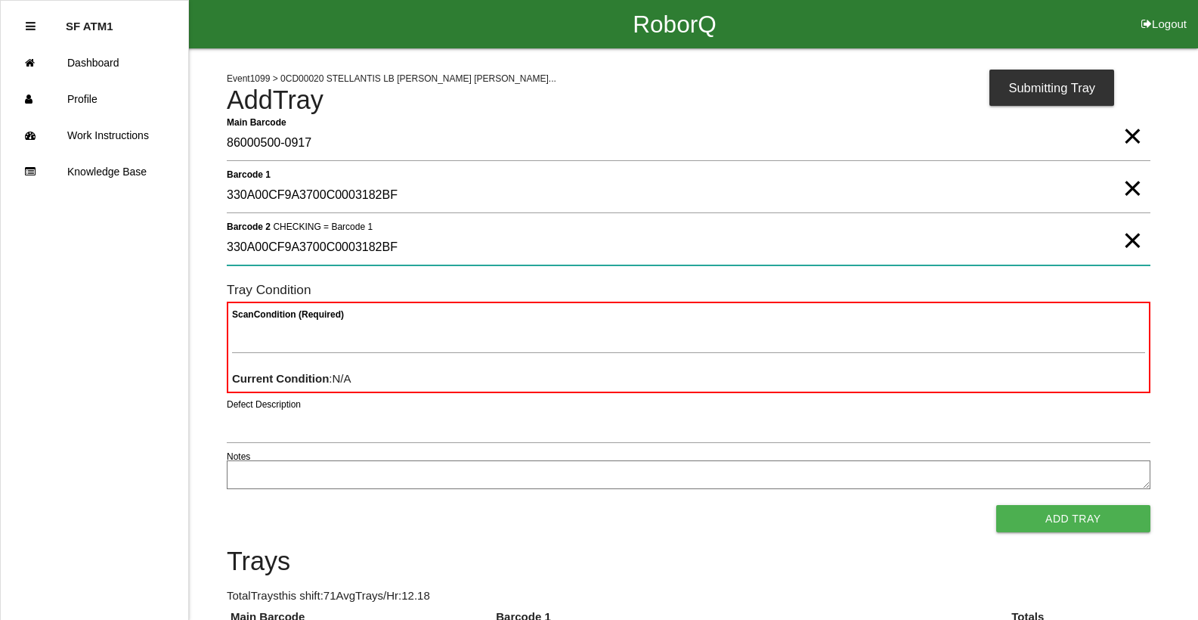
type 2 "330A00CF9A3700C0003182BF"
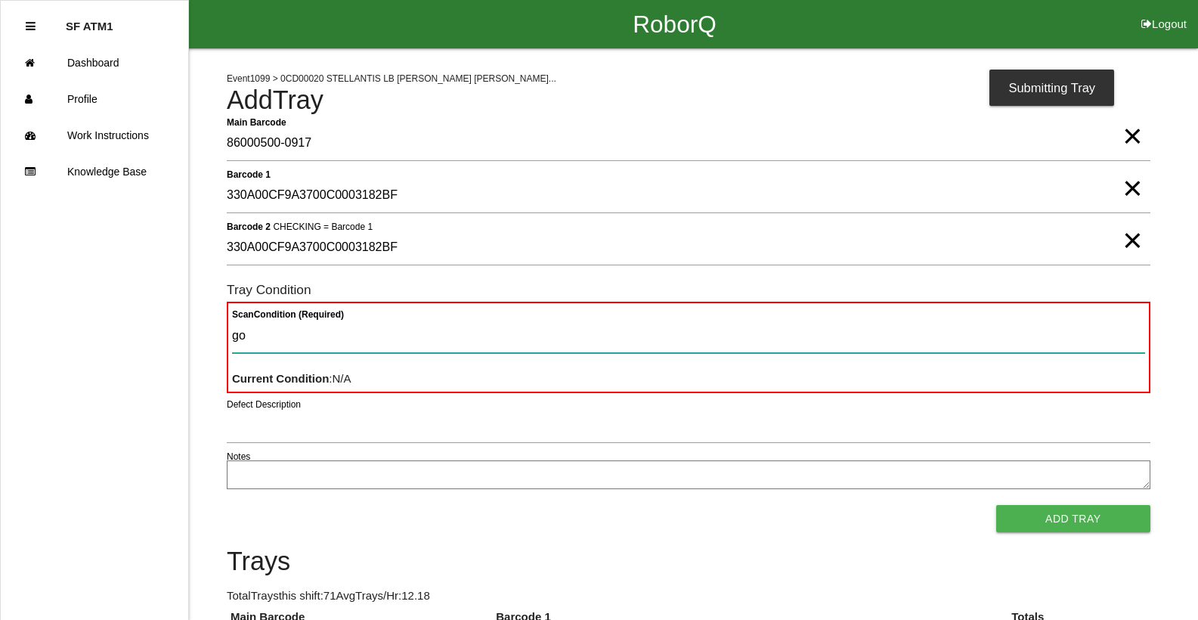
type Condition "goo"
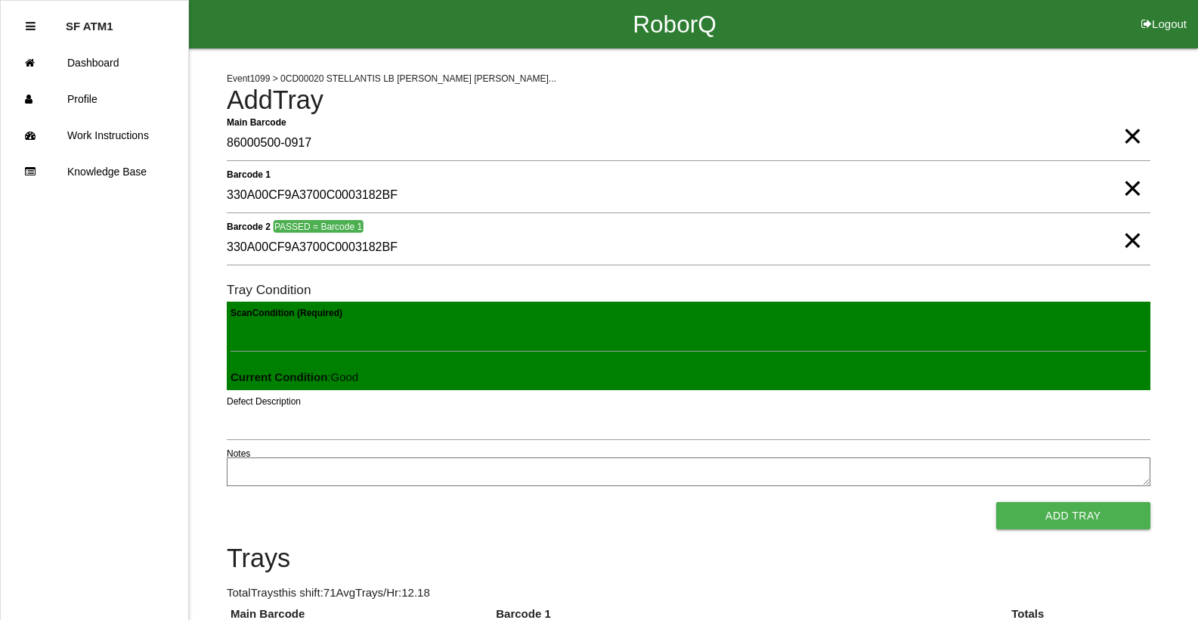
click at [996, 502] on button "Add Tray" at bounding box center [1073, 515] width 154 height 27
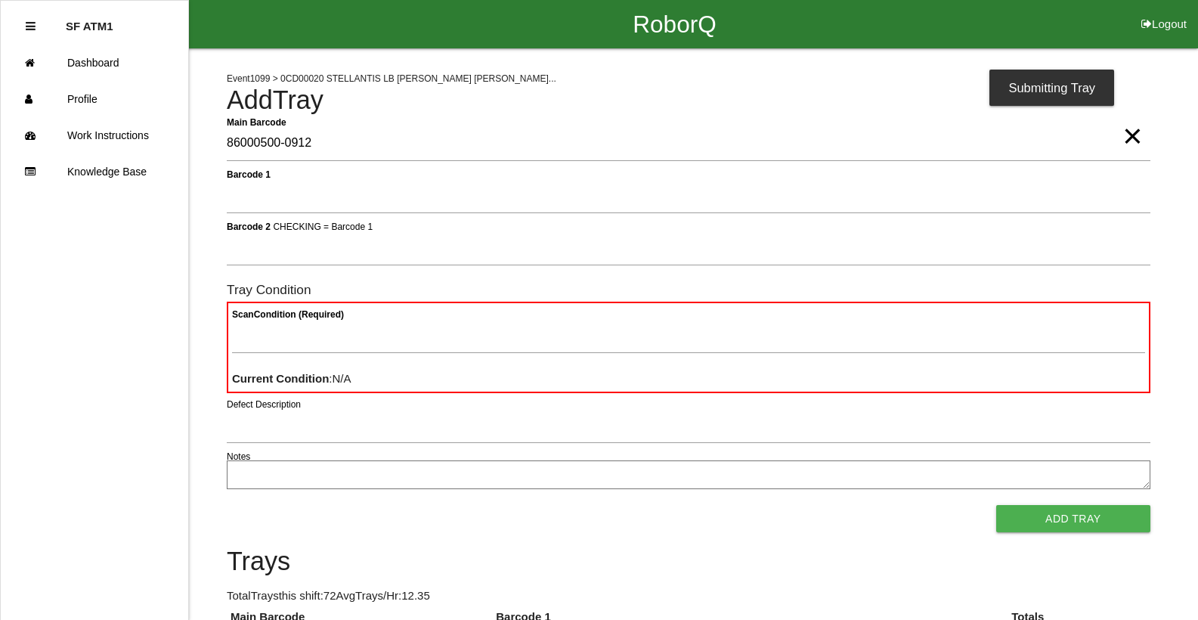
type Barcode "86000500-0912"
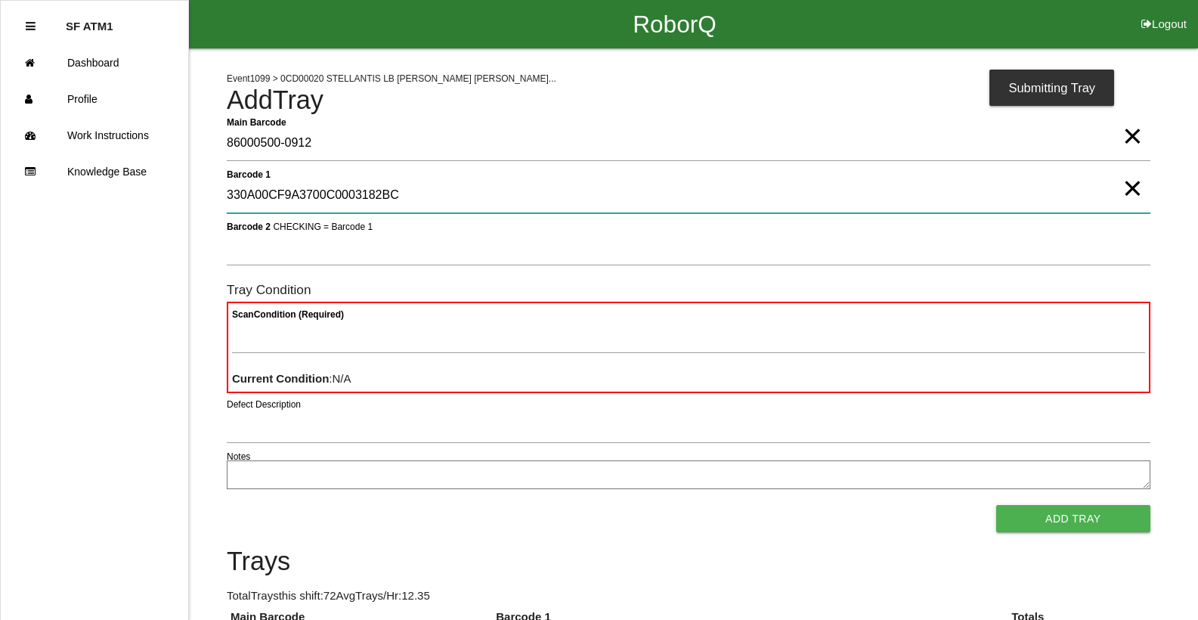
type 1 "330A00CF9A3700C0003182BC"
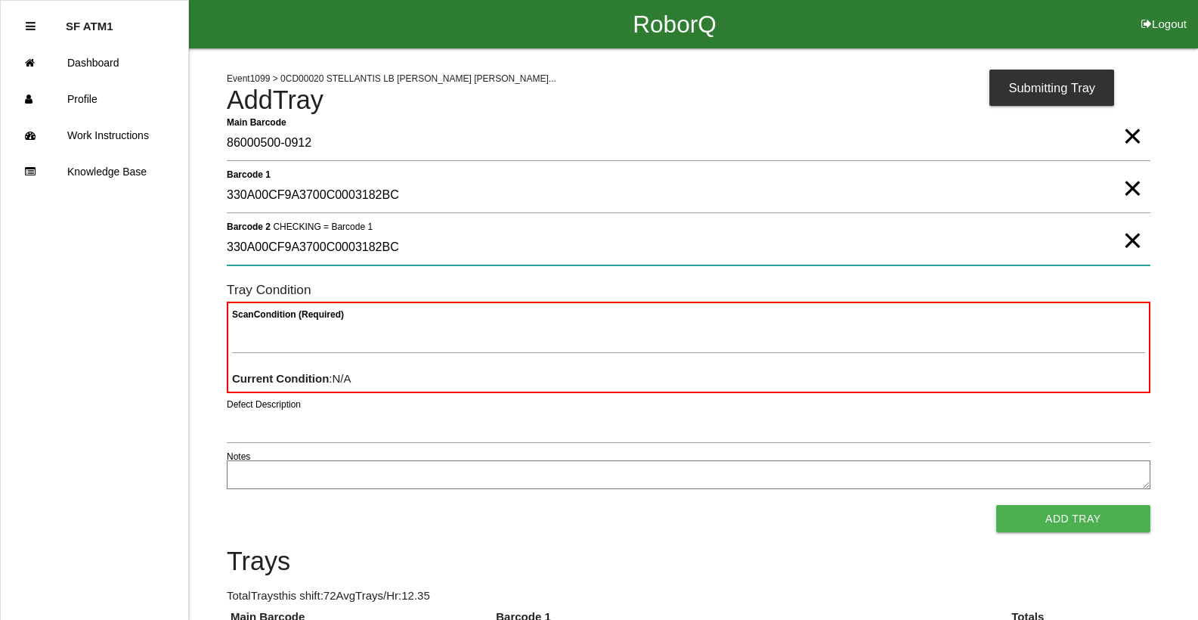
type 2 "330A00CF9A3700C0003182BC"
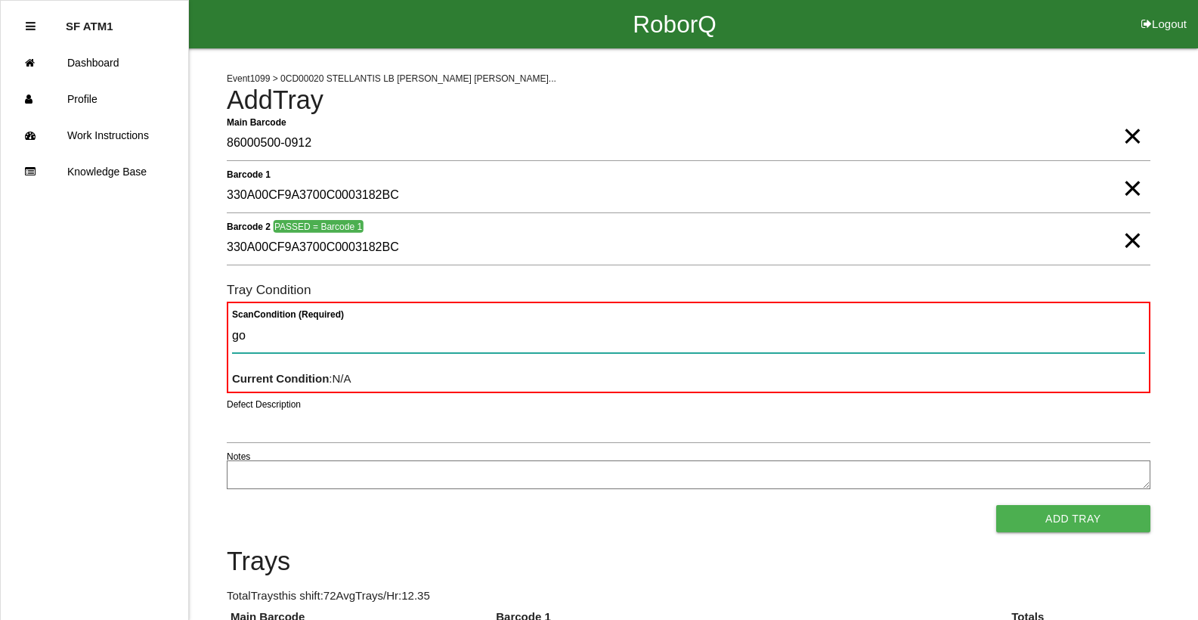
type Condition "goo"
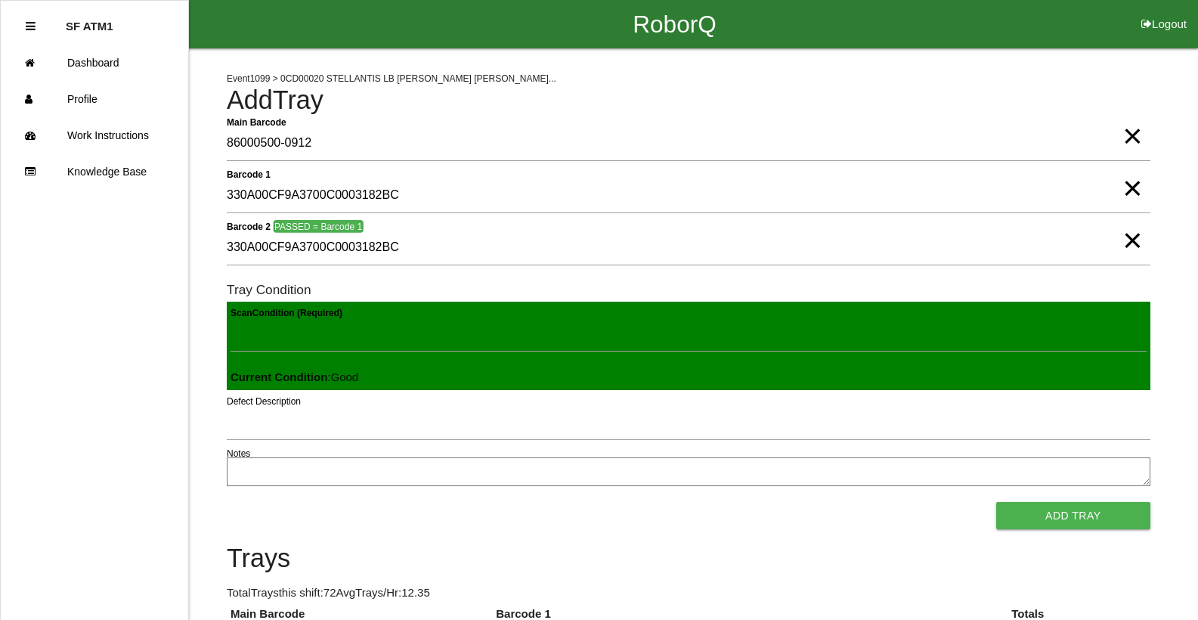
click at [996, 502] on button "Add Tray" at bounding box center [1073, 515] width 154 height 27
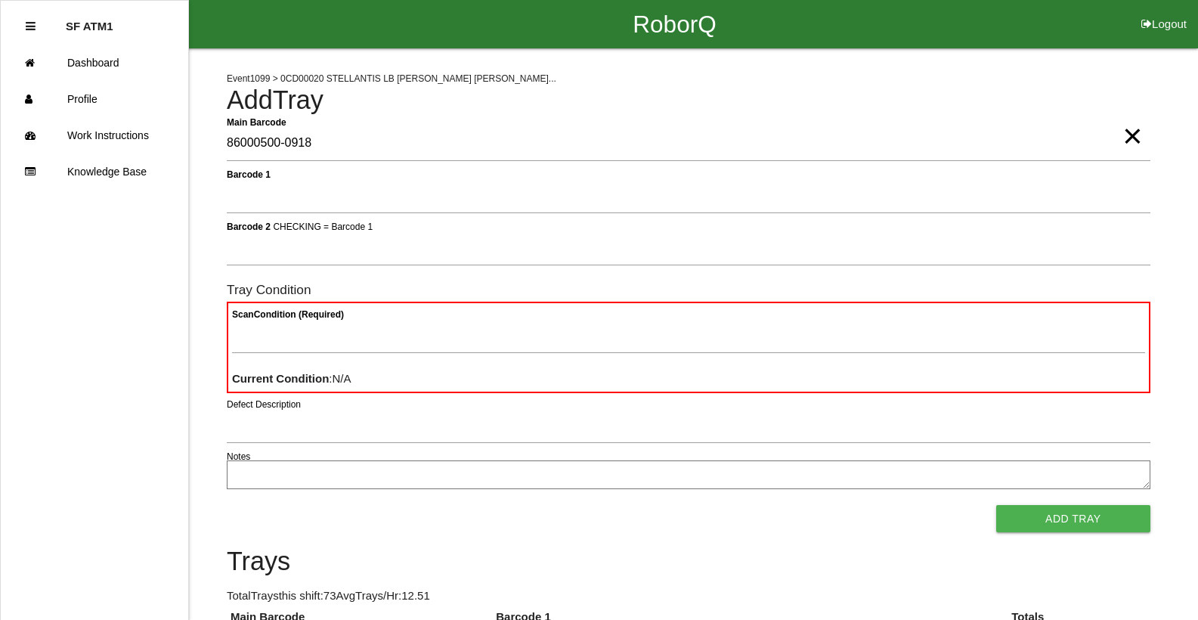
type Barcode "86000500-0918"
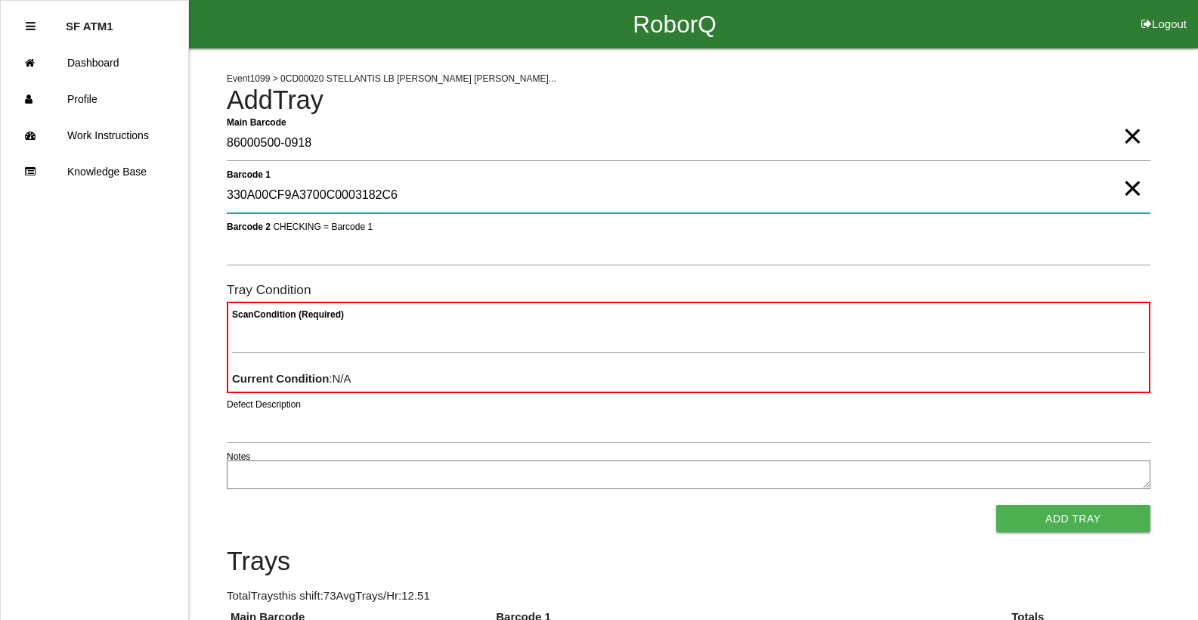
type 1 "330A00CF9A3700C0003182C6"
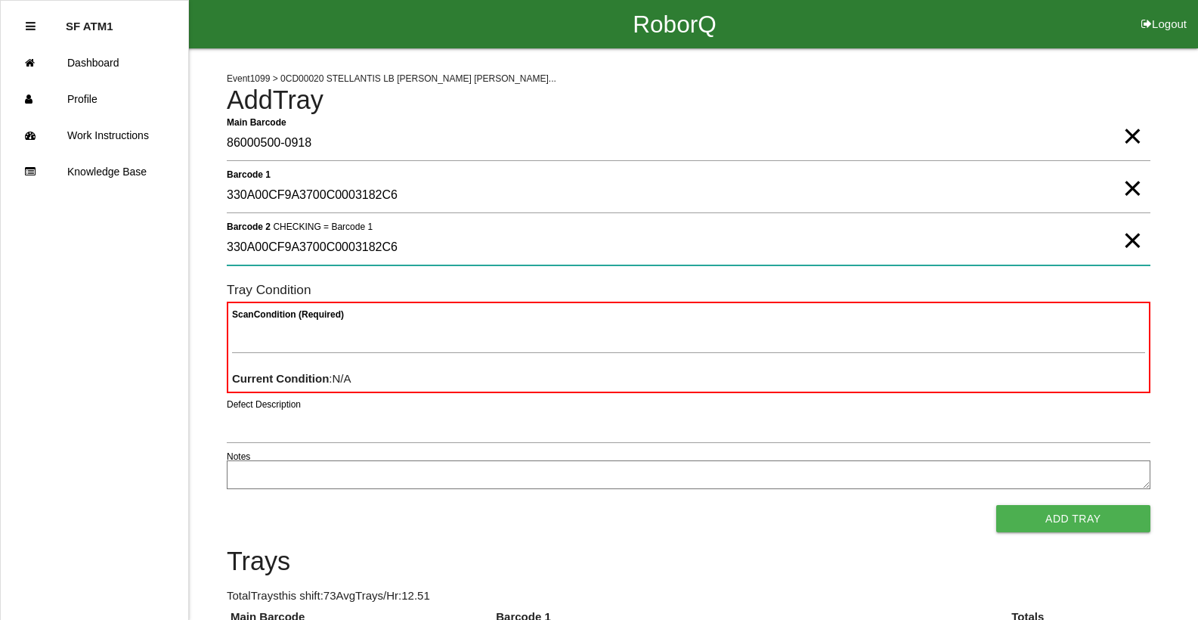
type 2 "330A00CF9A3700C0003182C6"
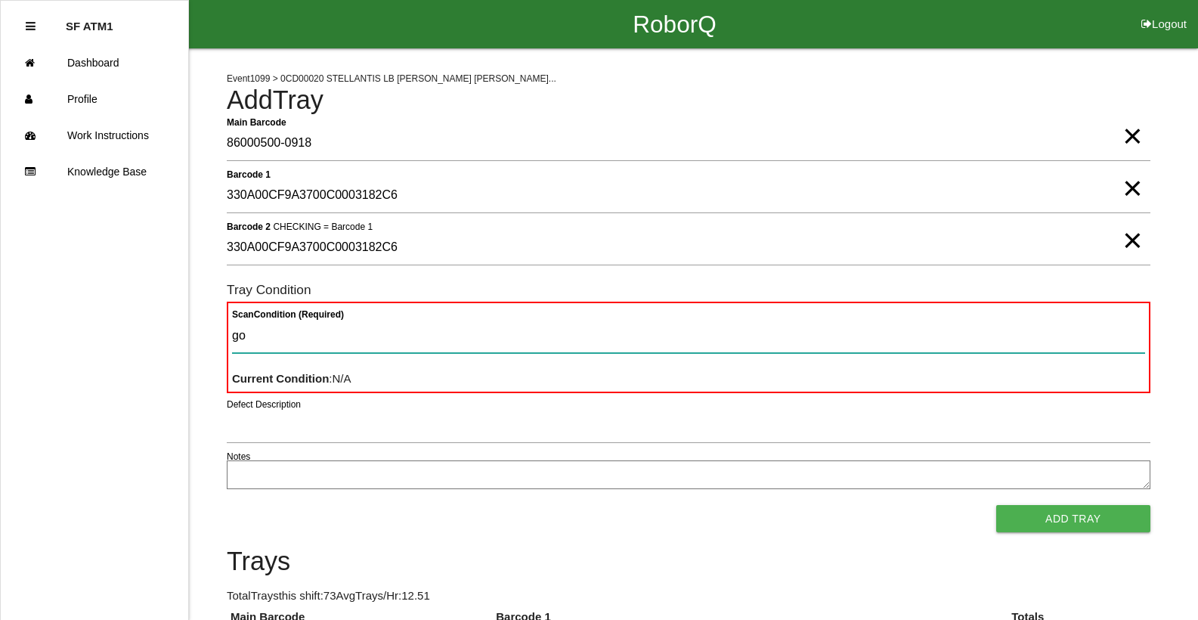
type Condition "goo"
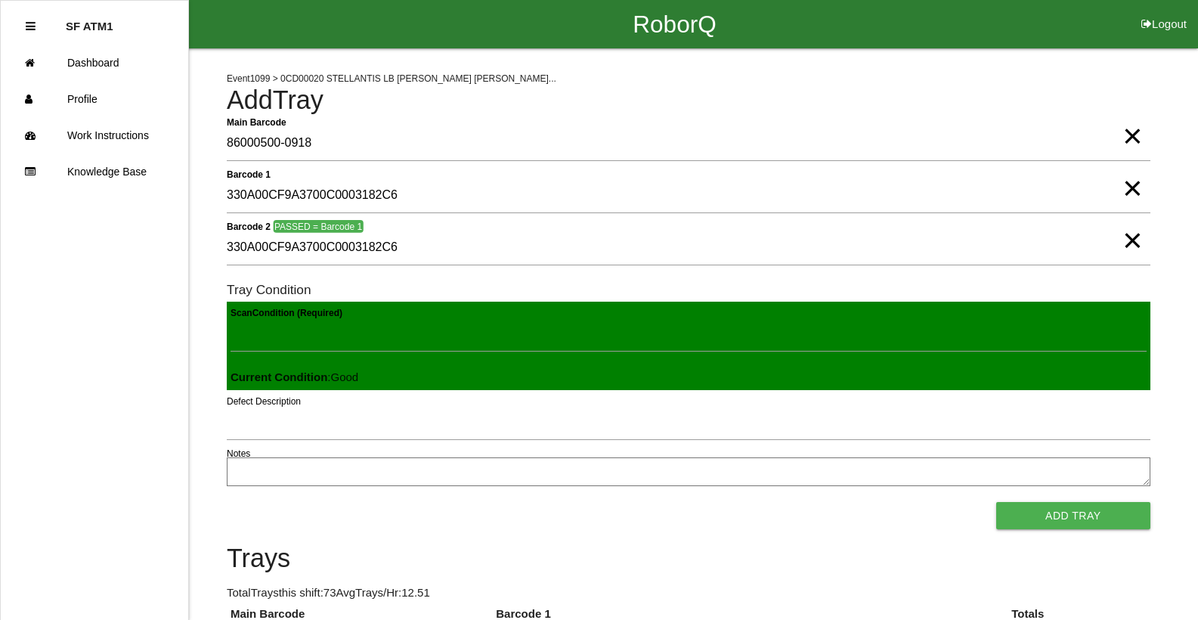
click at [996, 502] on button "Add Tray" at bounding box center [1073, 515] width 154 height 27
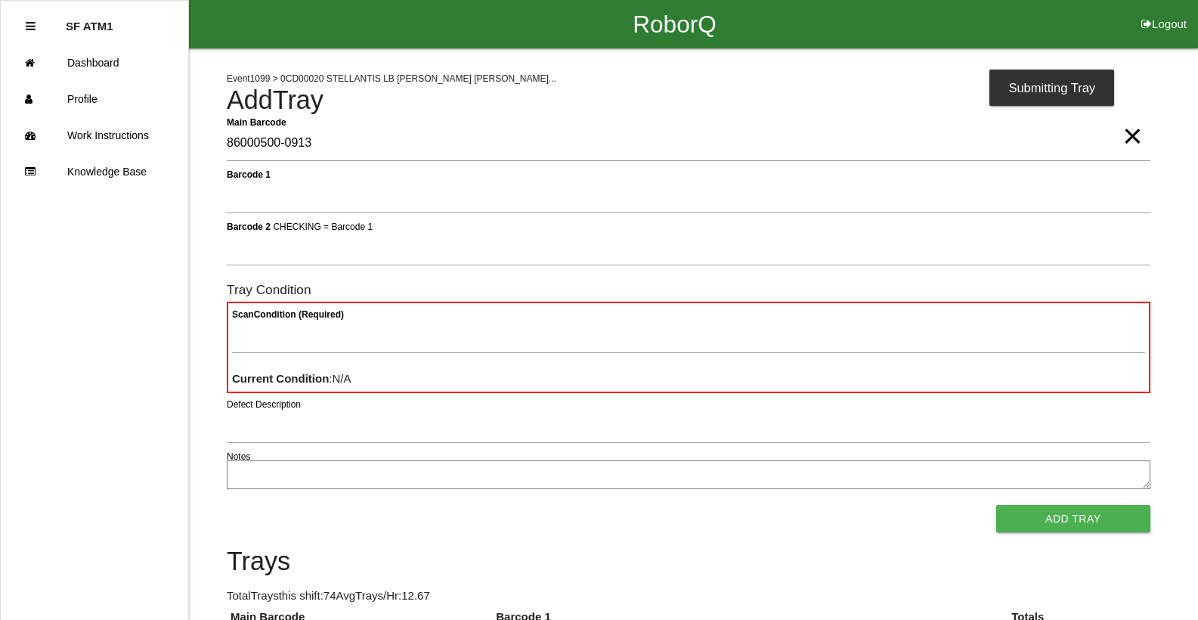
type Barcode "86000500-0913"
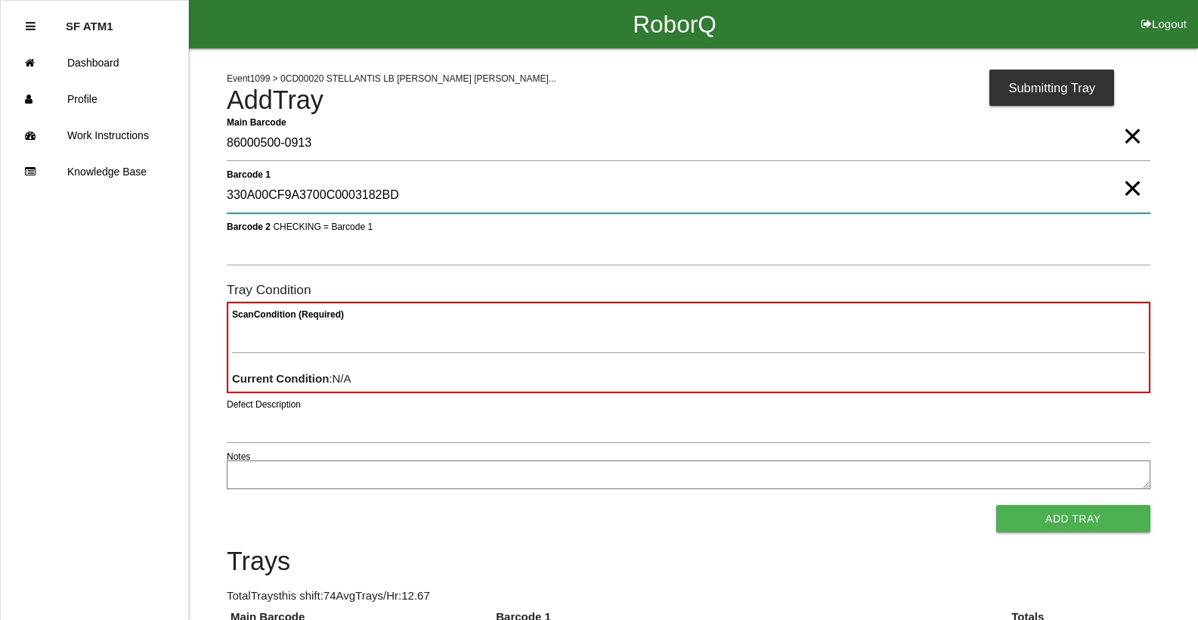
type 1 "330A00CF9A3700C0003182BD"
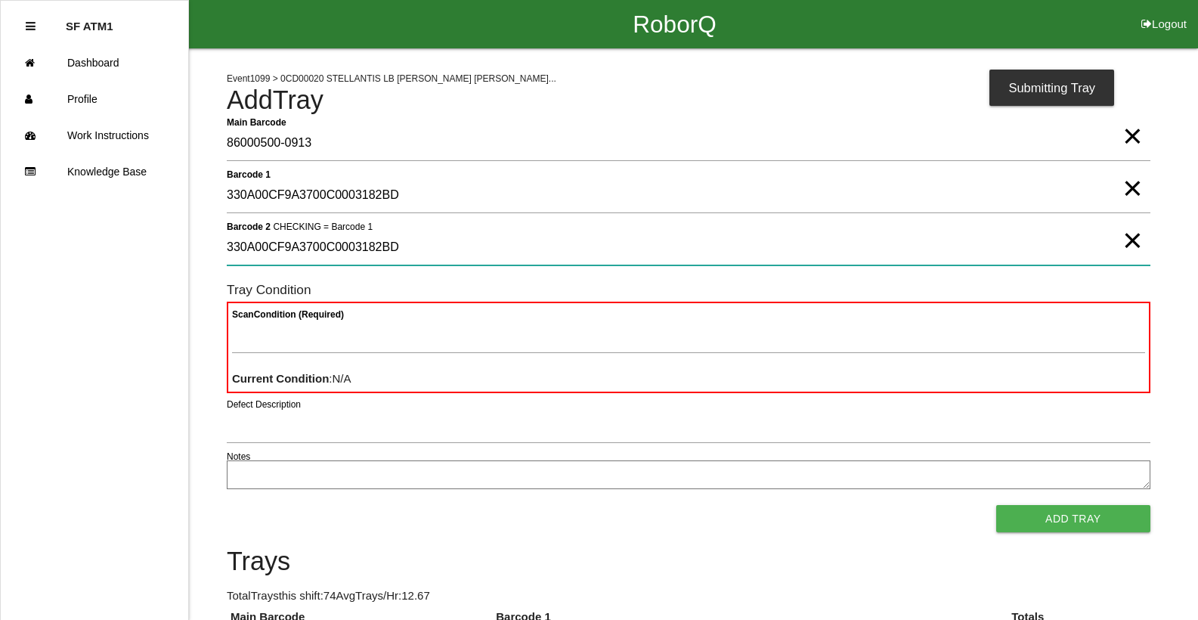
type 2 "330A00CF9A3700C0003182BD"
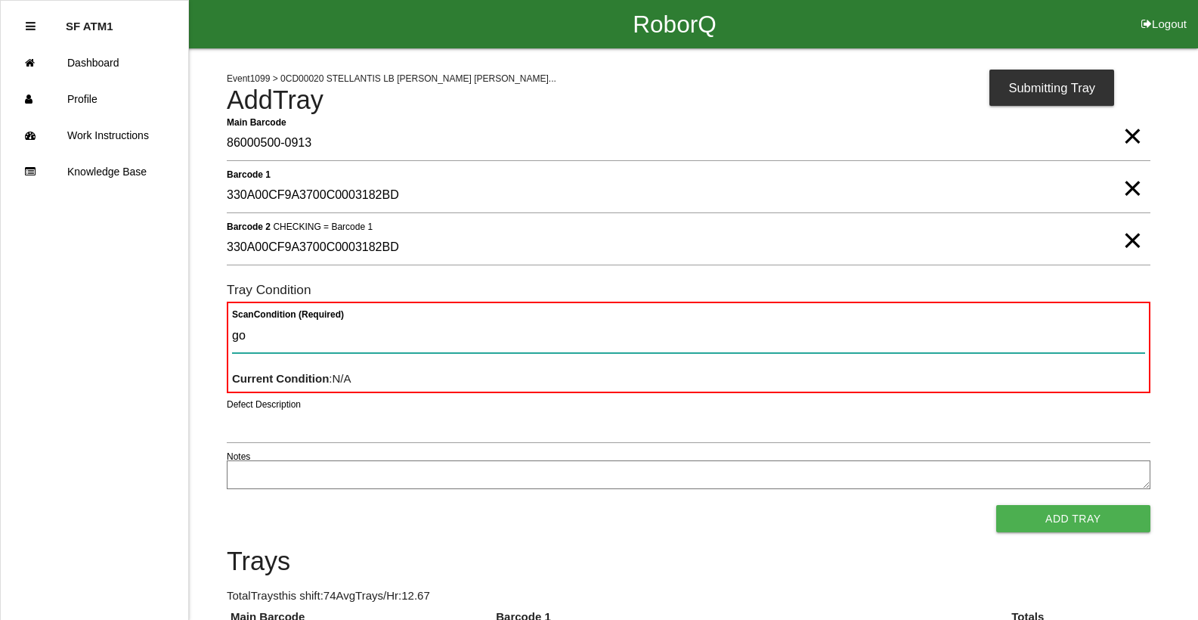
type Condition "goo"
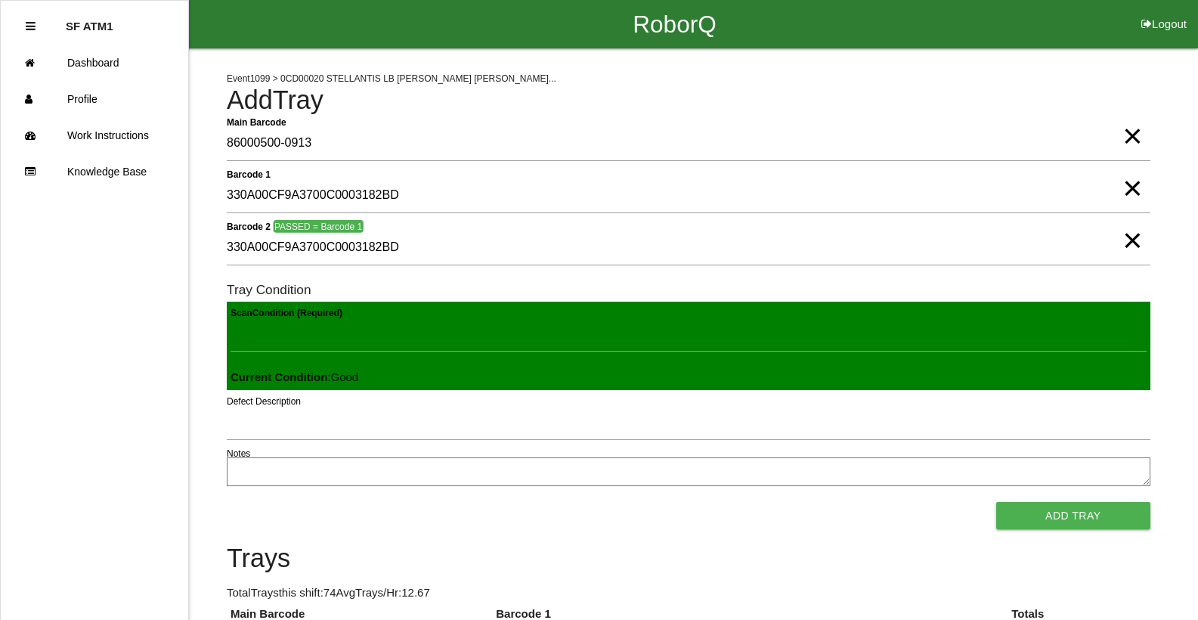
click button "Add Tray" at bounding box center [1073, 515] width 154 height 27
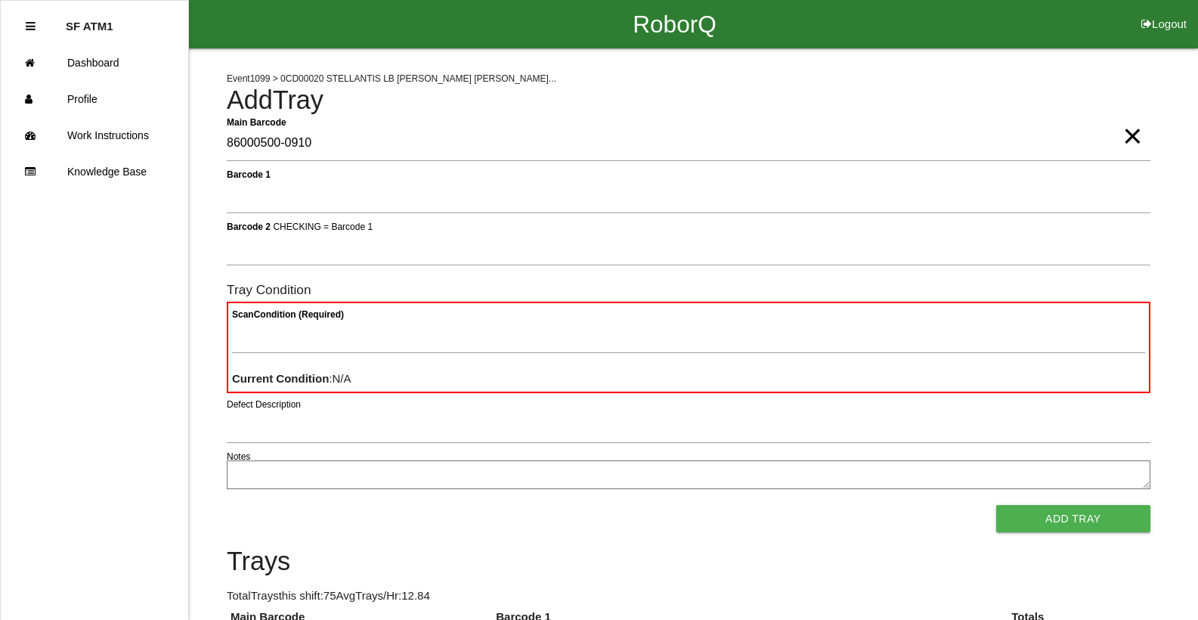
type Barcode "86000500-0910"
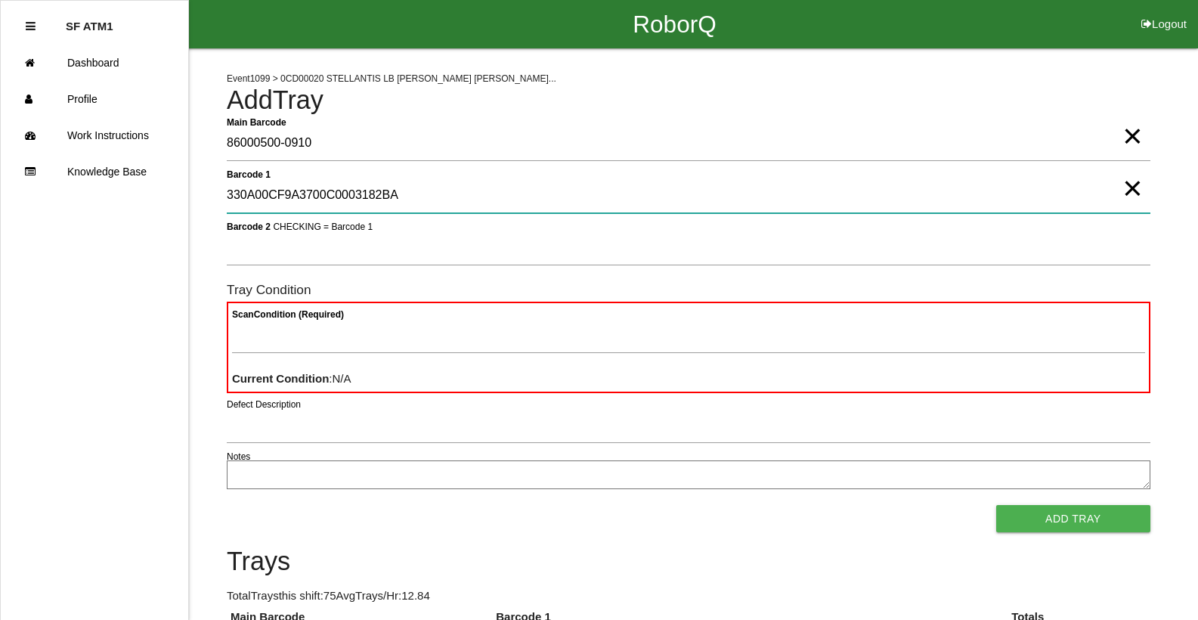
type 1 "330A00CF9A3700C0003182BA"
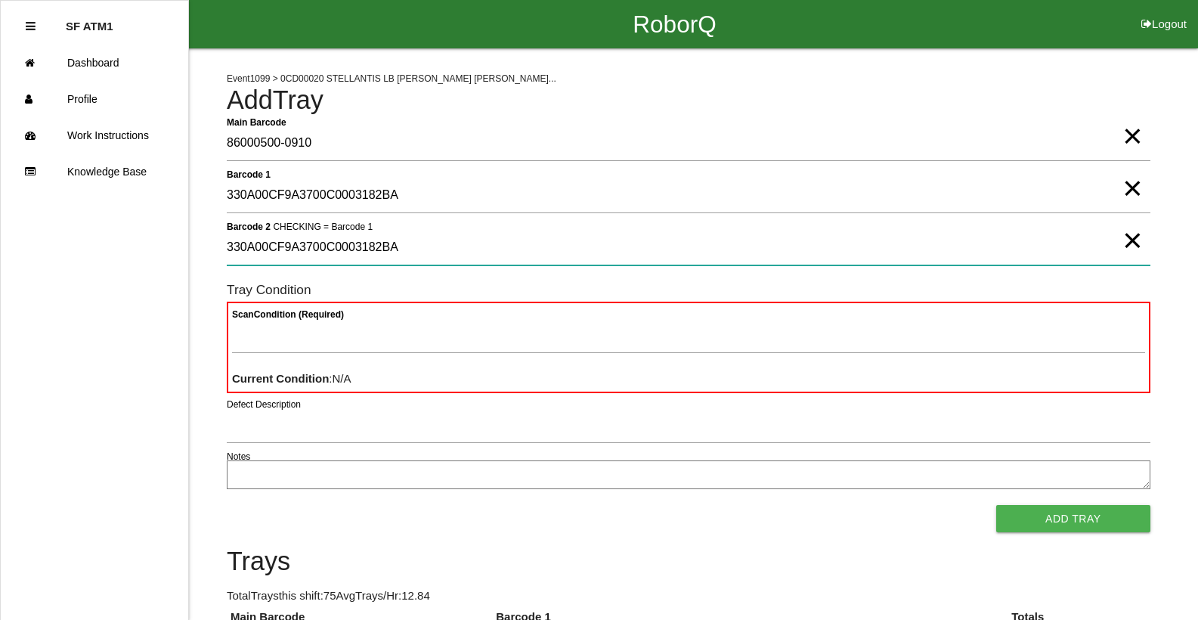
type 2 "330A00CF9A3700C0003182BA"
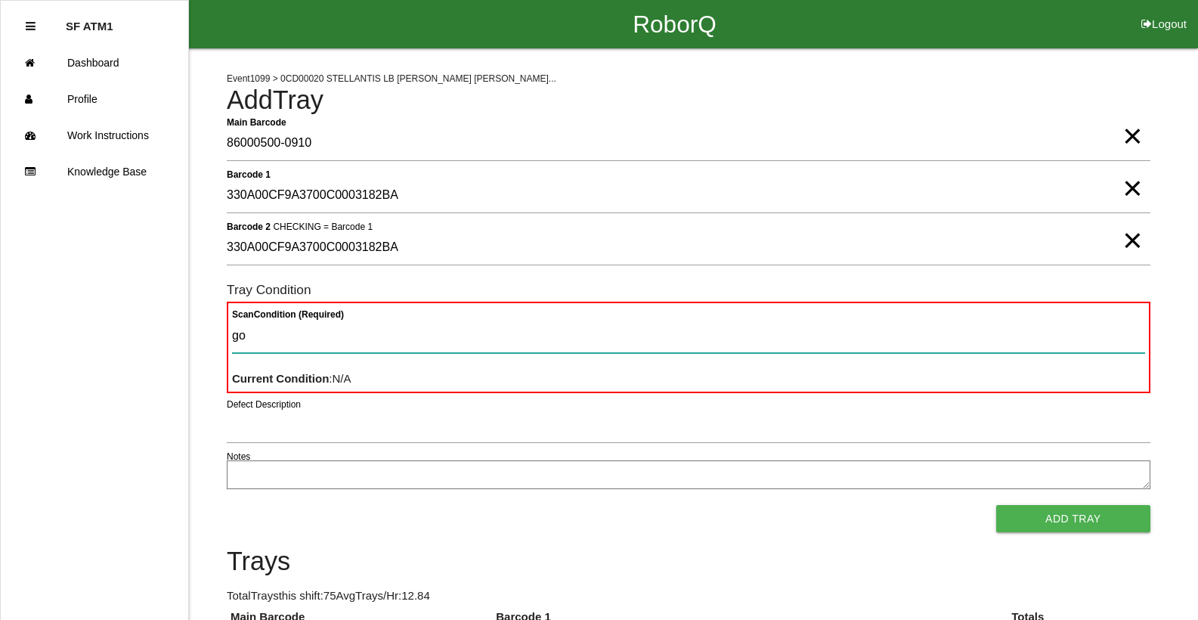
type Condition "goo"
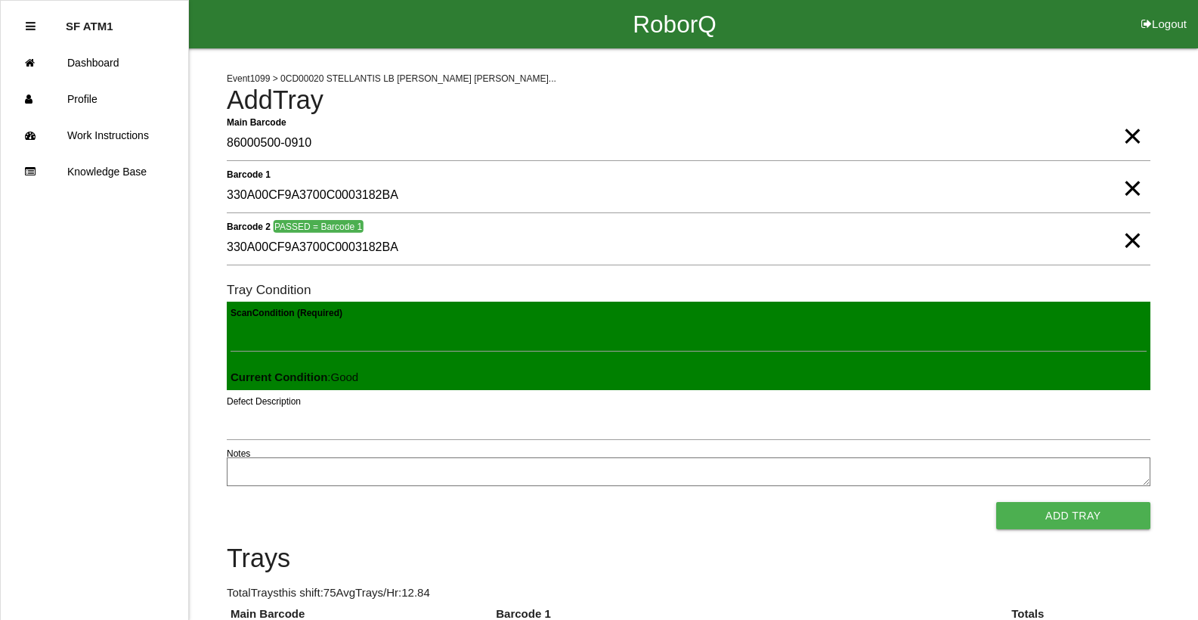
click at [996, 502] on button "Add Tray" at bounding box center [1073, 515] width 154 height 27
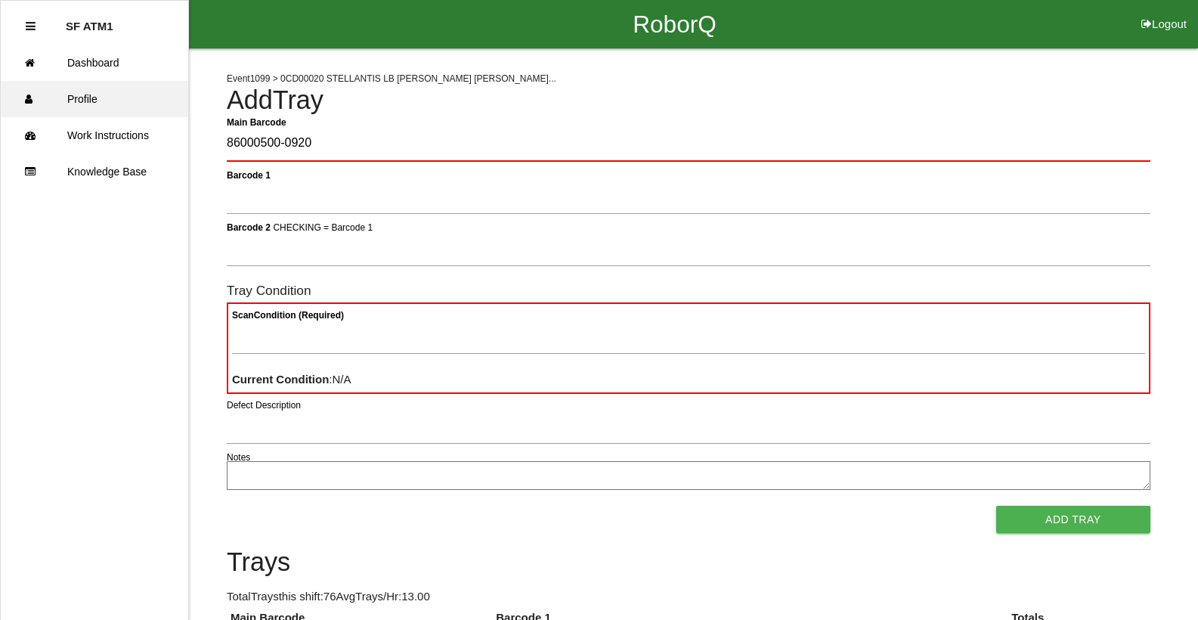
type Barcode "86000500-0920"
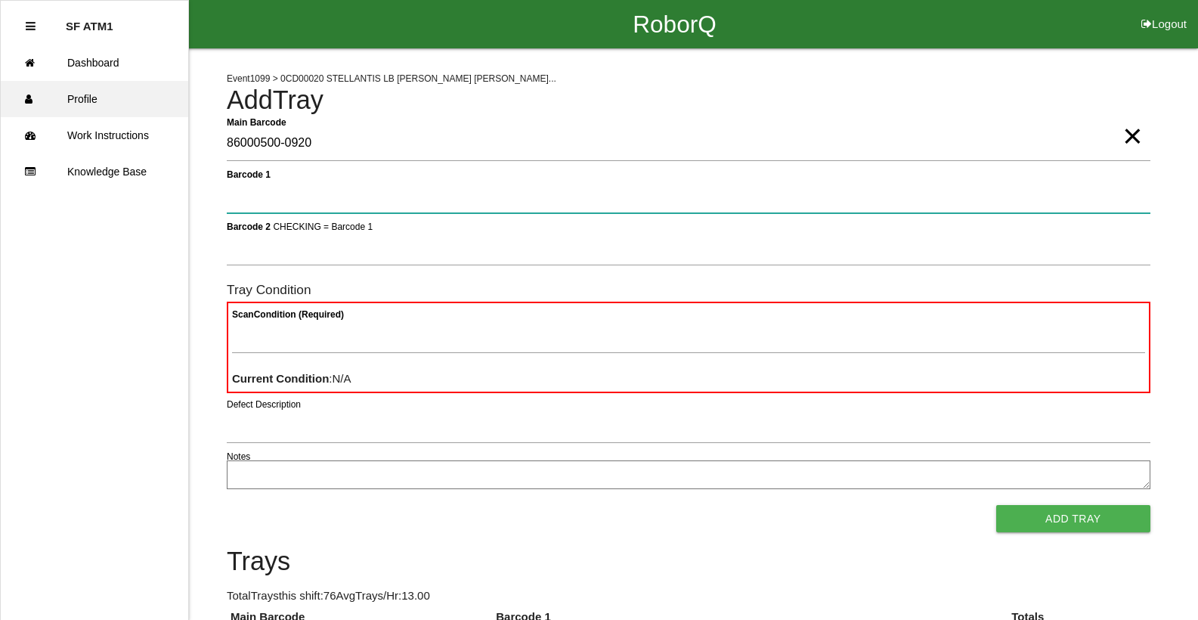
click at [996, 505] on button "Add Tray" at bounding box center [1073, 518] width 154 height 27
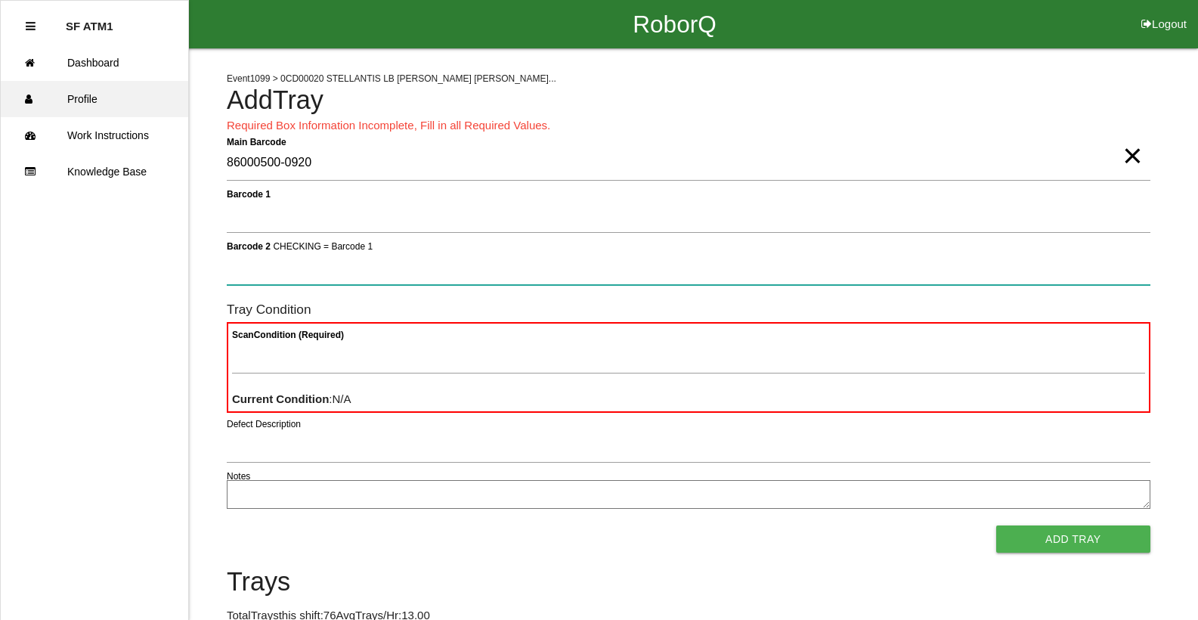
click at [996, 525] on button "Add Tray" at bounding box center [1073, 538] width 154 height 27
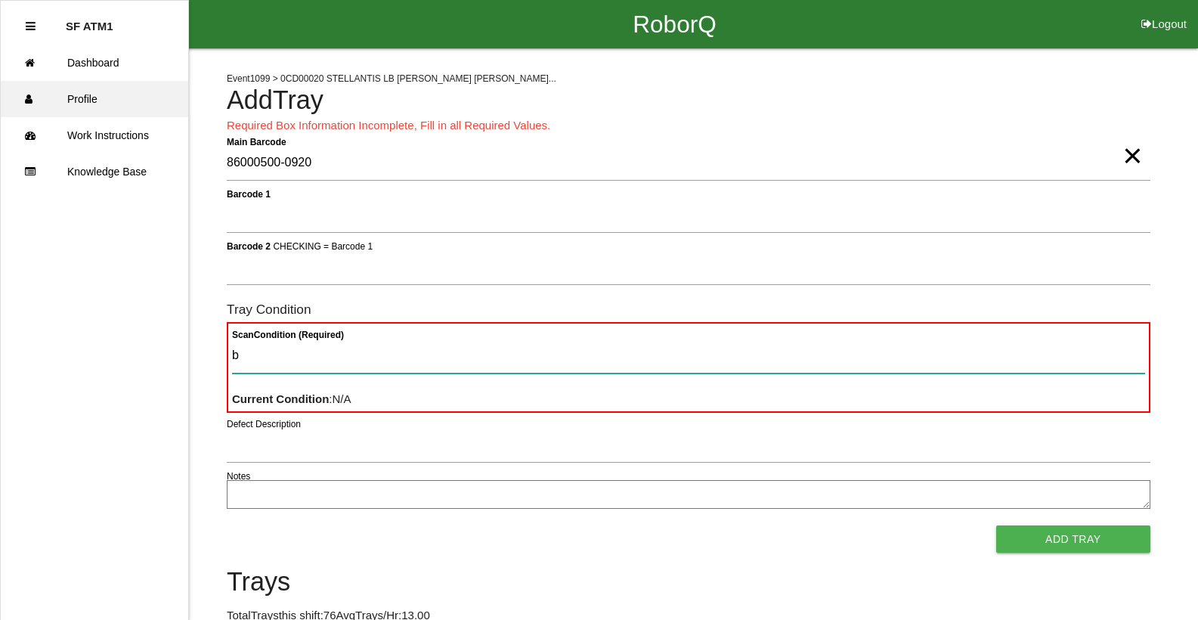
type Condition "ba"
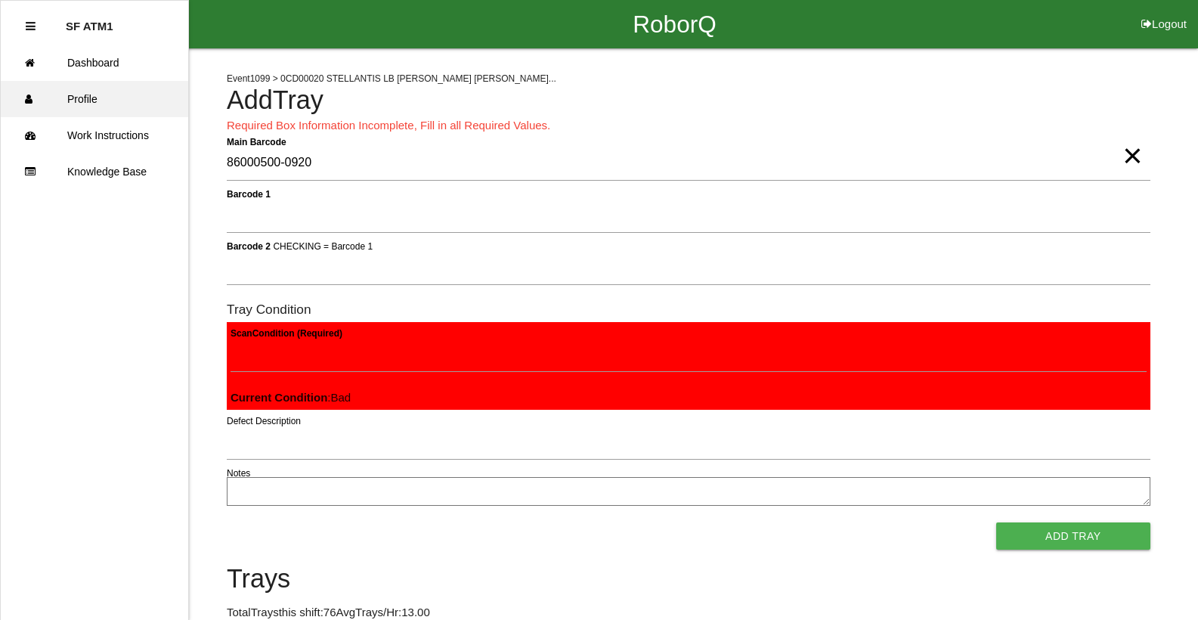
click button "Add Tray" at bounding box center [1073, 535] width 154 height 27
